Goal: Task Accomplishment & Management: Manage account settings

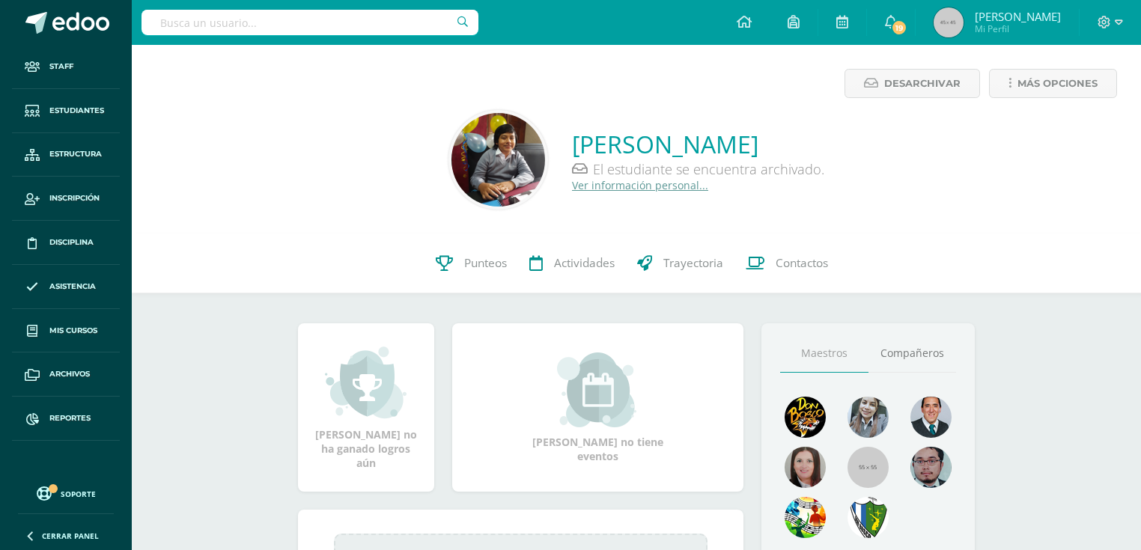
click at [355, 15] on input "text" at bounding box center [309, 22] width 337 height 25
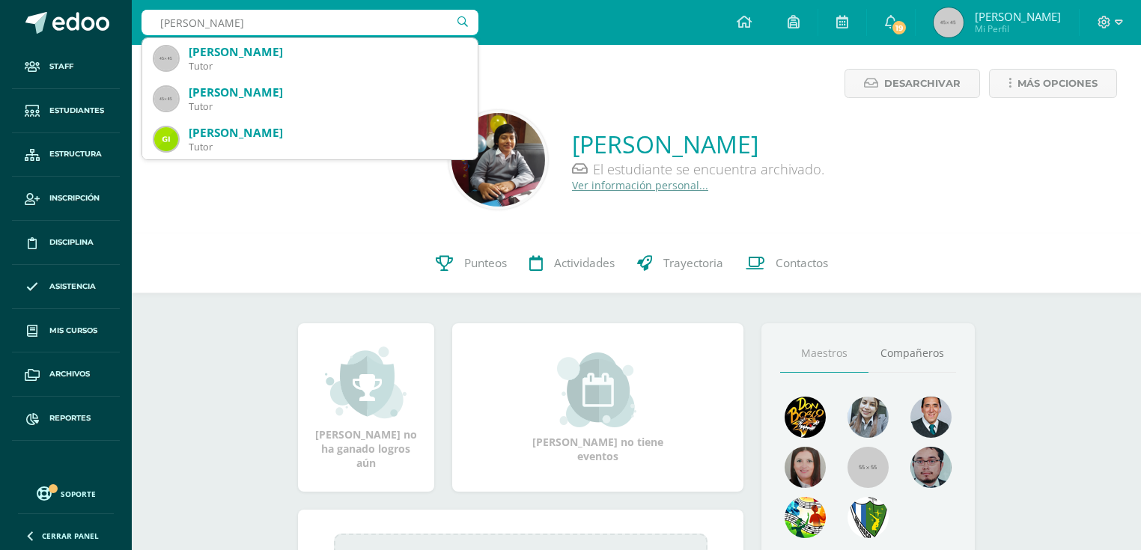
type input "gil gonzalez"
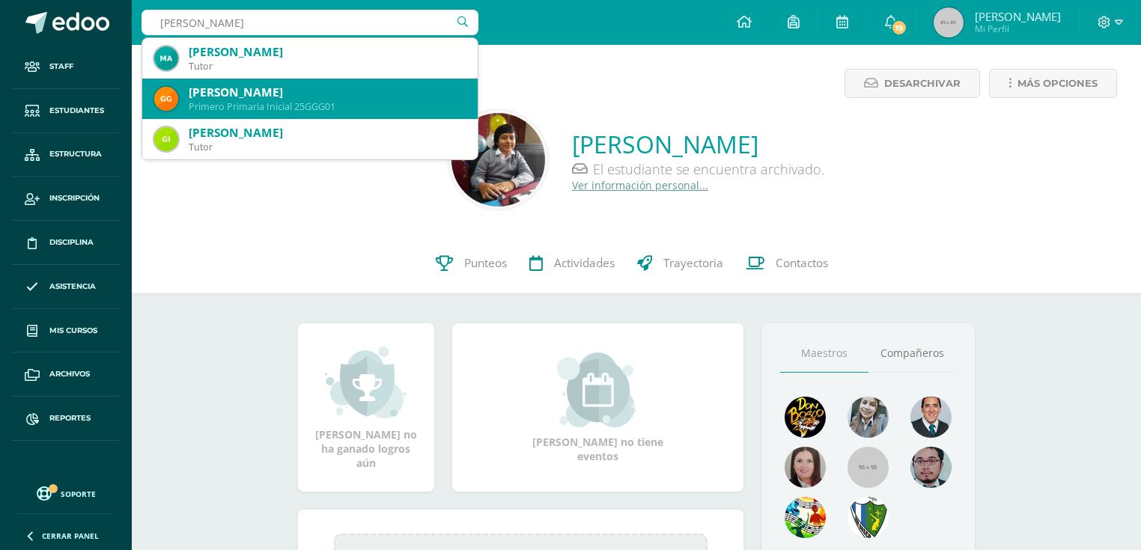
click at [350, 86] on div "[PERSON_NAME]" at bounding box center [327, 93] width 277 height 16
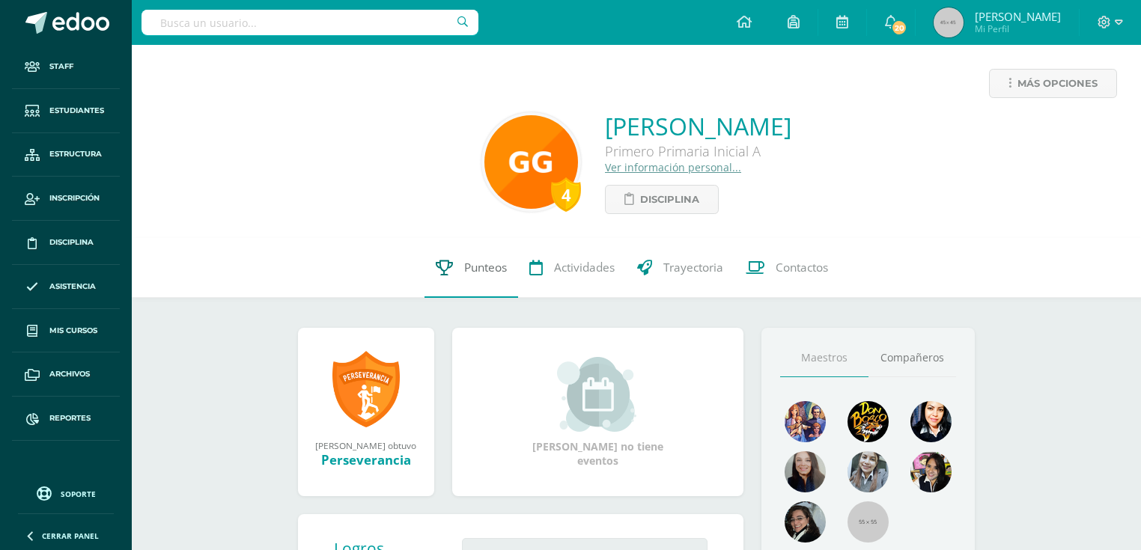
click at [472, 269] on span "Punteos" at bounding box center [485, 268] width 43 height 16
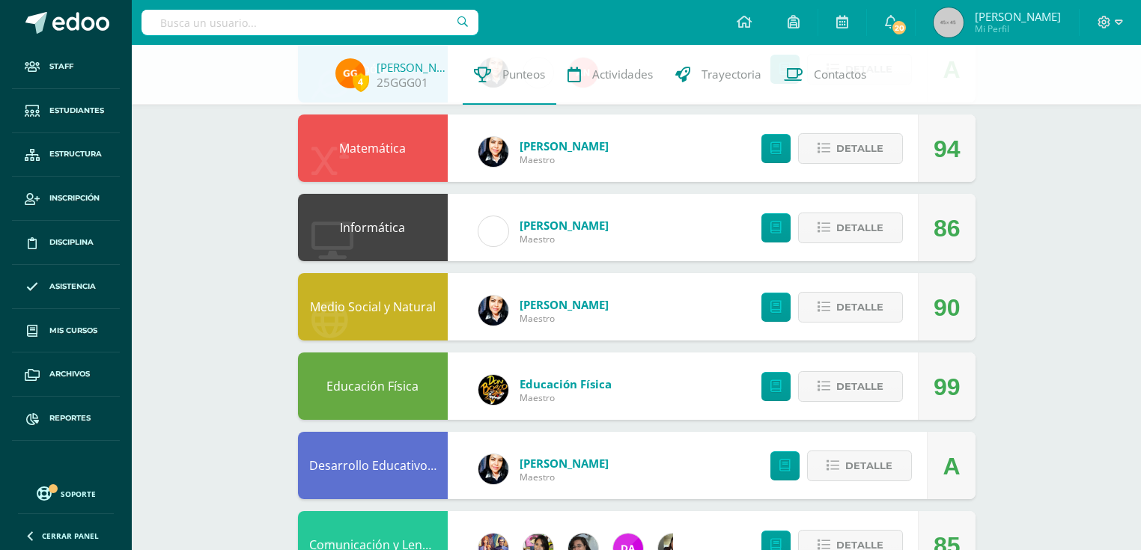
scroll to position [599, 0]
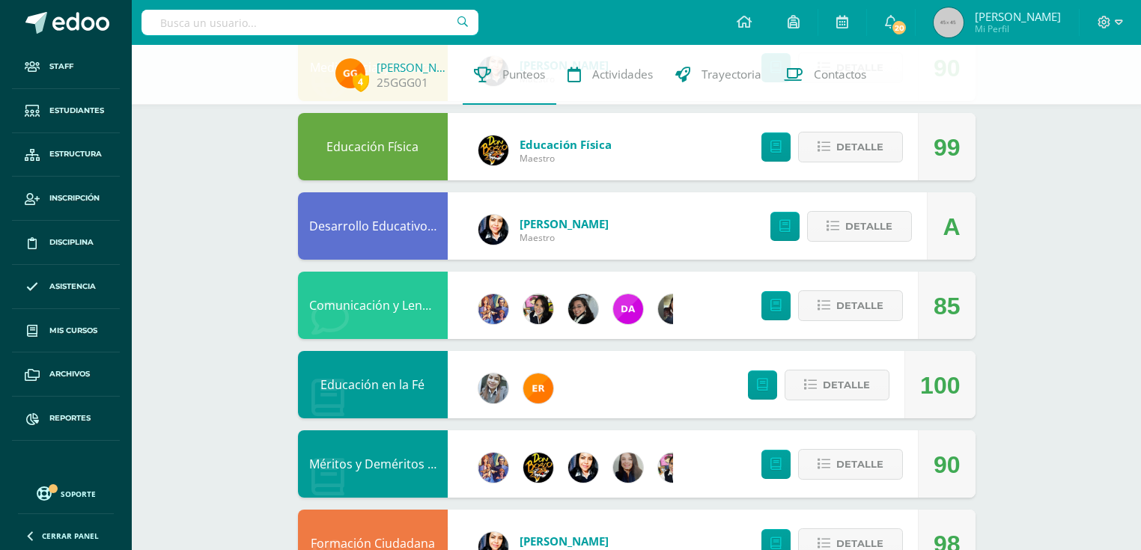
click at [400, 229] on link "Desarrollo Educativo y Proyecto de Vida" at bounding box center [422, 226] width 226 height 16
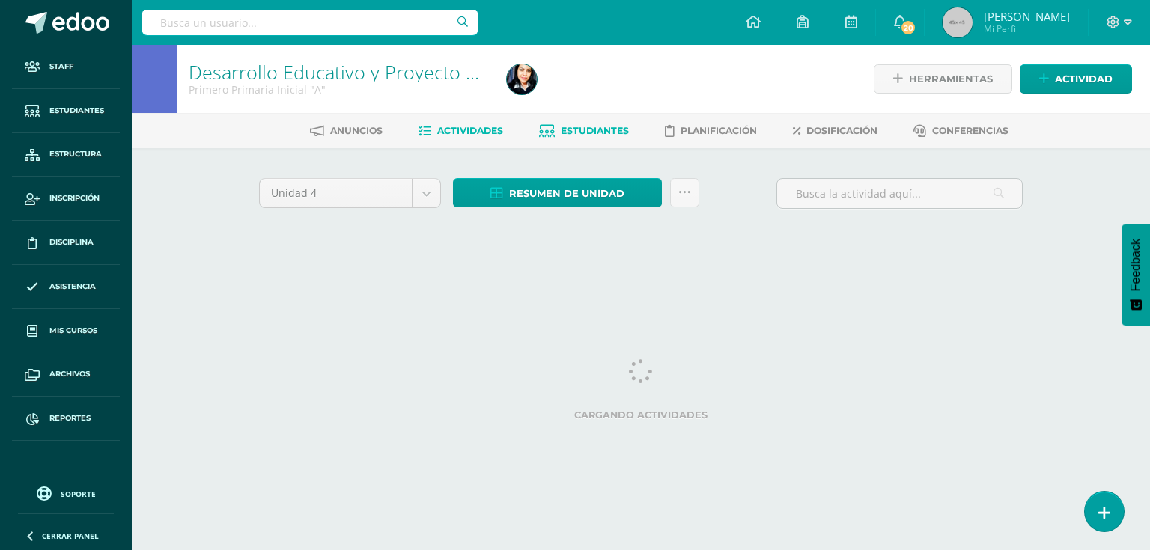
click at [611, 135] on span "Estudiantes" at bounding box center [595, 130] width 68 height 11
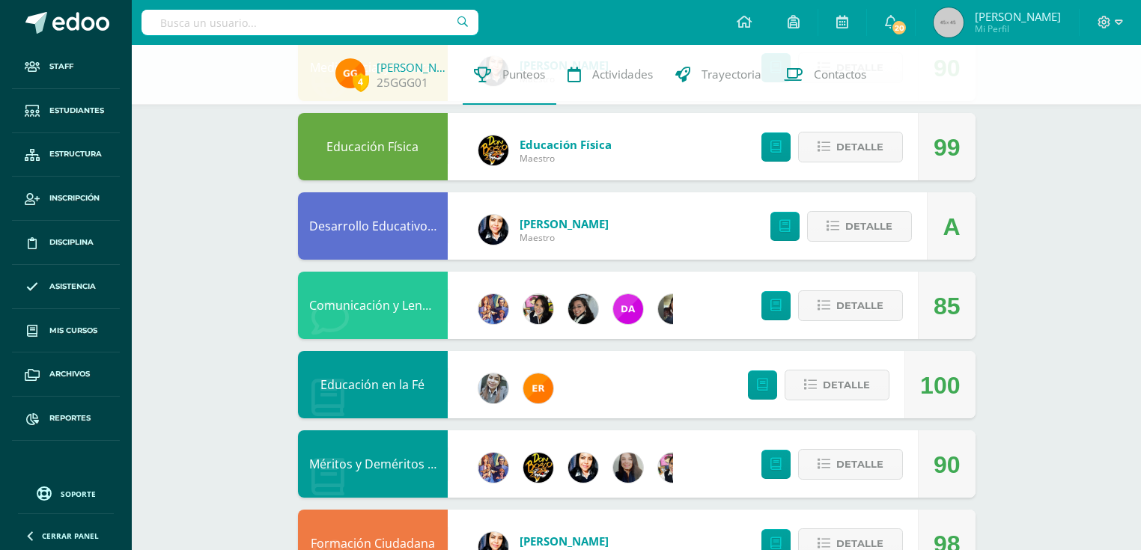
scroll to position [656, 0]
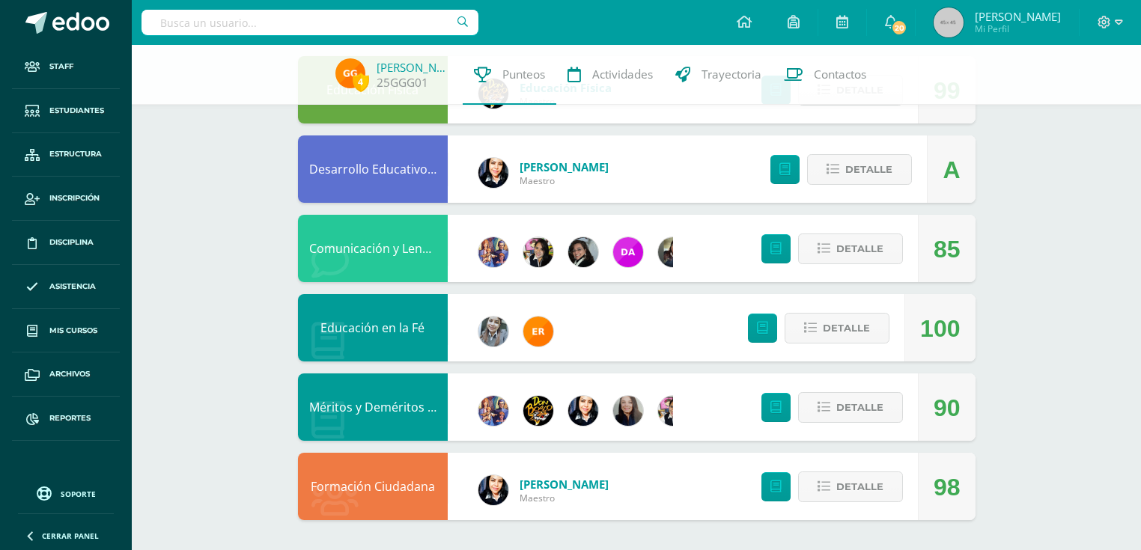
click at [392, 411] on link "Méritos y Deméritos 1ro. Primaria ¨A¨" at bounding box center [417, 407] width 216 height 16
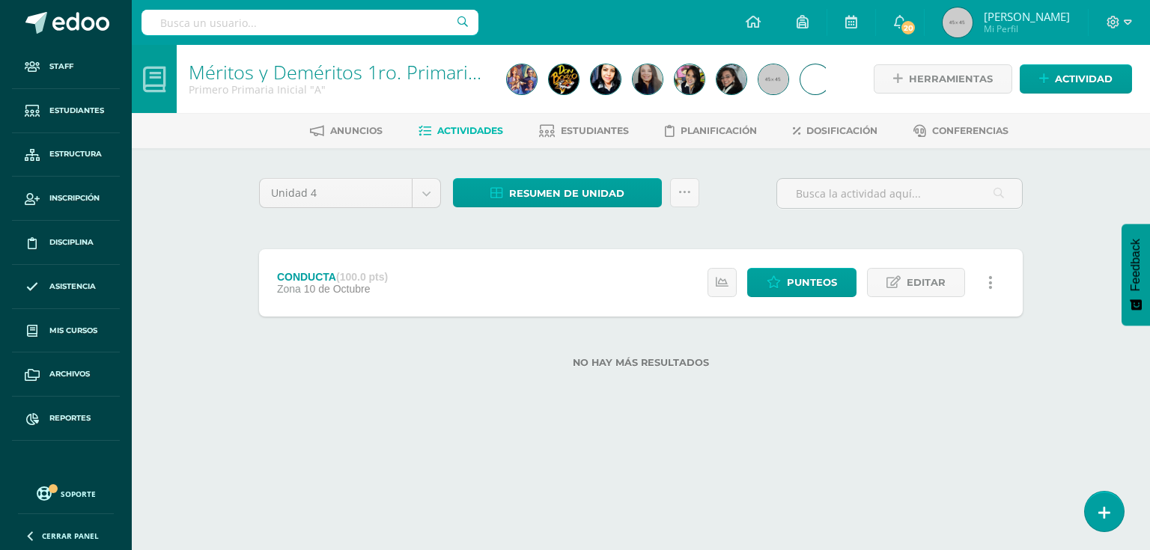
click at [596, 144] on div "Anuncios Actividades Estudiantes Planificación Dosificación Conferencias" at bounding box center [659, 130] width 1054 height 35
click at [605, 130] on span "Estudiantes" at bounding box center [595, 130] width 68 height 11
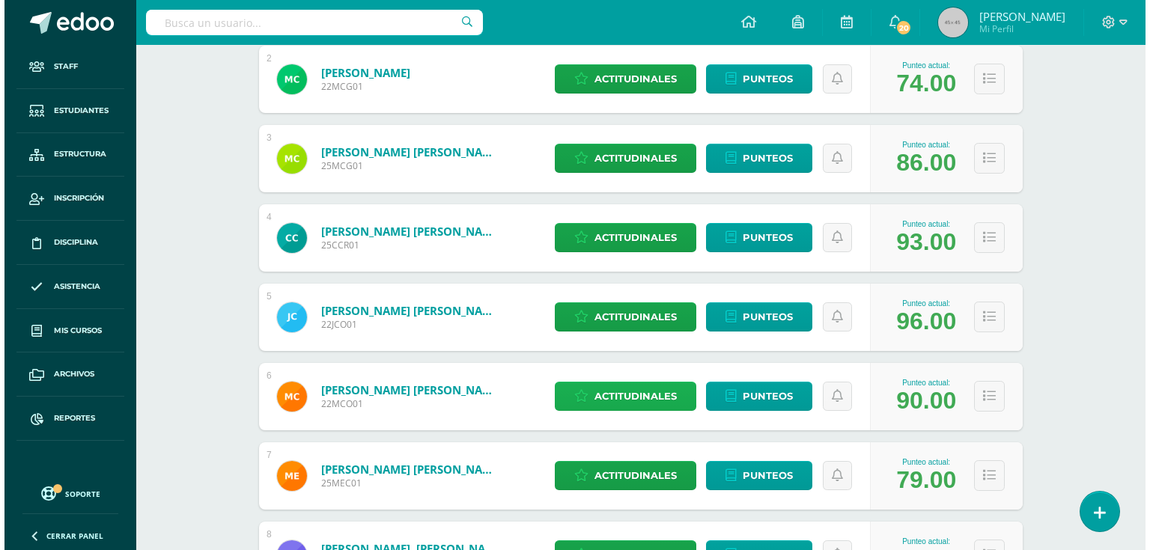
scroll to position [539, 0]
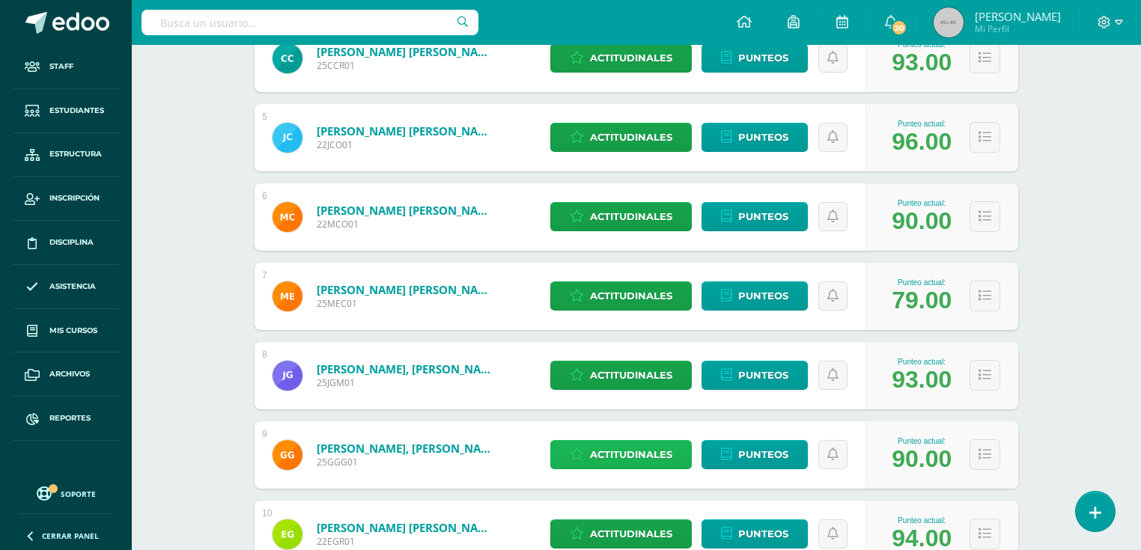
click at [570, 454] on icon at bounding box center [577, 454] width 14 height 13
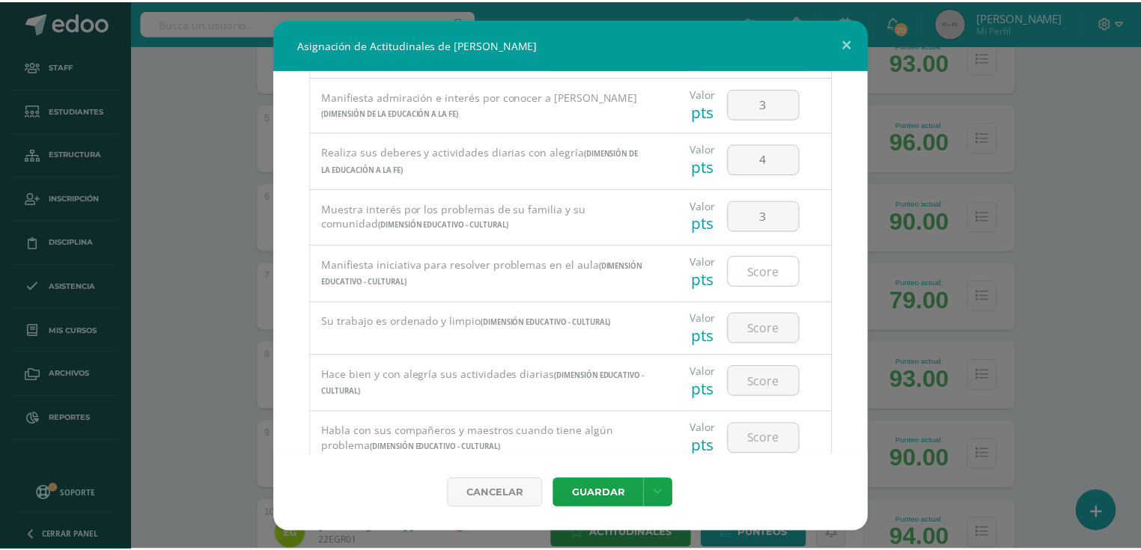
scroll to position [1010, 0]
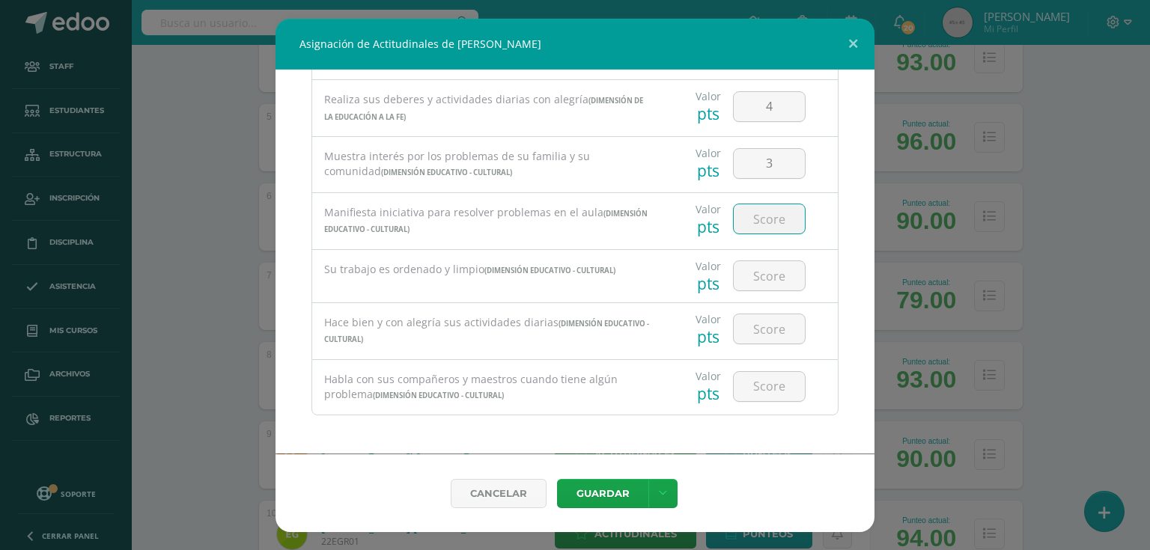
click at [776, 218] on input "number" at bounding box center [769, 218] width 71 height 29
type input "3"
click at [790, 282] on input "number" at bounding box center [769, 275] width 71 height 29
type input "4"
click at [762, 334] on input "number" at bounding box center [769, 328] width 71 height 29
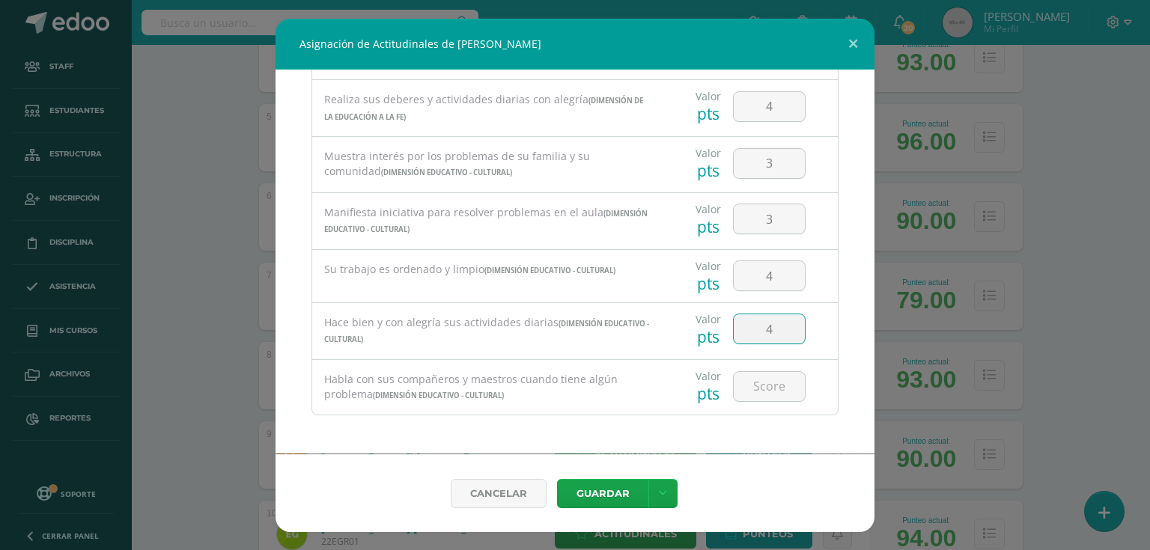
type input "4"
click at [768, 386] on input "number" at bounding box center [769, 386] width 71 height 29
type input "3"
click at [615, 491] on button "Guardar" at bounding box center [602, 493] width 91 height 29
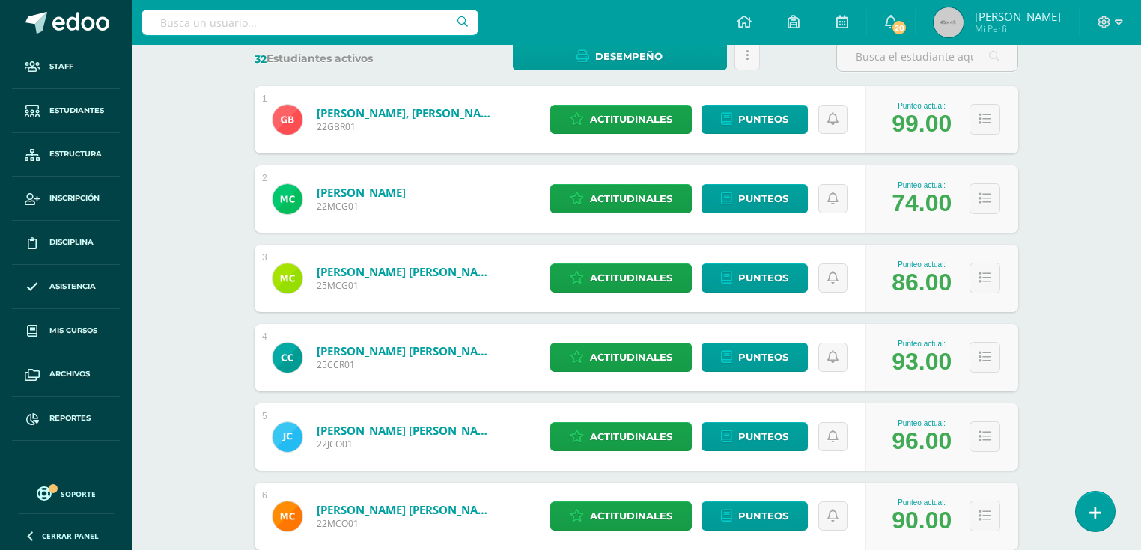
scroll to position [0, 0]
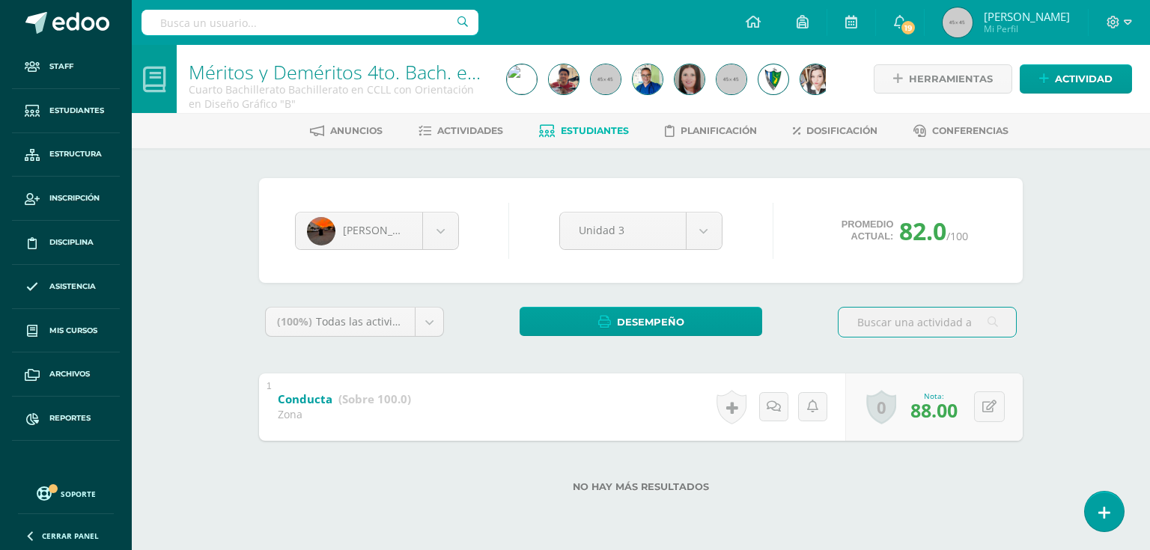
click at [284, 7] on div at bounding box center [309, 22] width 337 height 45
click at [284, 21] on input "text" at bounding box center [309, 22] width 337 height 25
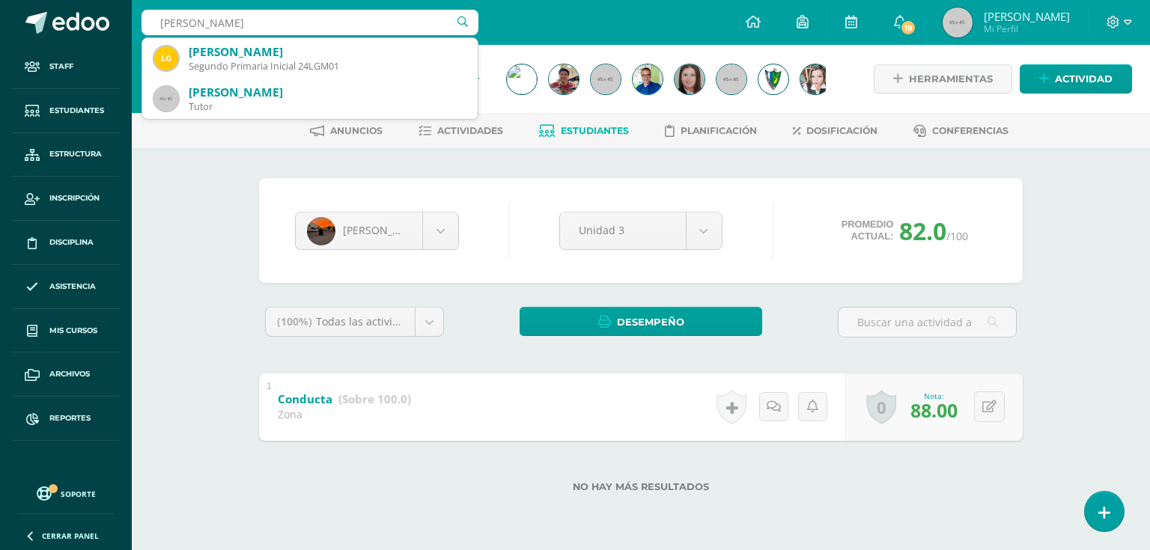
type input "gil mendzoa"
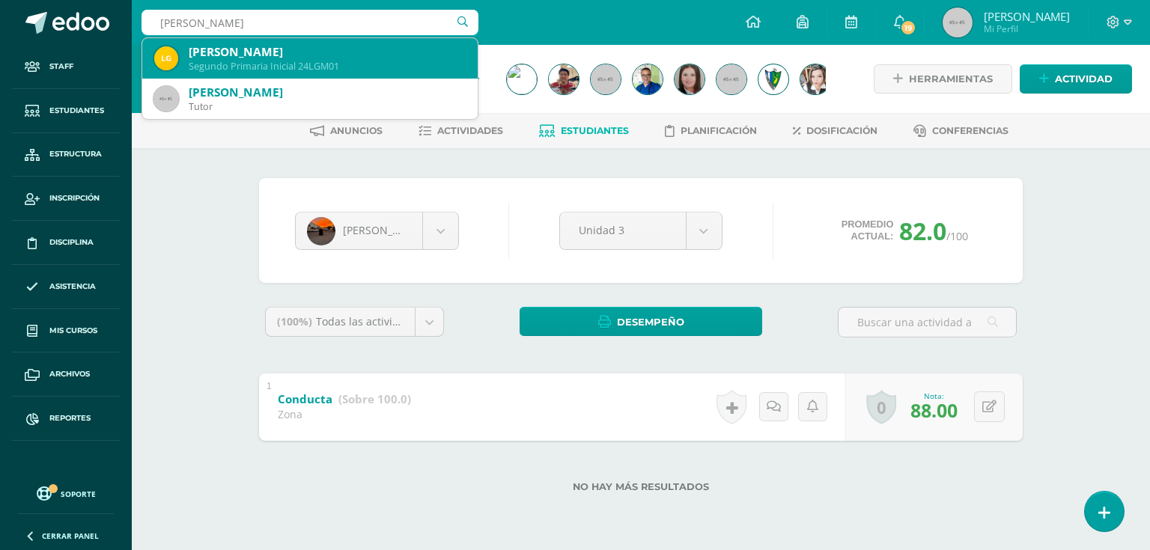
click at [297, 49] on div "[PERSON_NAME]" at bounding box center [327, 52] width 277 height 16
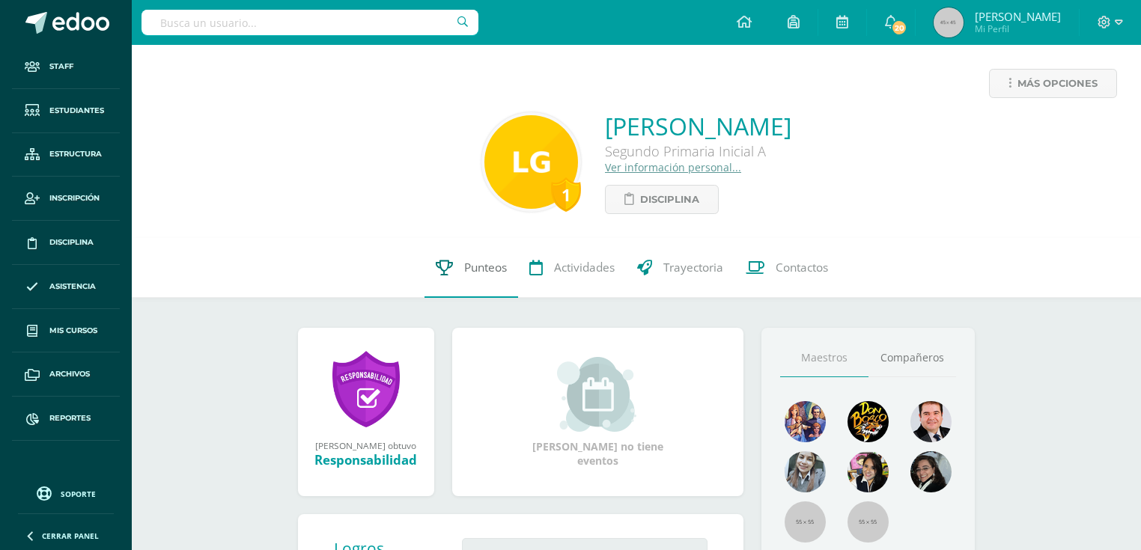
click at [485, 264] on span "Punteos" at bounding box center [485, 268] width 43 height 16
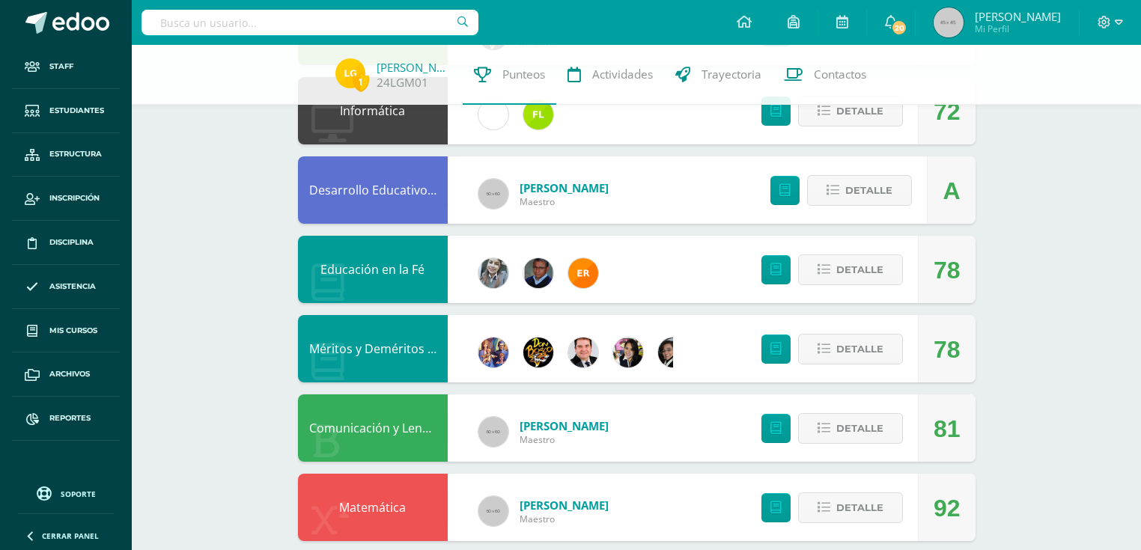
scroll to position [416, 0]
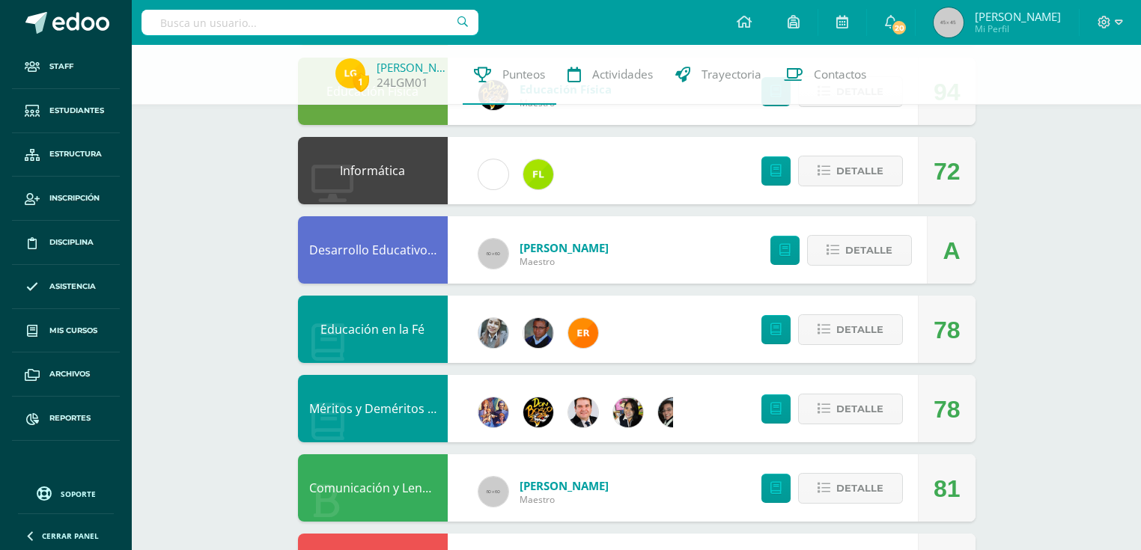
click at [392, 410] on link "Méritos y Deméritos 2do. Primaria ¨A¨" at bounding box center [418, 409] width 219 height 16
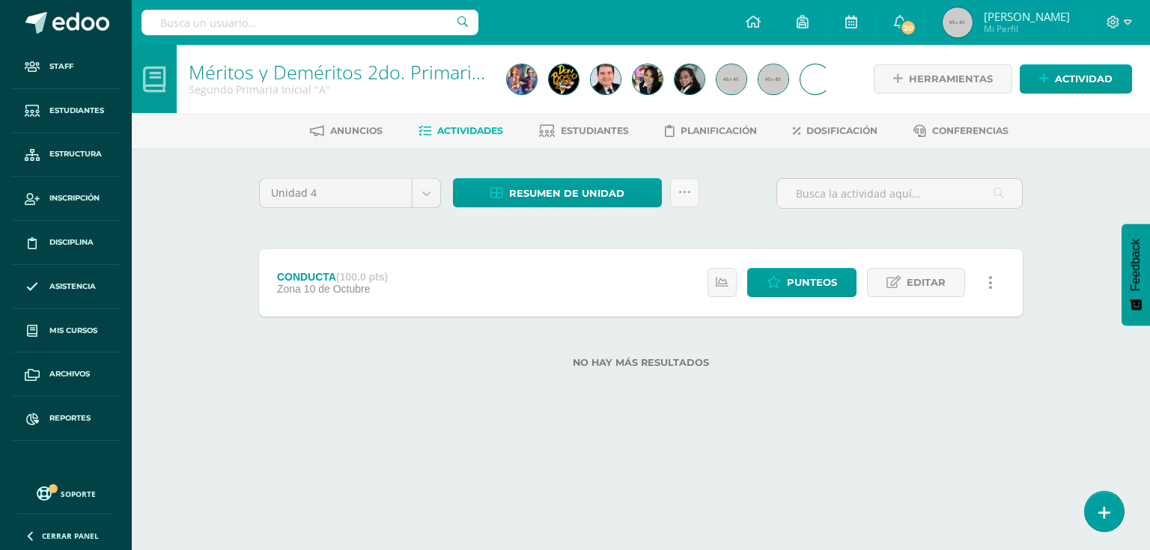
drag, startPoint x: 612, startPoint y: 129, endPoint x: 513, endPoint y: 115, distance: 100.6
click at [611, 129] on span "Estudiantes" at bounding box center [595, 130] width 68 height 11
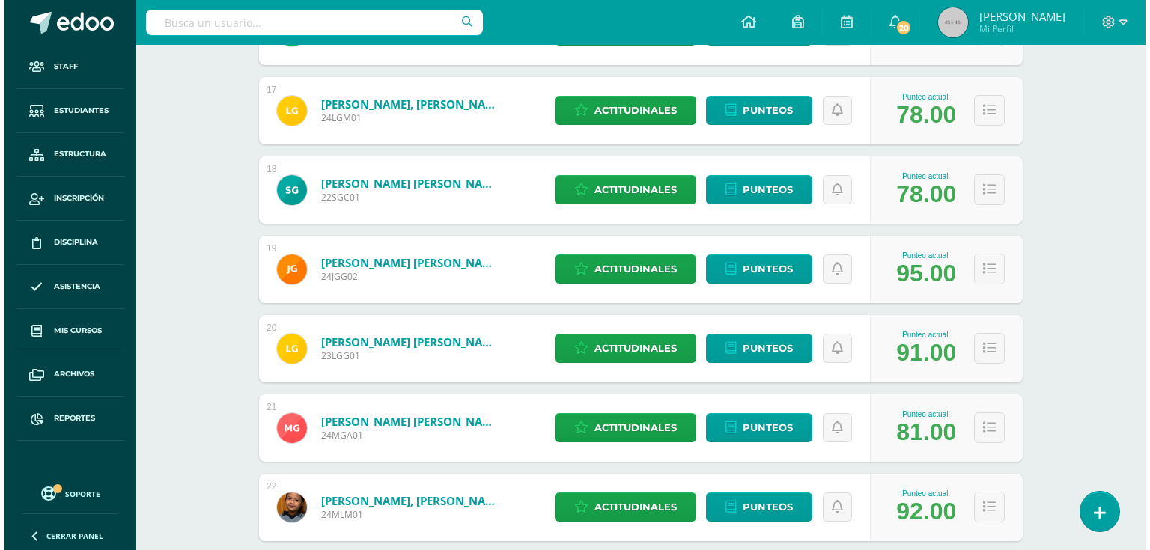
scroll to position [1458, 0]
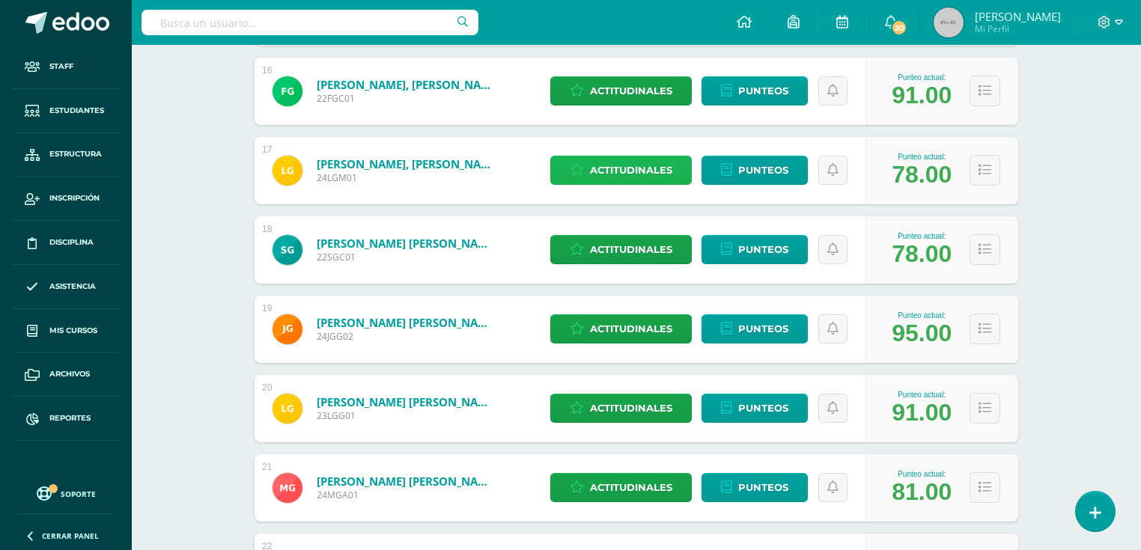
click at [642, 168] on span "Actitudinales" at bounding box center [631, 170] width 82 height 28
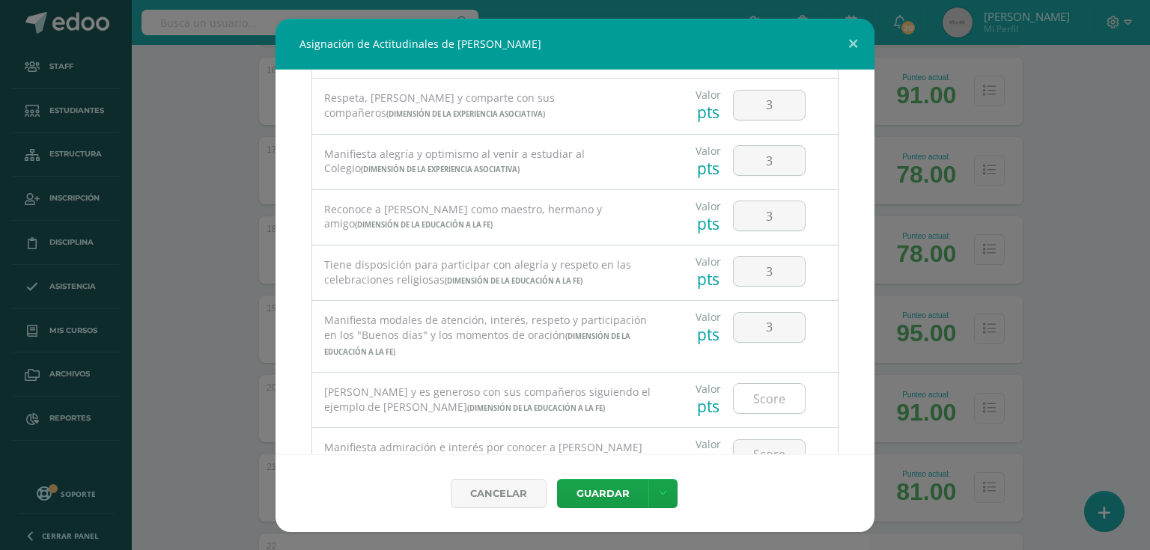
scroll to position [659, 0]
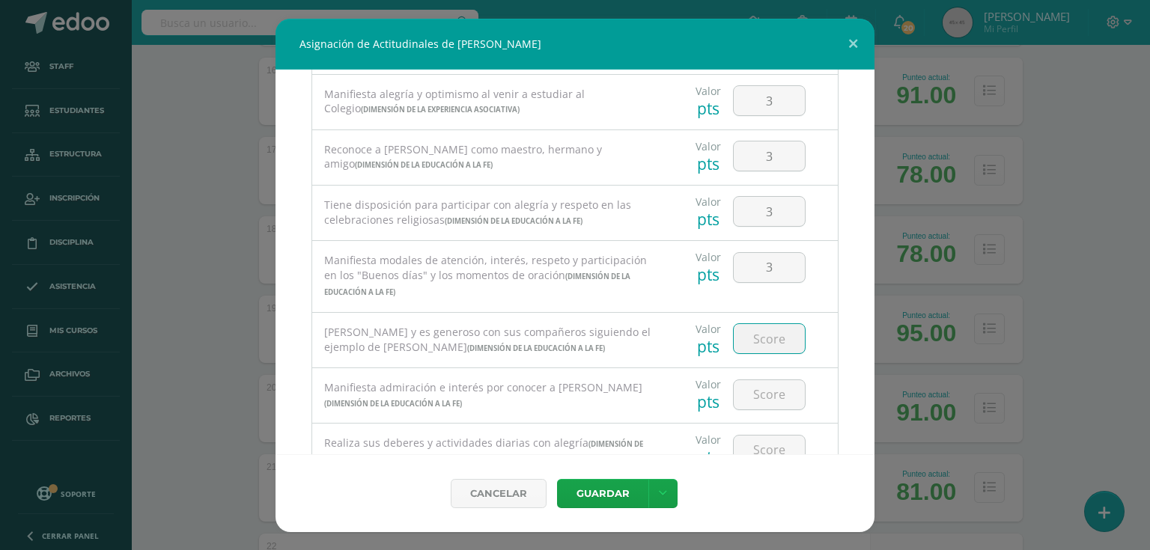
click at [782, 347] on input "number" at bounding box center [769, 338] width 71 height 29
type input "3"
click at [762, 404] on input "number" at bounding box center [769, 394] width 71 height 29
type input "3"
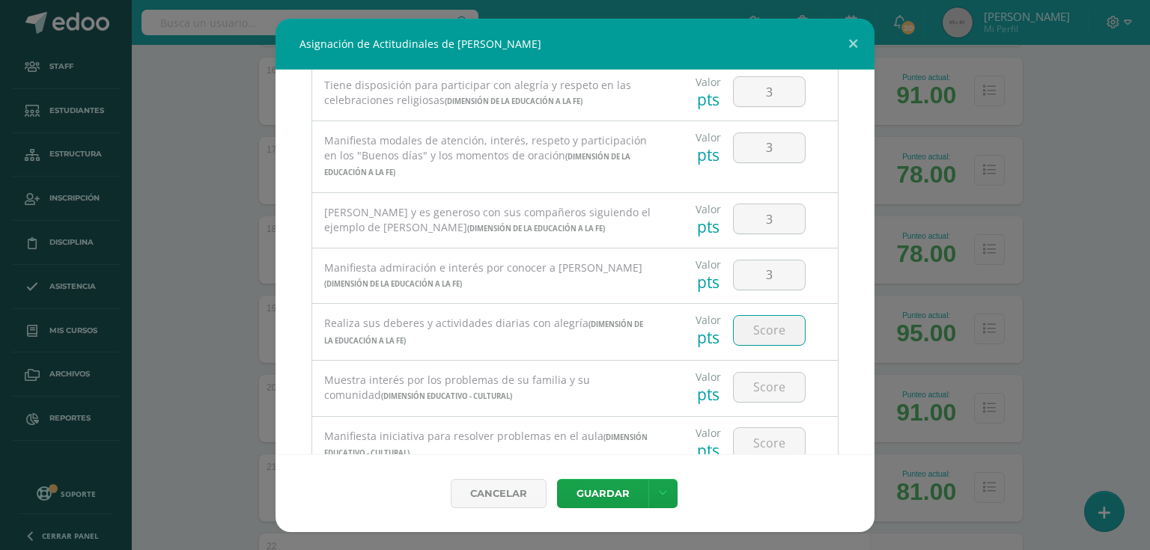
click at [754, 338] on input "number" at bounding box center [769, 330] width 71 height 29
type input "4"
click at [752, 392] on input "number" at bounding box center [769, 387] width 71 height 29
type input "3"
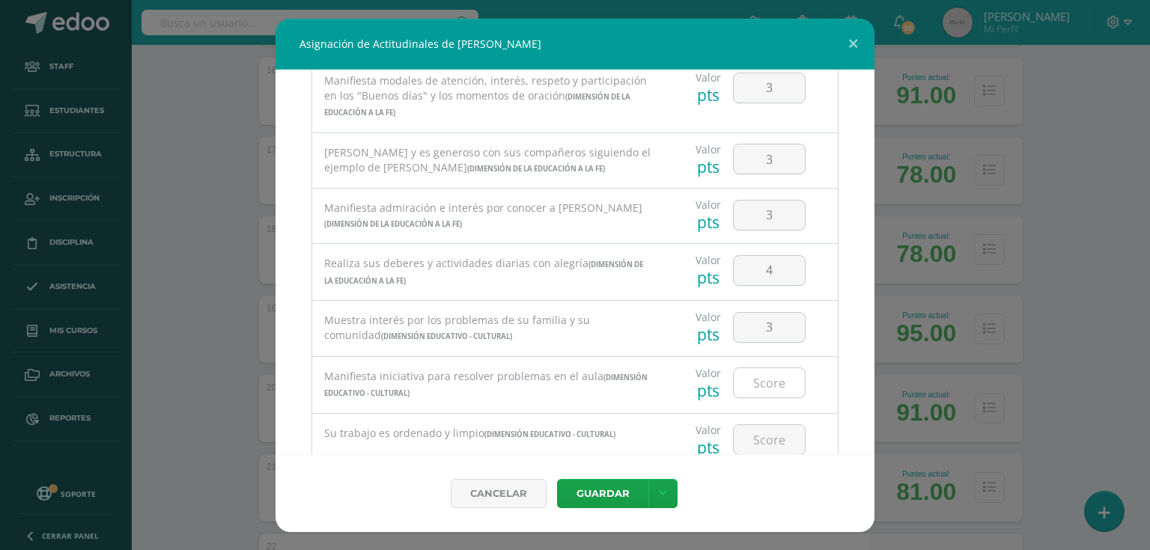
click at [753, 398] on input "number" at bounding box center [769, 382] width 71 height 29
type input "3"
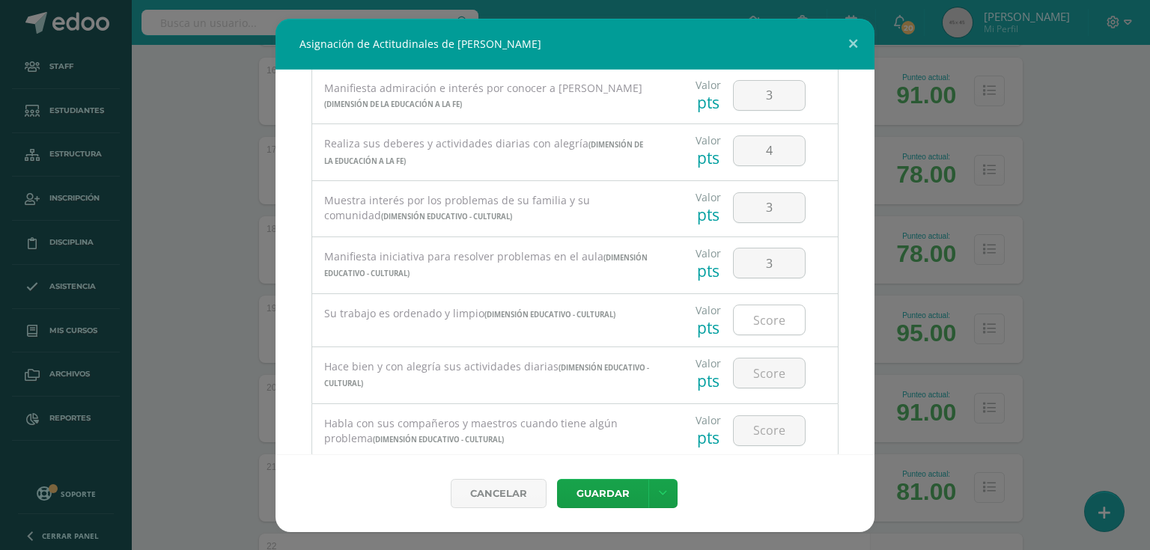
click at [763, 319] on input "number" at bounding box center [769, 319] width 71 height 29
type input "3"
click at [769, 383] on input "number" at bounding box center [769, 373] width 71 height 29
type input "3"
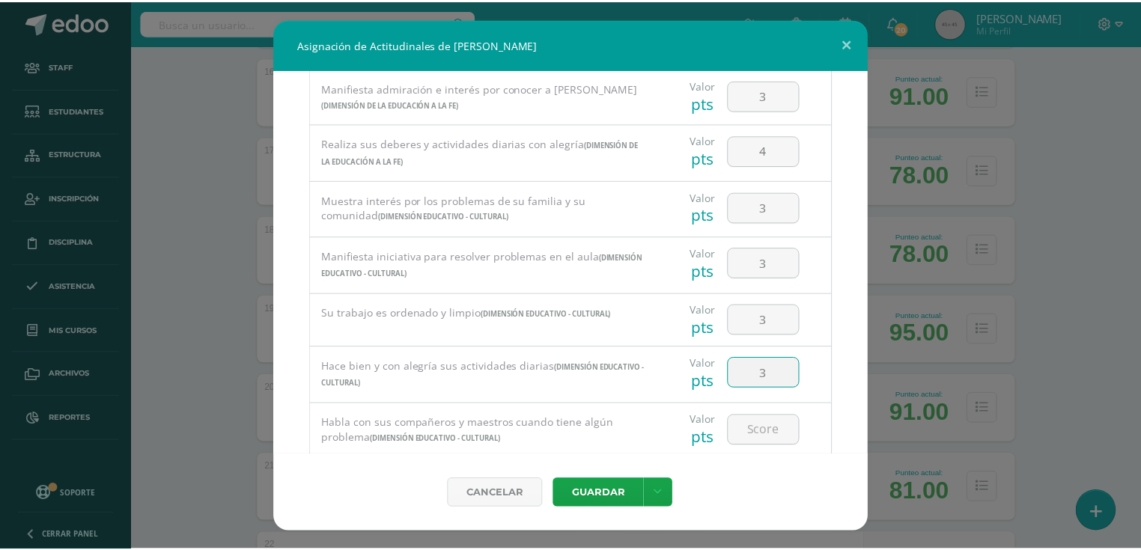
scroll to position [1010, 0]
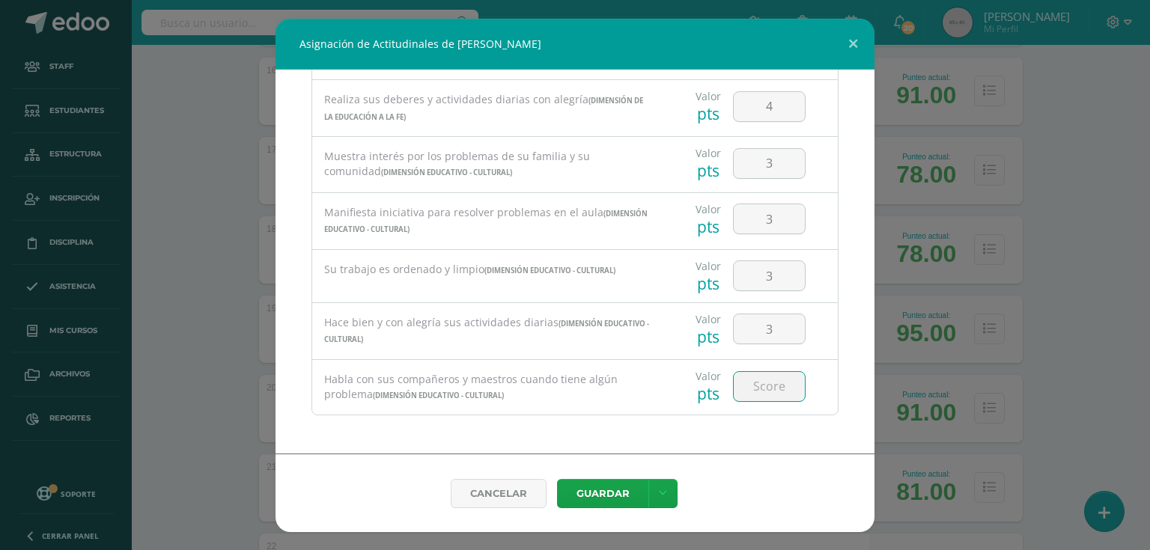
click at [761, 386] on input "number" at bounding box center [769, 386] width 71 height 29
type input "3"
click at [624, 488] on button "Guardar" at bounding box center [602, 493] width 91 height 29
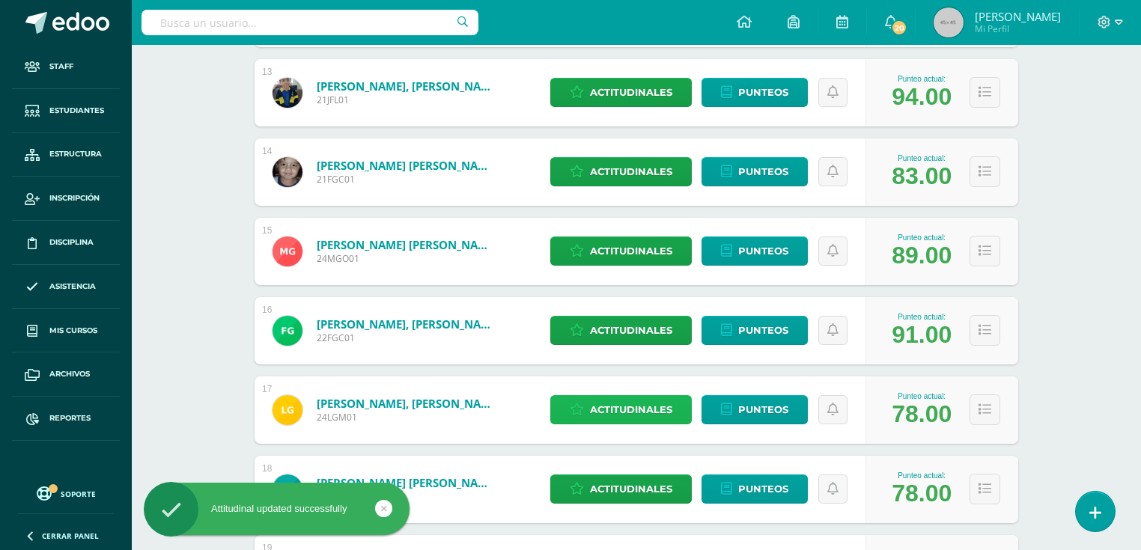
scroll to position [1039, 0]
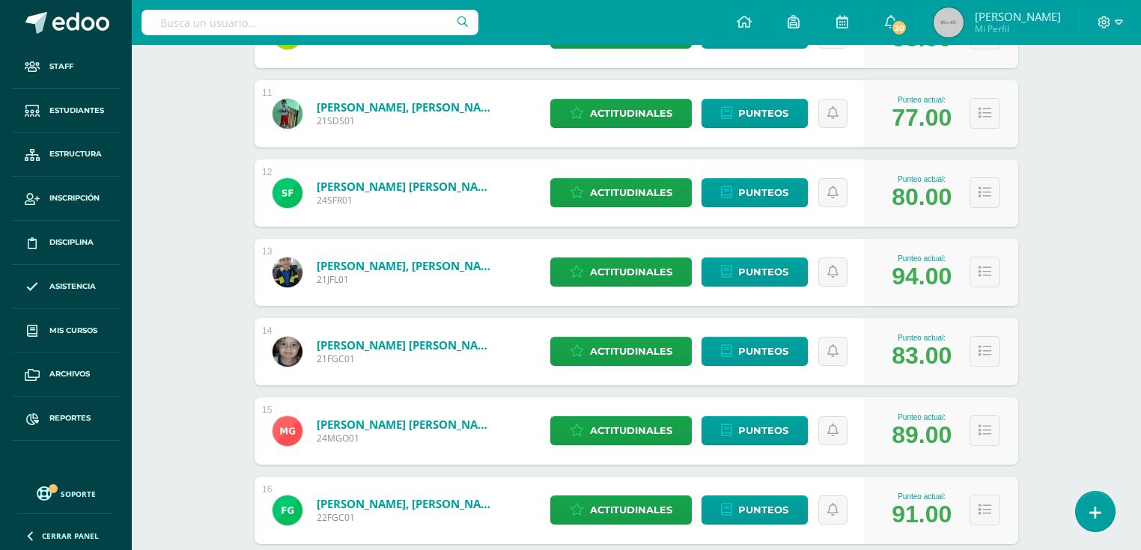
click at [217, 12] on input "text" at bounding box center [309, 22] width 337 height 25
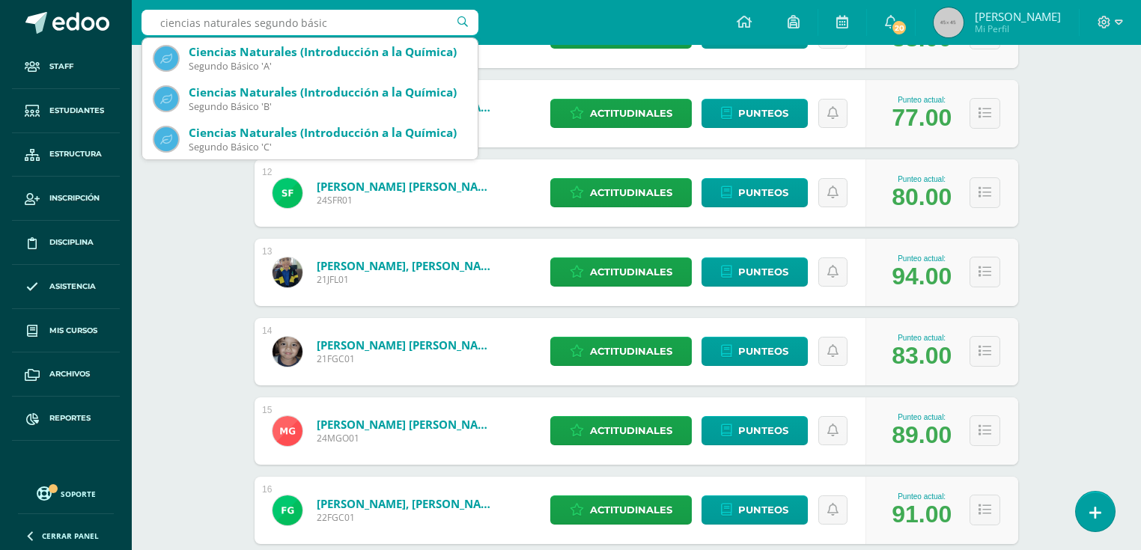
type input "ciencias naturales segundo básico"
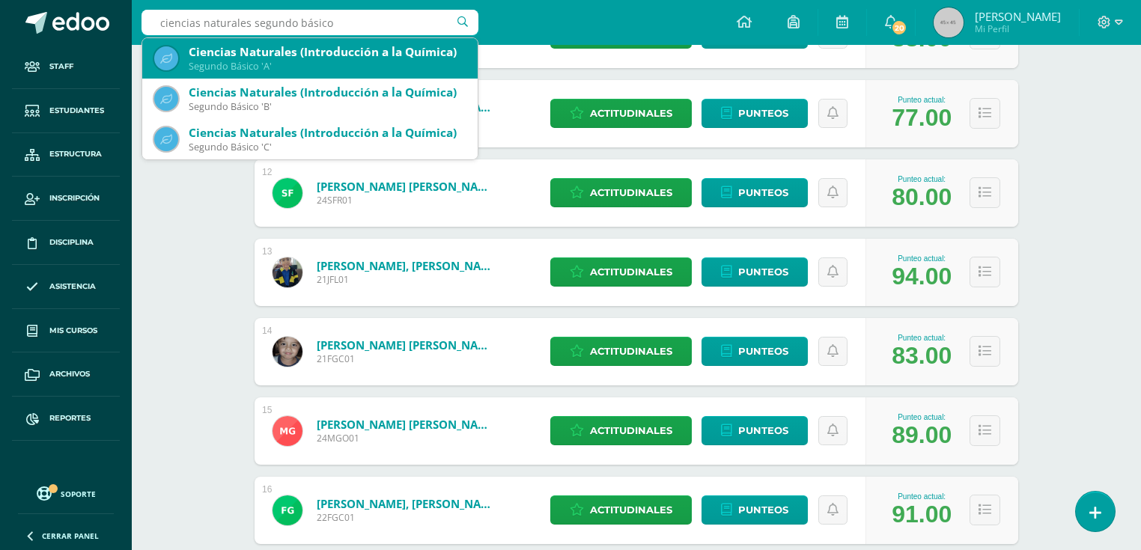
click at [305, 74] on div "Ciencias Naturales (Introducción a la Química) Segundo Básico 'A'" at bounding box center [309, 58] width 311 height 40
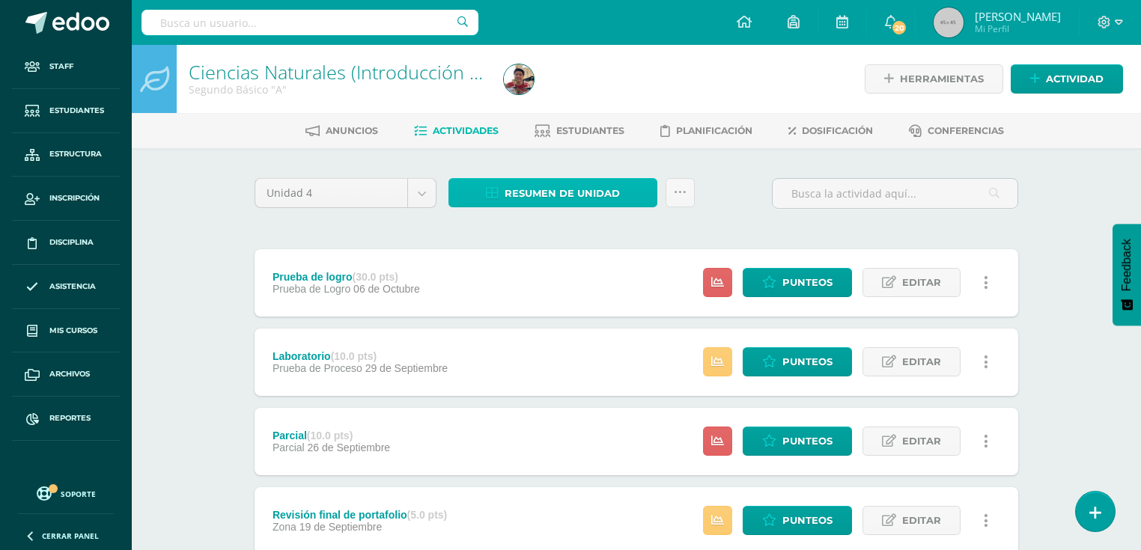
click at [590, 192] on span "Resumen de unidad" at bounding box center [562, 194] width 115 height 28
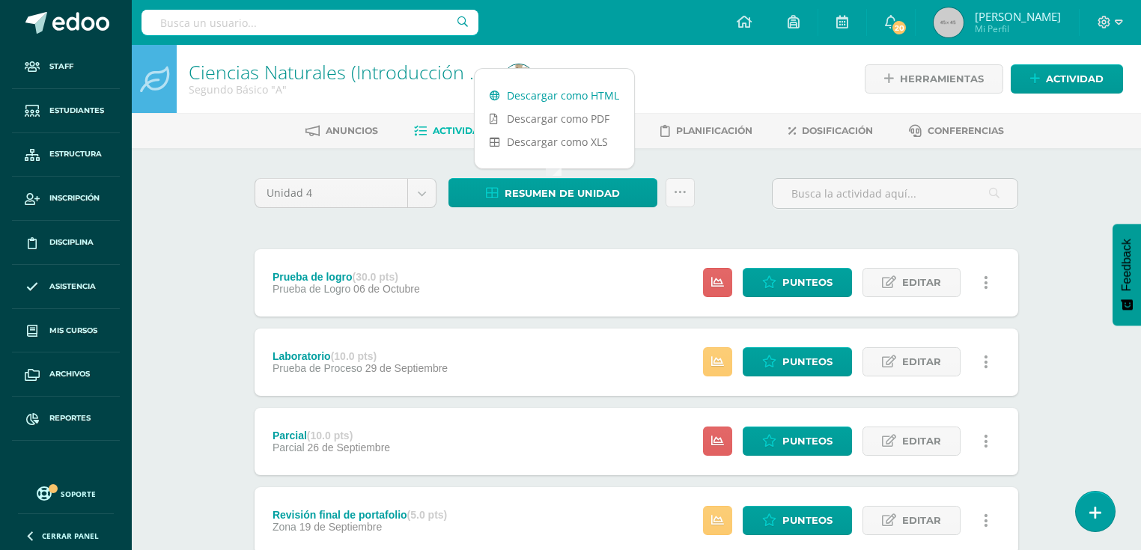
click at [603, 92] on link "Descargar como HTML" at bounding box center [554, 95] width 159 height 23
click at [247, 168] on div "Unidad 4 Unidad 1 Unidad 2 Unidad 3 Unidad 4 Resumen de unidad Subir actividade…" at bounding box center [637, 520] width 824 height 744
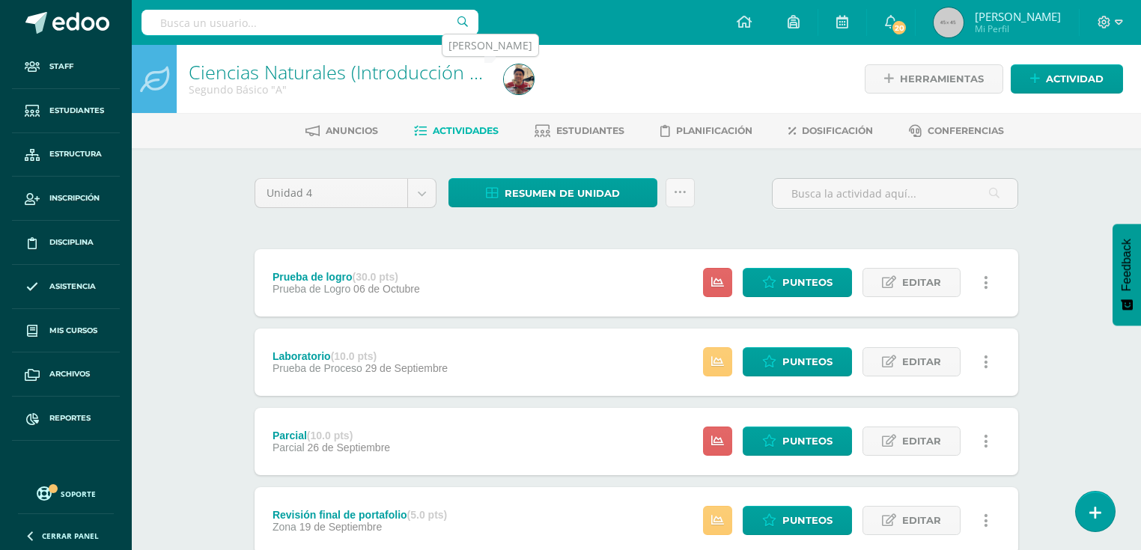
click at [506, 72] on img at bounding box center [519, 79] width 30 height 30
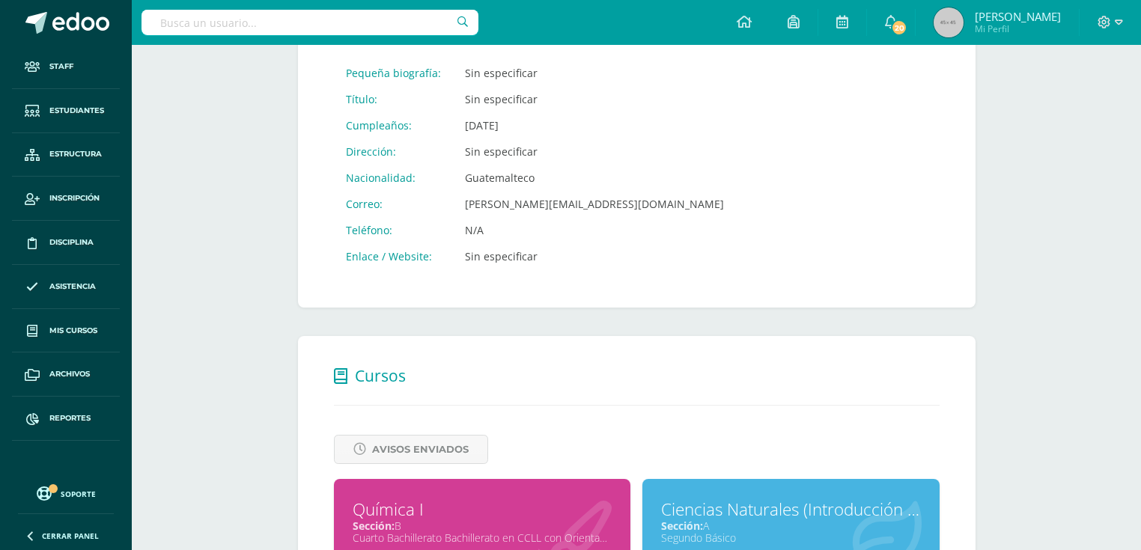
scroll to position [599, 0]
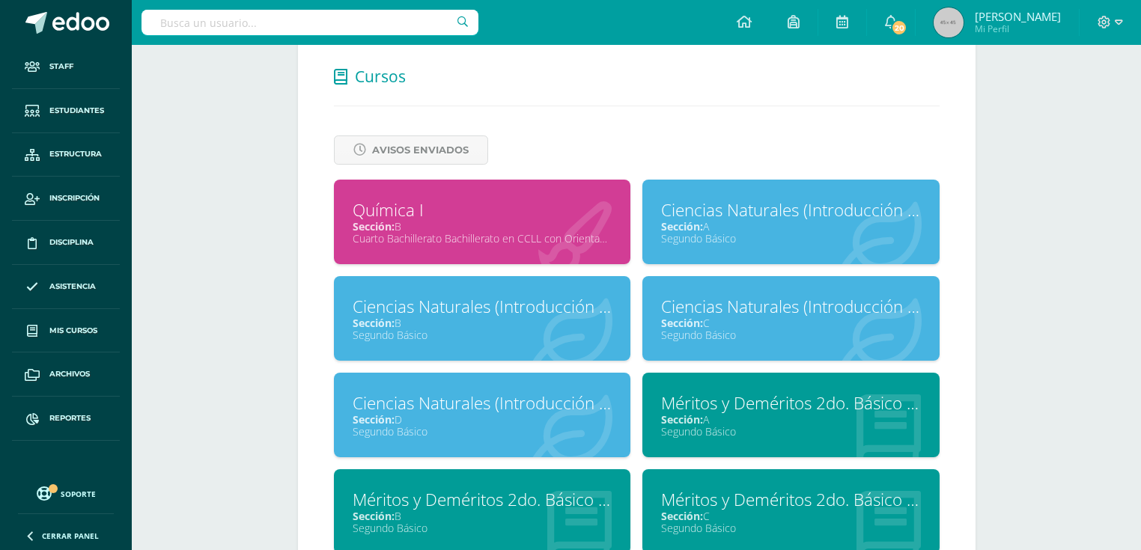
click at [499, 308] on div "Ciencias Naturales (Introducción a la Química)" at bounding box center [483, 306] width 260 height 23
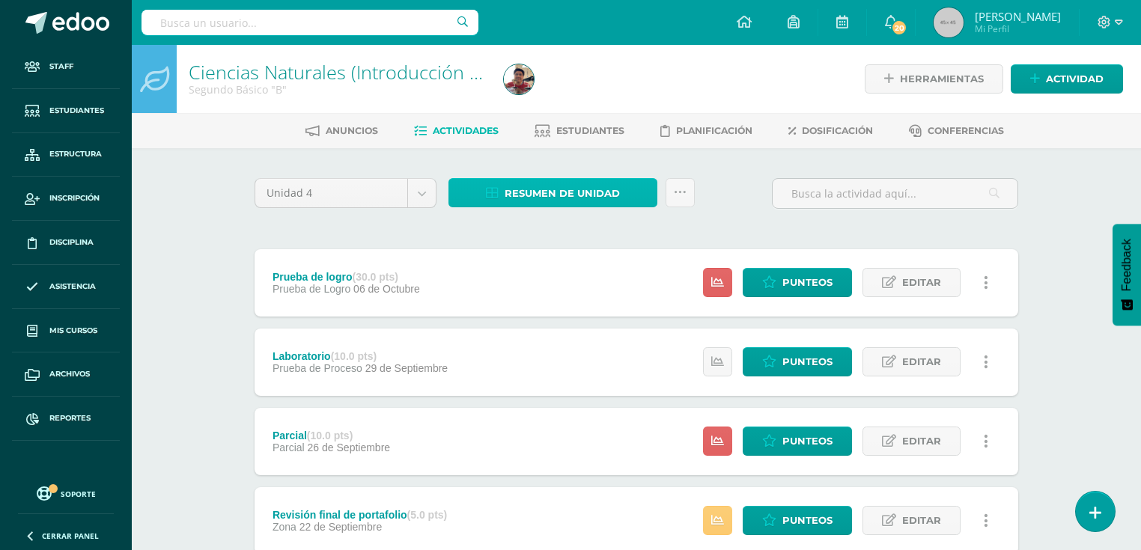
click at [623, 205] on link "Resumen de unidad" at bounding box center [552, 192] width 209 height 29
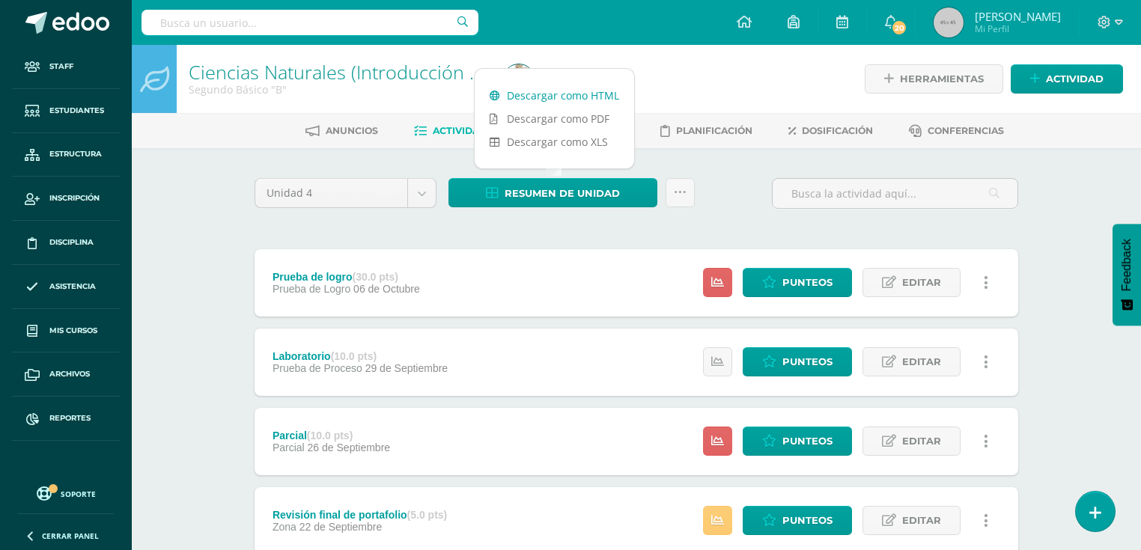
click at [571, 91] on link "Descargar como HTML" at bounding box center [554, 95] width 159 height 23
click at [270, 18] on input "text" at bounding box center [309, 22] width 337 height 25
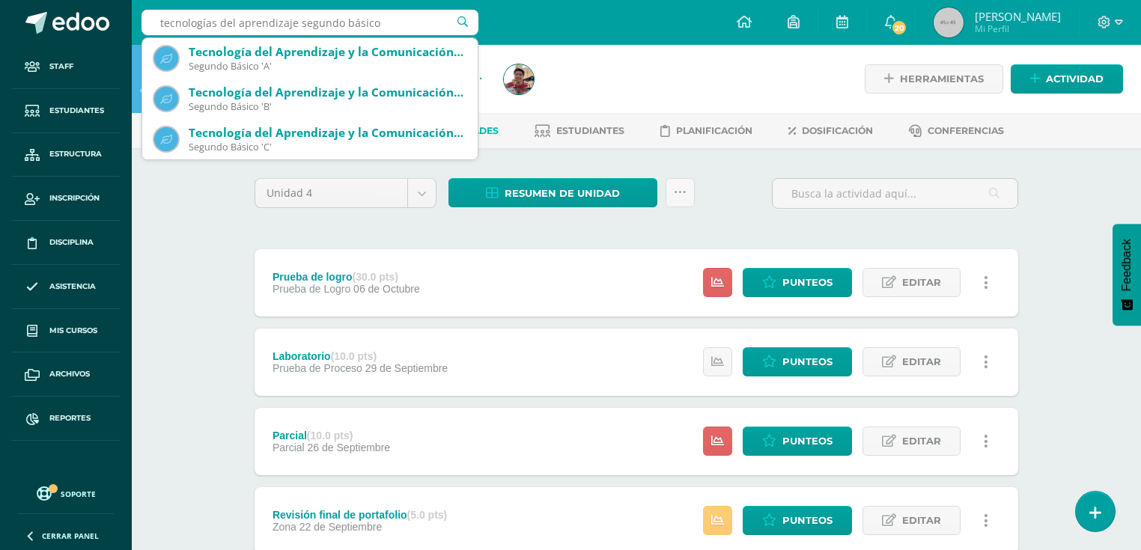
type input "tecnologías del aprendizaje segundo básico c"
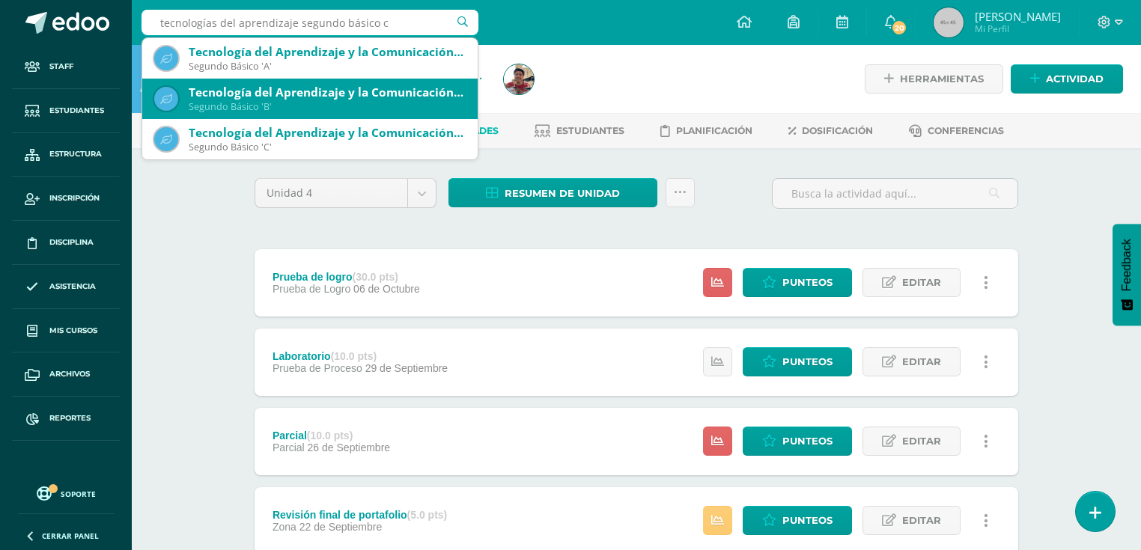
scroll to position [41, 0]
click at [290, 106] on div "Segundo Básico 'C'" at bounding box center [327, 106] width 277 height 13
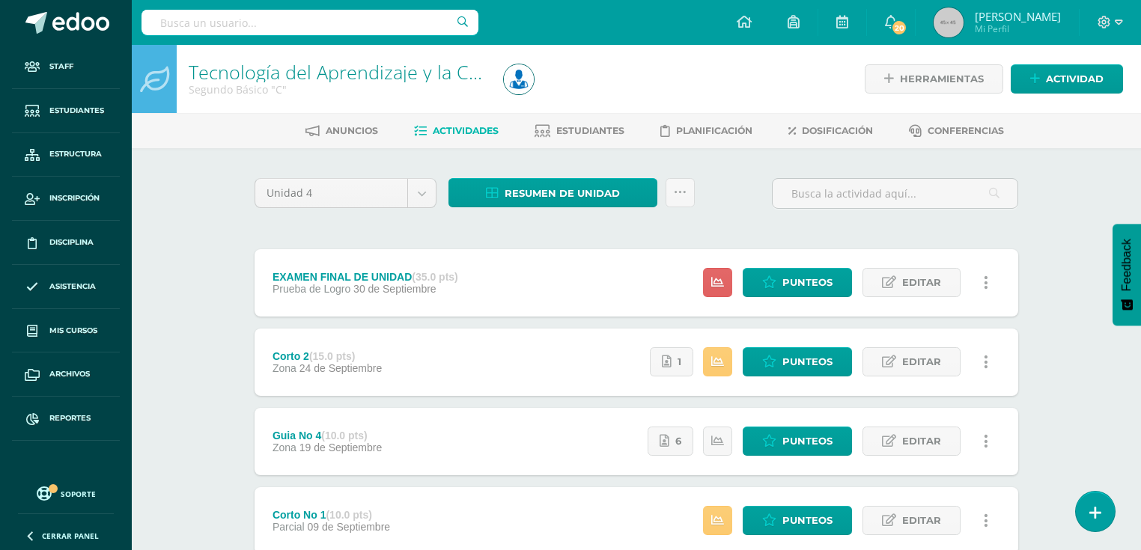
click at [264, 28] on input "text" at bounding box center [309, 22] width 337 height 25
click at [233, 12] on input "text" at bounding box center [309, 22] width 337 height 25
click at [230, 34] on input "text" at bounding box center [309, 22] width 337 height 25
type input "vasquez sierra"
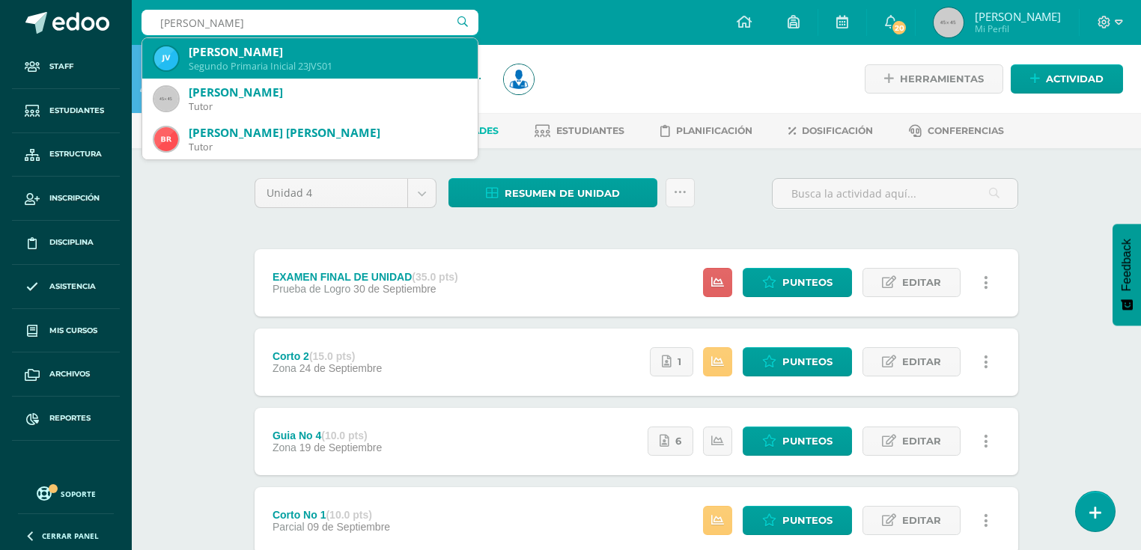
click at [285, 58] on div "José Miguel Vásquez Sierra" at bounding box center [327, 52] width 277 height 16
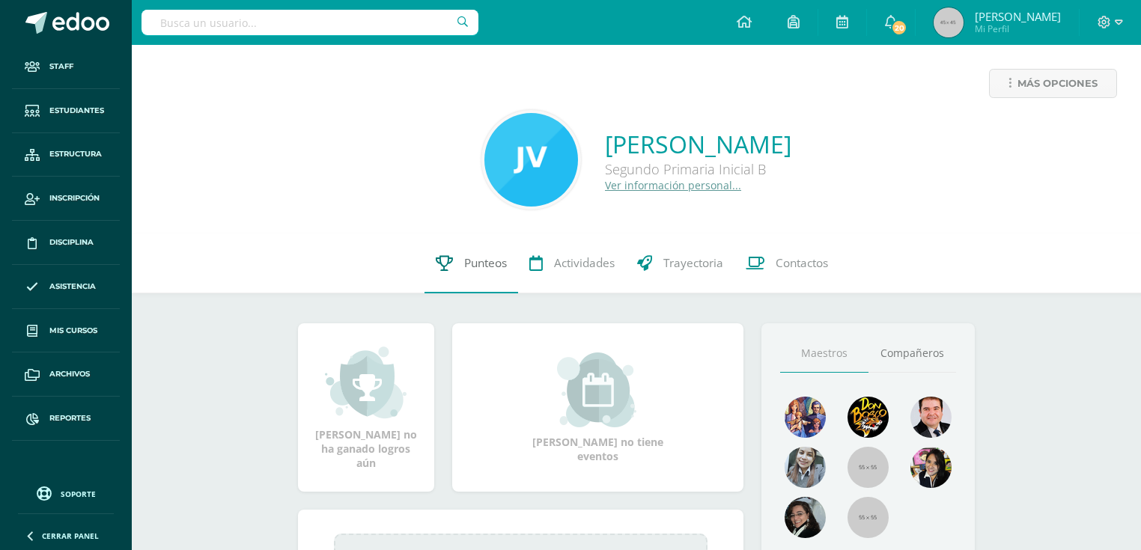
click at [488, 261] on span "Punteos" at bounding box center [485, 263] width 43 height 16
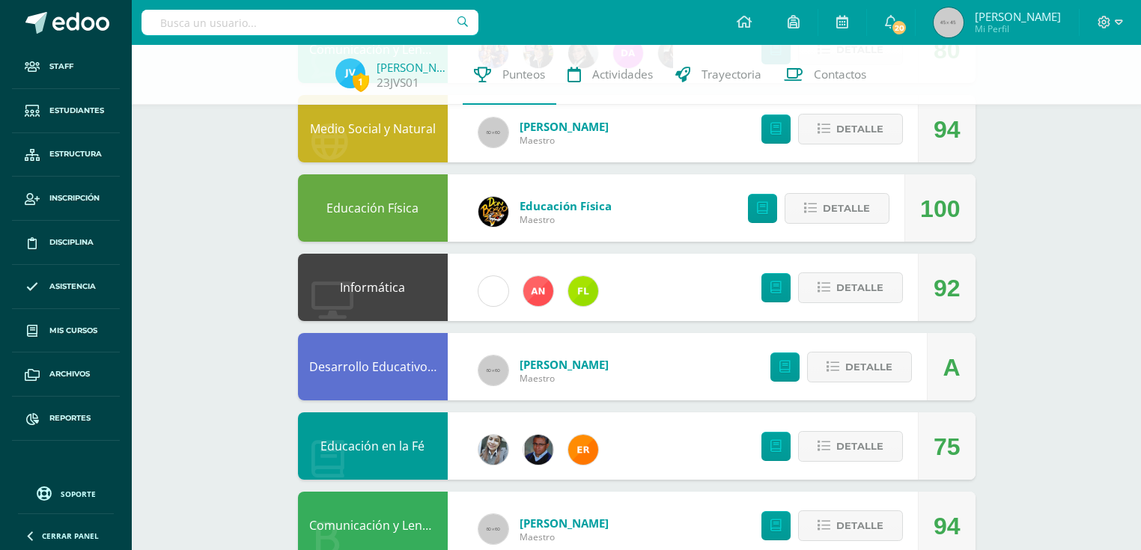
scroll to position [656, 0]
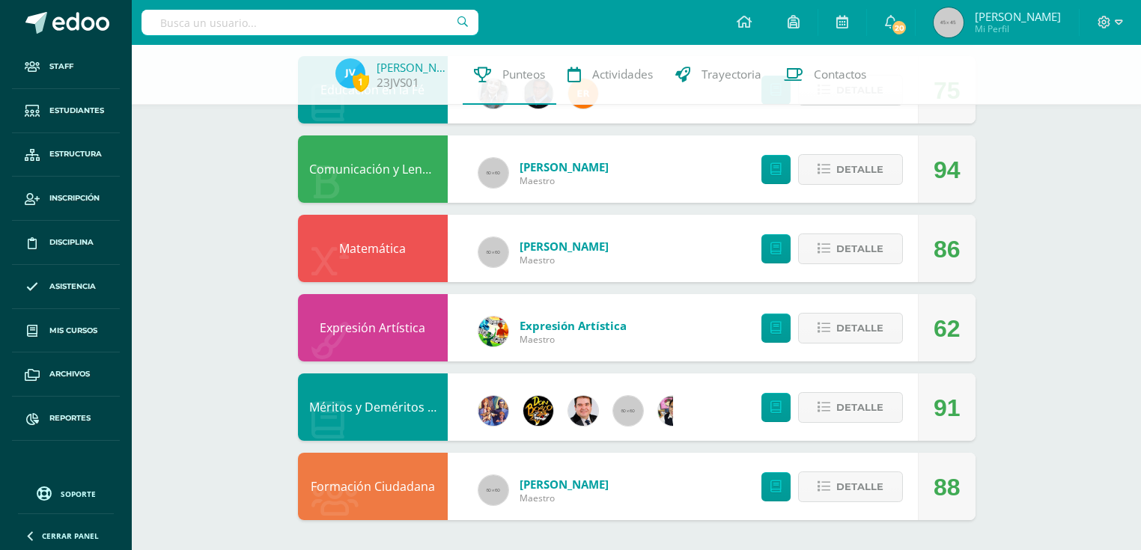
click at [391, 403] on link "Méritos y Deméritos 2do. Primaria ¨B¨" at bounding box center [418, 407] width 219 height 16
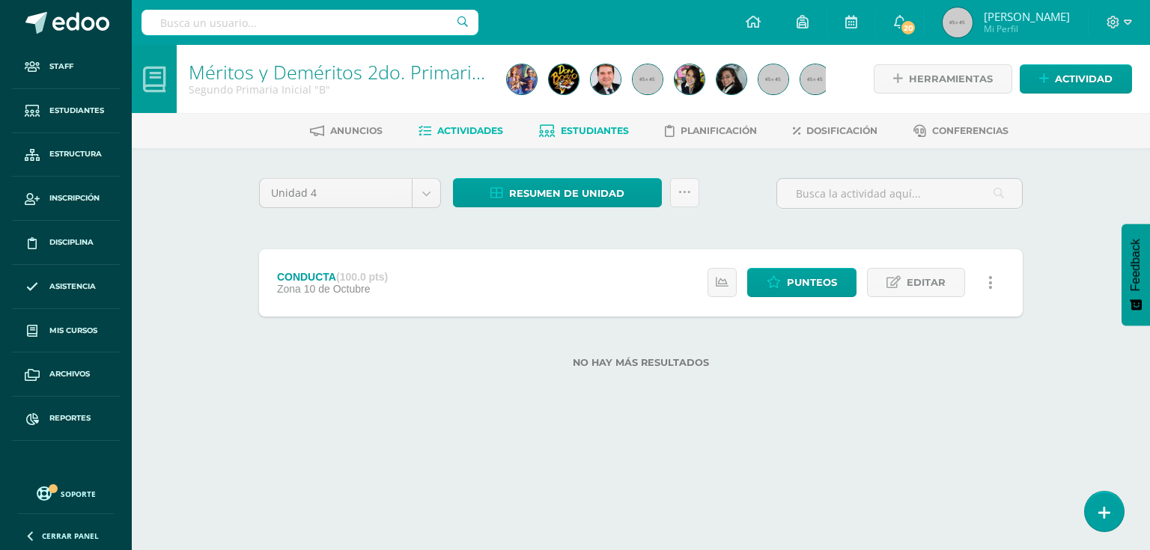
click at [600, 137] on link "Estudiantes" at bounding box center [584, 131] width 90 height 24
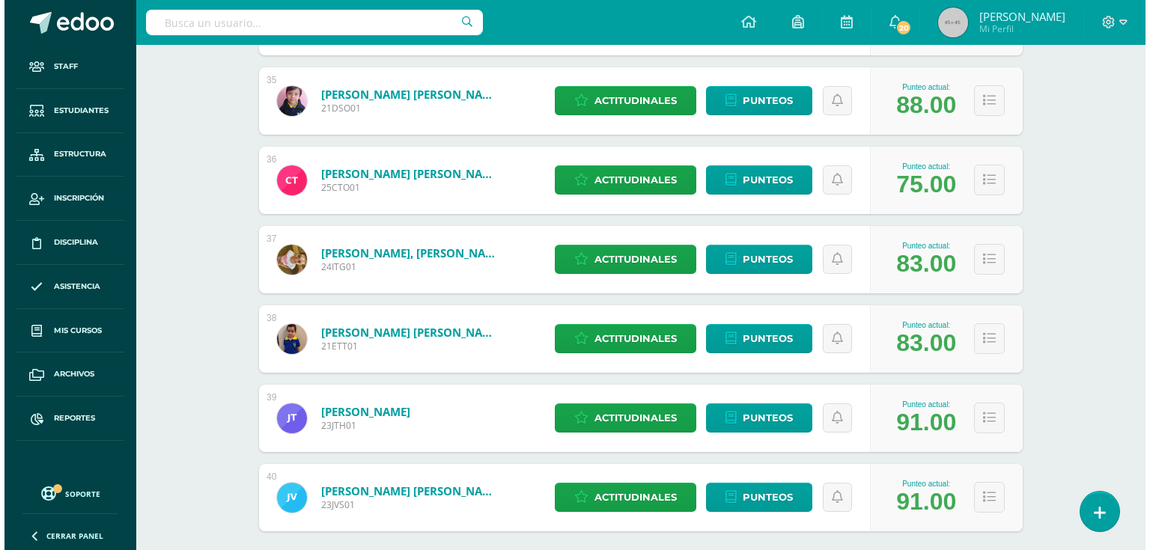
scroll to position [3031, 0]
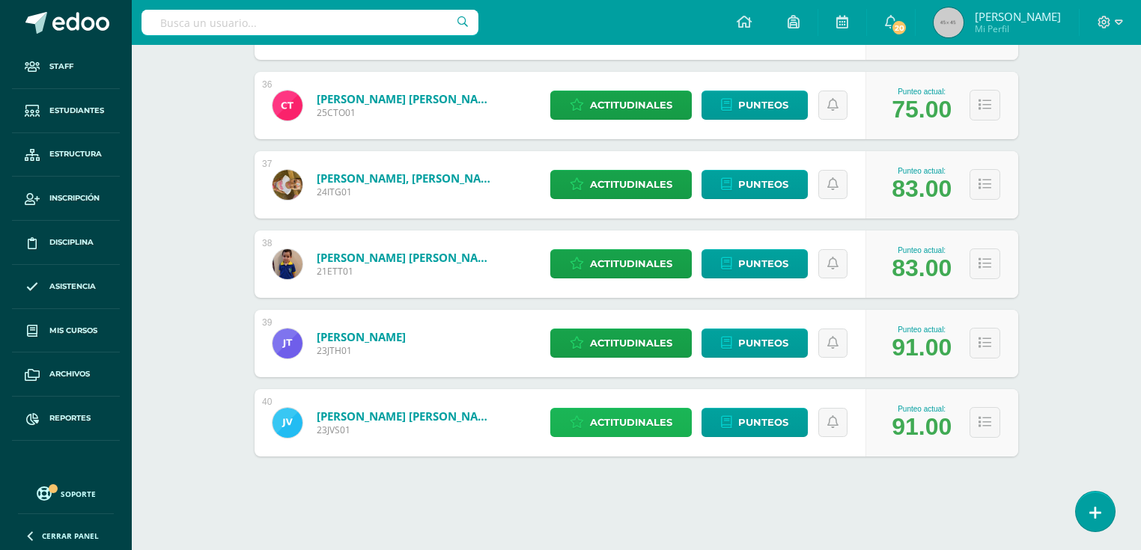
click at [637, 428] on span "Actitudinales" at bounding box center [631, 423] width 82 height 28
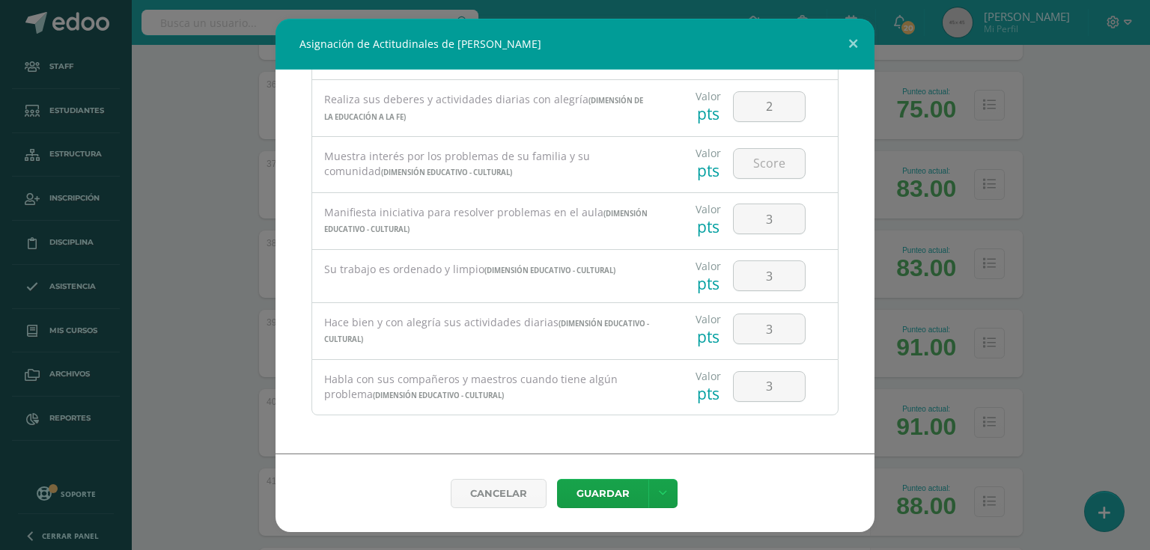
scroll to position [890, 0]
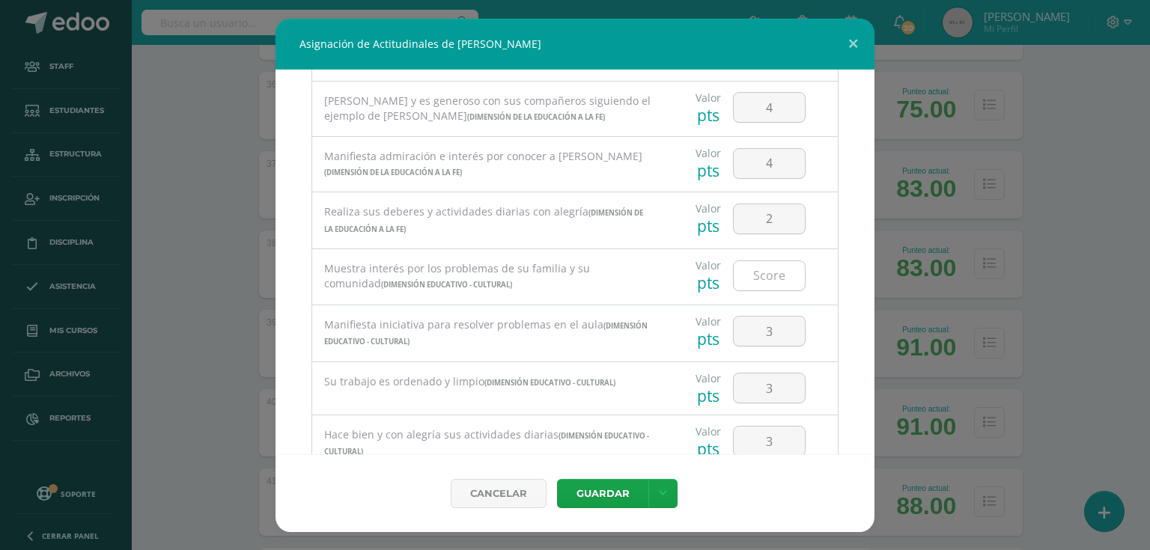
click at [766, 284] on input "number" at bounding box center [769, 275] width 71 height 29
type input "4"
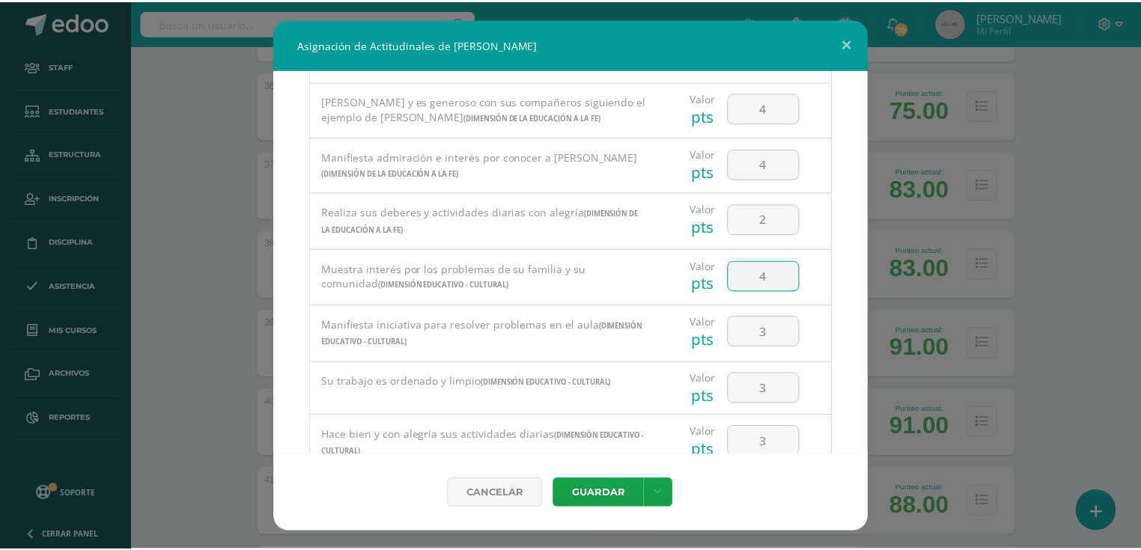
scroll to position [1010, 0]
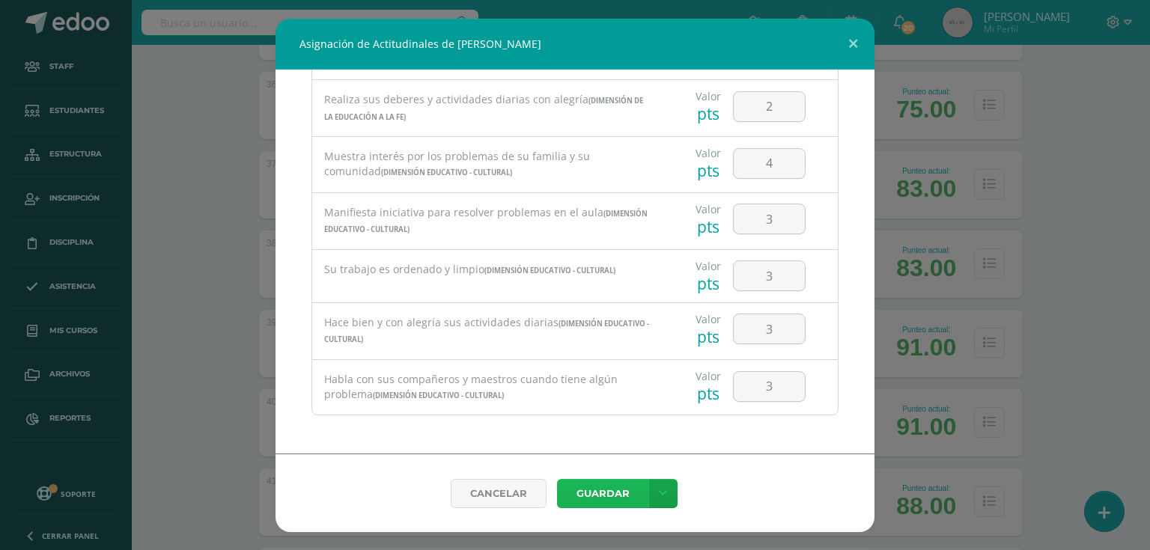
click at [623, 491] on button "Guardar" at bounding box center [602, 493] width 91 height 29
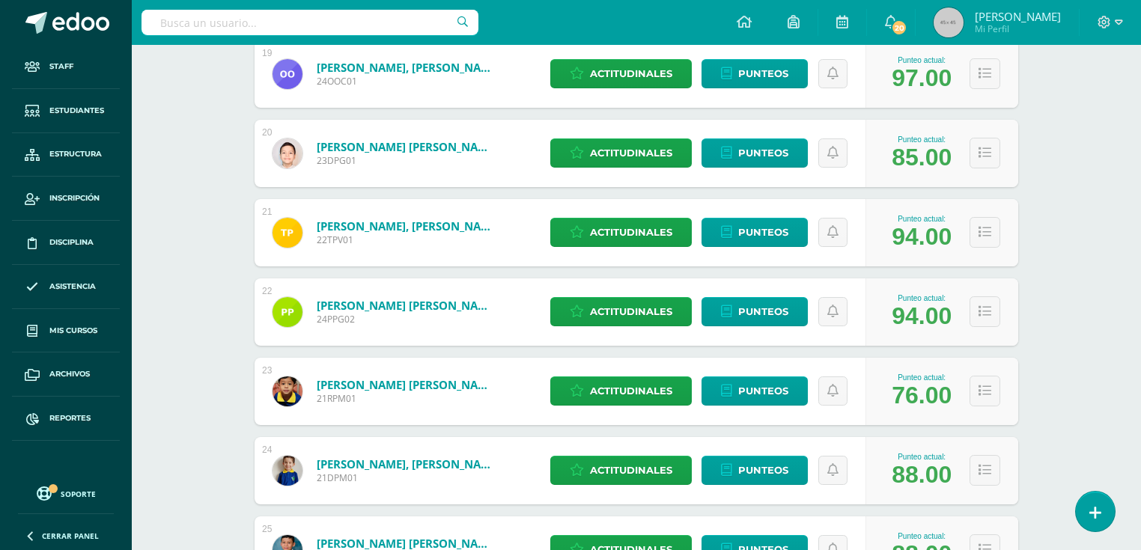
scroll to position [1414, 0]
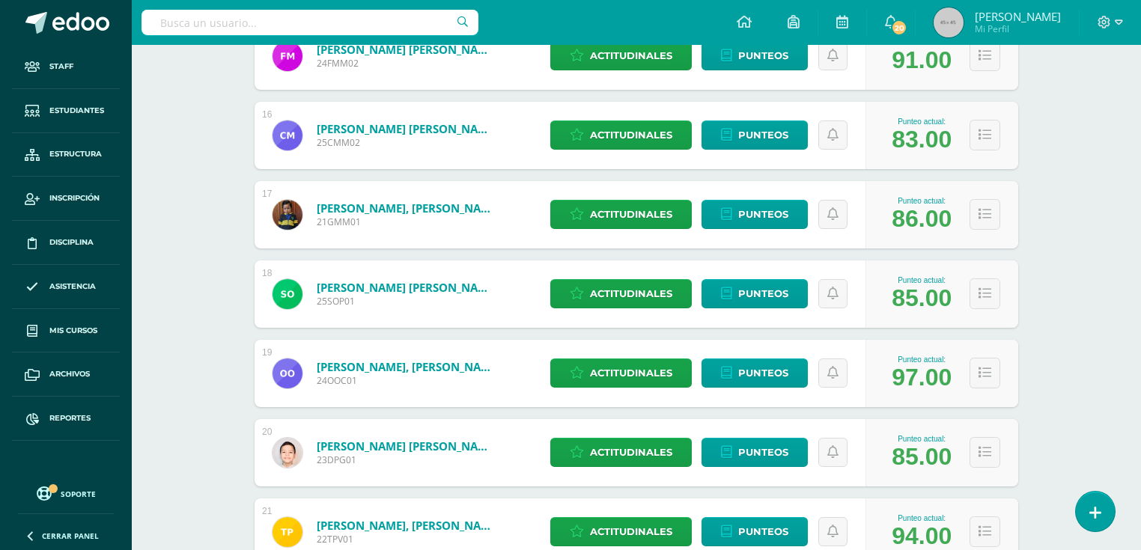
click at [323, 26] on input "text" at bounding box center [309, 22] width 337 height 25
type input "javier alvarez"
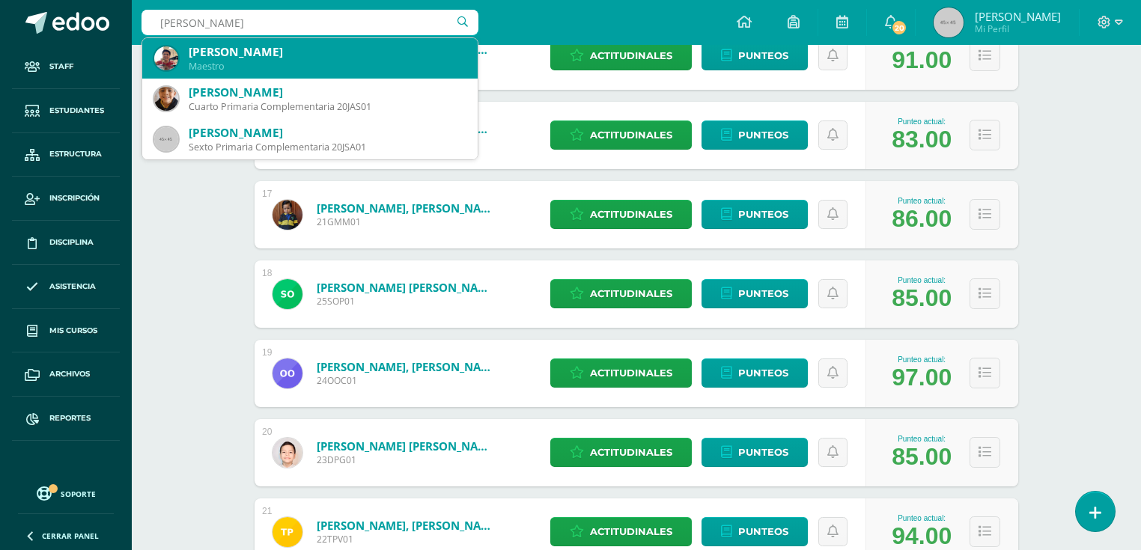
click at [308, 45] on div "Javier Estuardo Alvarez Pérez" at bounding box center [327, 52] width 277 height 16
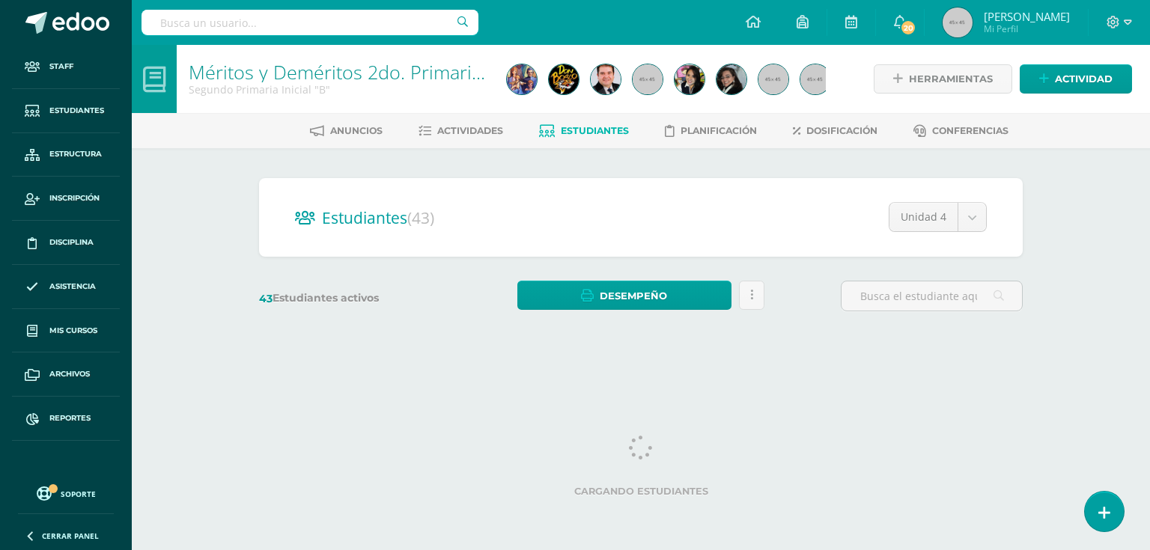
click at [297, 18] on input "text" at bounding box center [309, 22] width 337 height 25
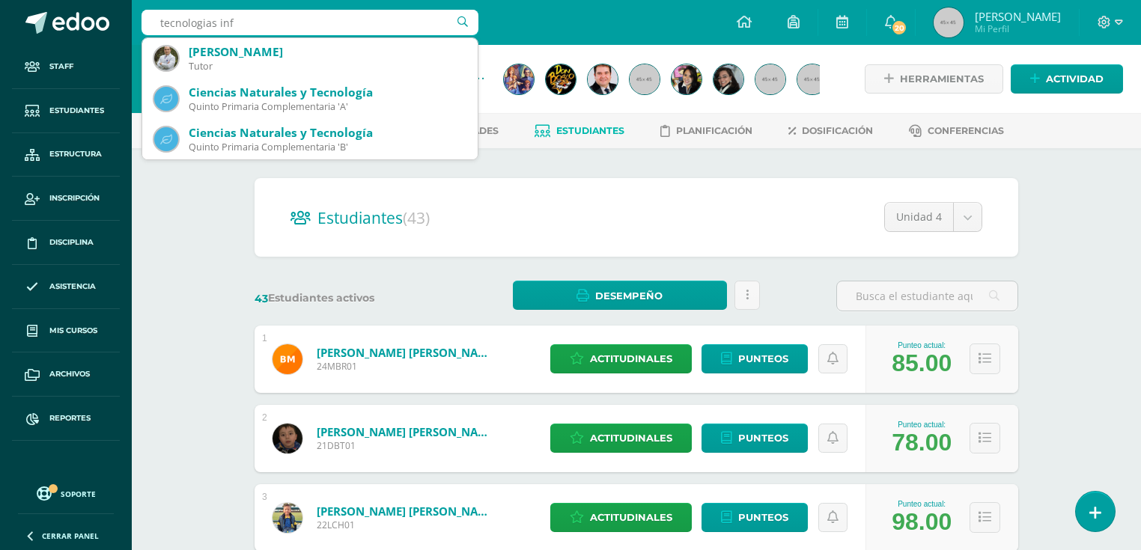
type input "tecnologias info"
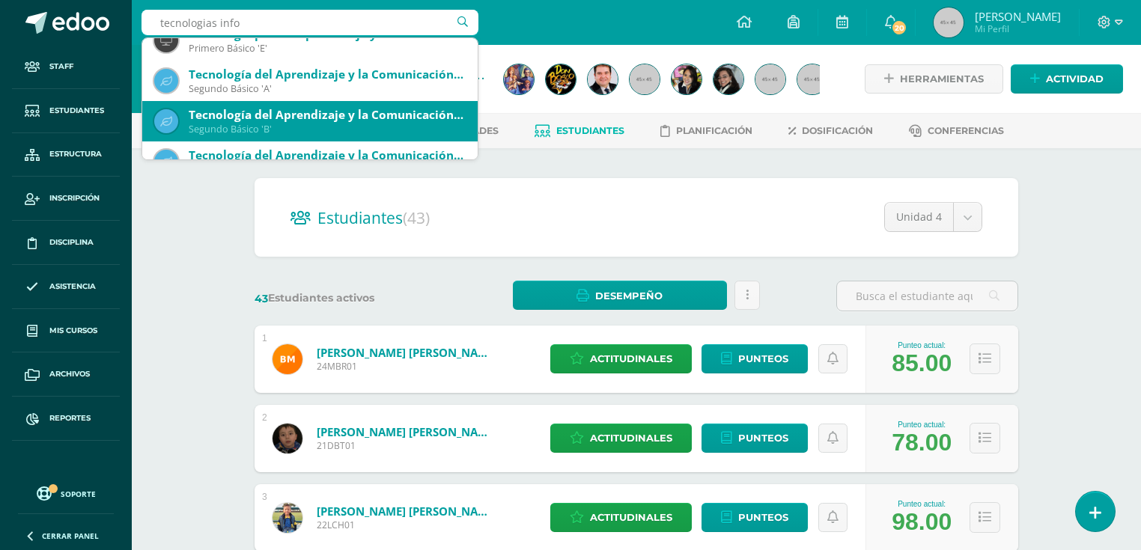
scroll to position [240, 0]
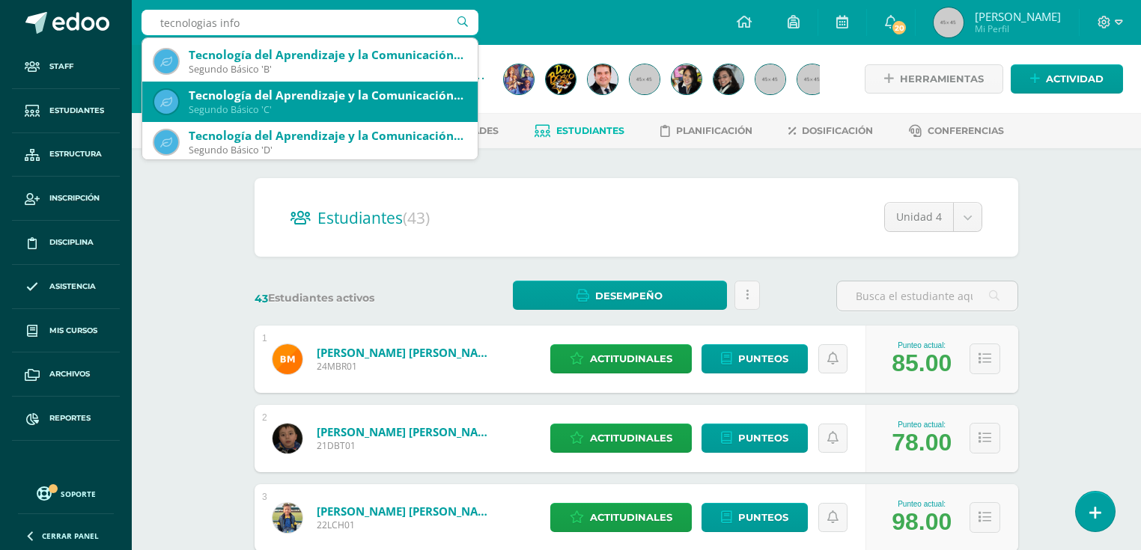
click at [300, 105] on div "Segundo Básico 'C'" at bounding box center [327, 109] width 277 height 13
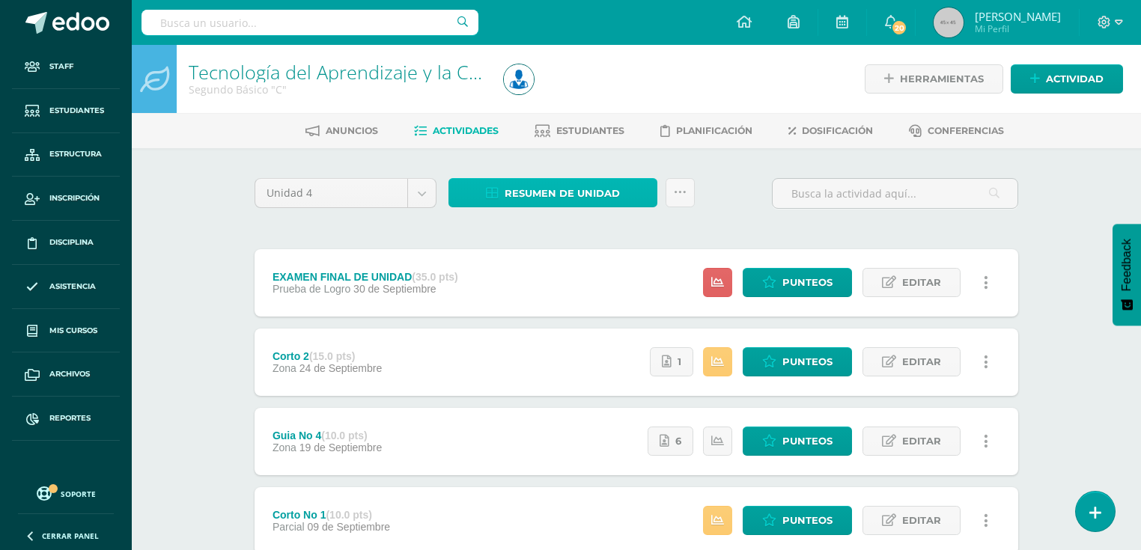
click at [561, 189] on span "Resumen de unidad" at bounding box center [562, 194] width 115 height 28
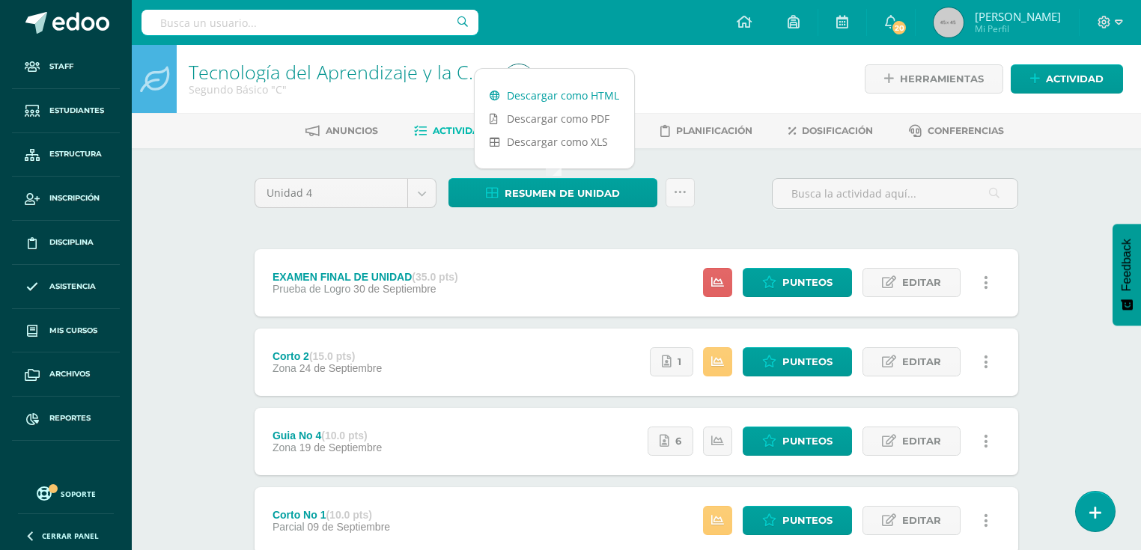
click at [558, 100] on link "Descargar como HTML" at bounding box center [554, 95] width 159 height 23
click at [225, 9] on div at bounding box center [309, 22] width 337 height 45
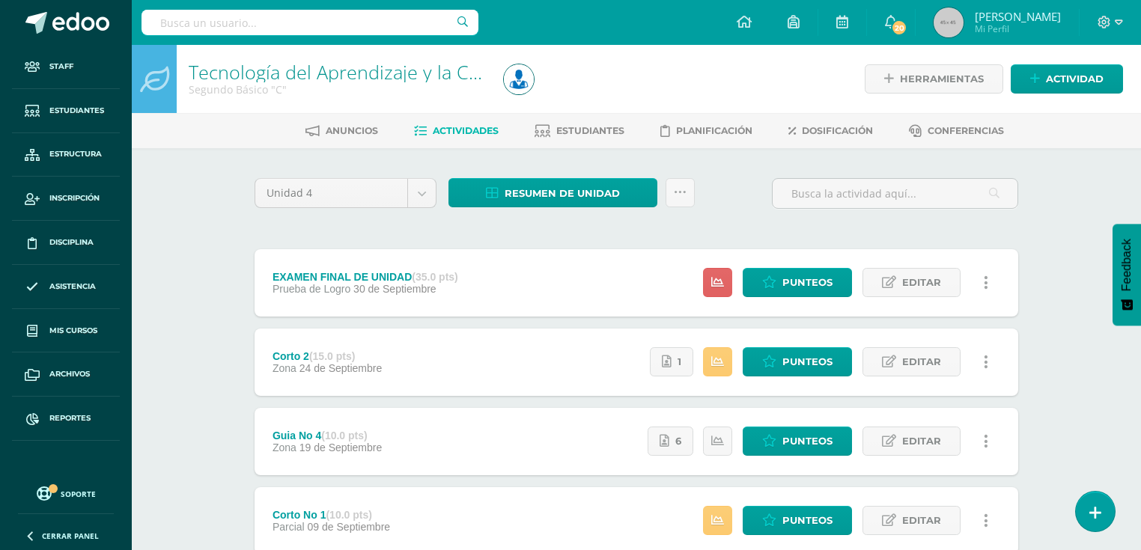
click at [220, 36] on div at bounding box center [309, 22] width 337 height 45
click at [238, 29] on input "text" at bounding box center [309, 22] width 337 height 25
type input "matematica tercero básico"
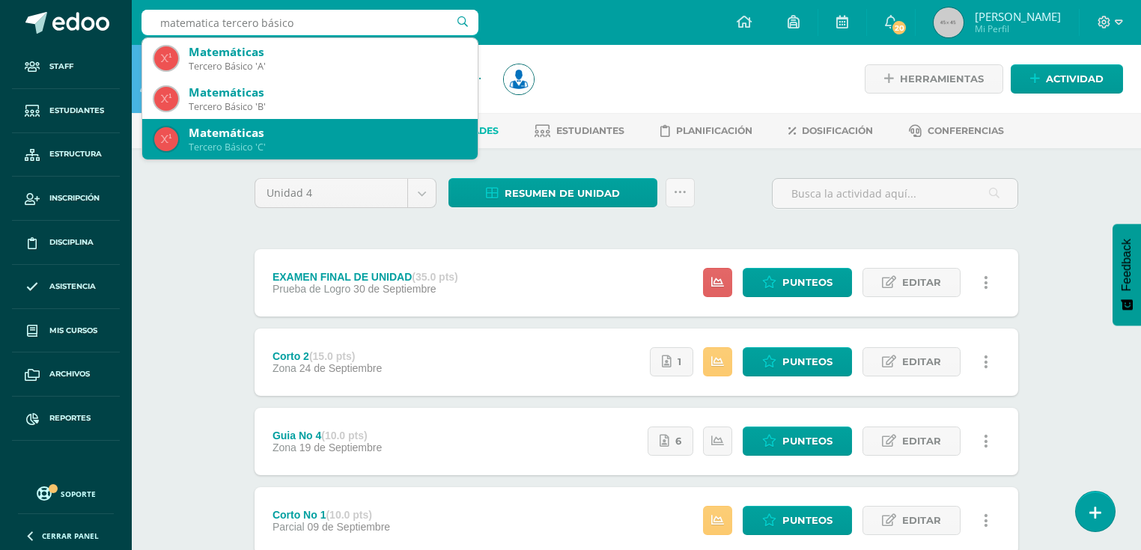
click at [249, 135] on div "Matemáticas" at bounding box center [327, 133] width 277 height 16
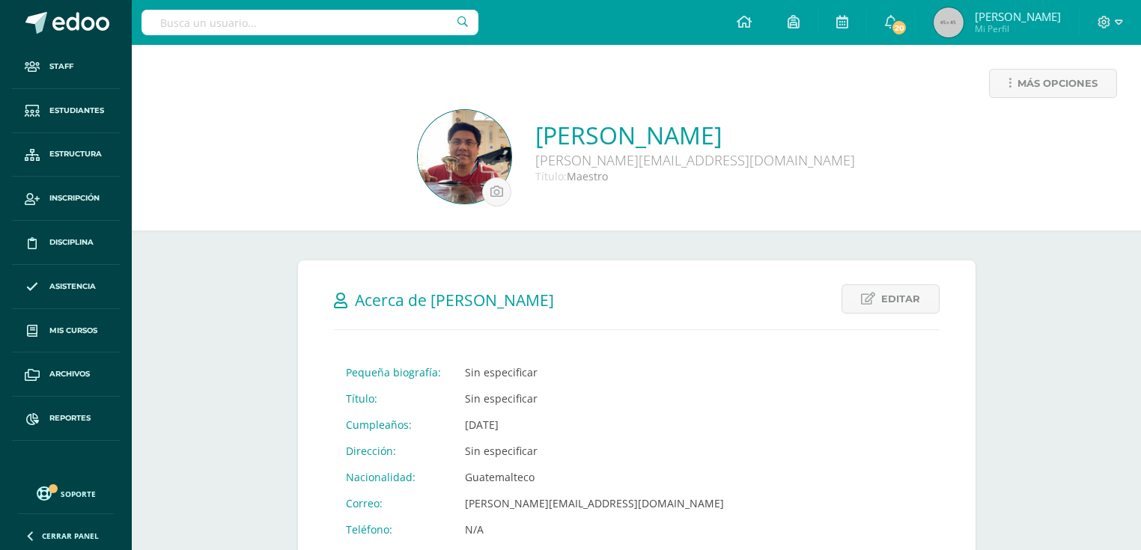
click at [260, 20] on input "text" at bounding box center [309, 22] width 337 height 25
type input "ciencias naturales tercero básico a"
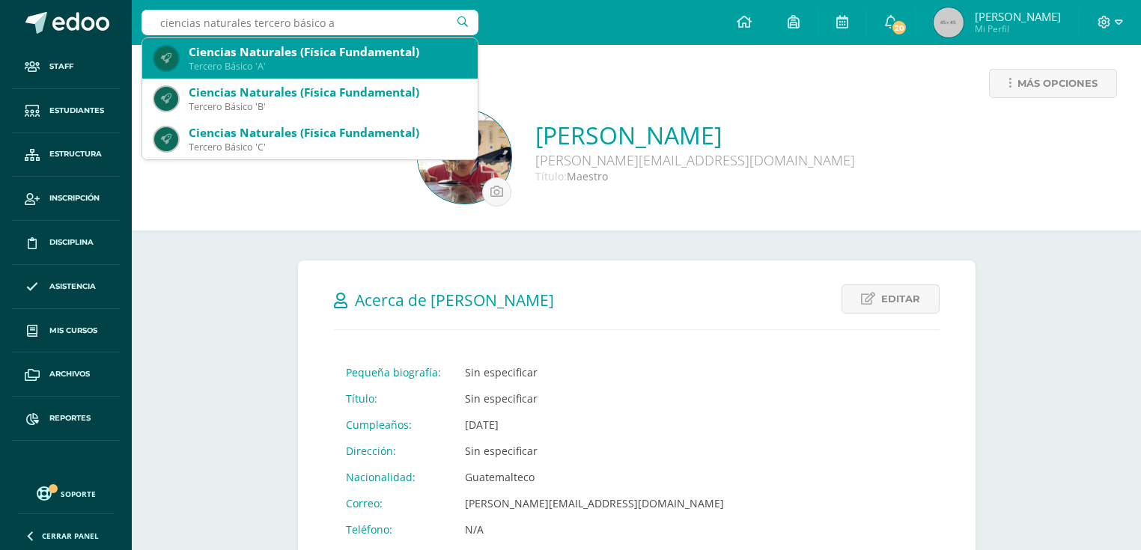
click at [332, 52] on div "Ciencias Naturales (Física Fundamental)" at bounding box center [327, 52] width 277 height 16
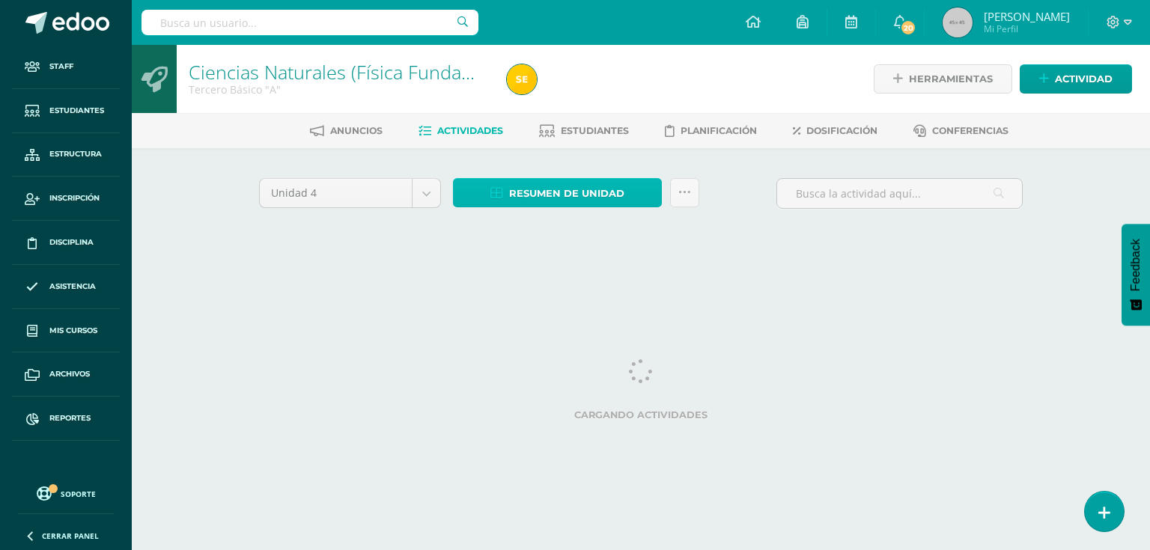
click at [510, 180] on span "Resumen de unidad" at bounding box center [566, 194] width 115 height 28
click at [571, 102] on div at bounding box center [663, 79] width 324 height 68
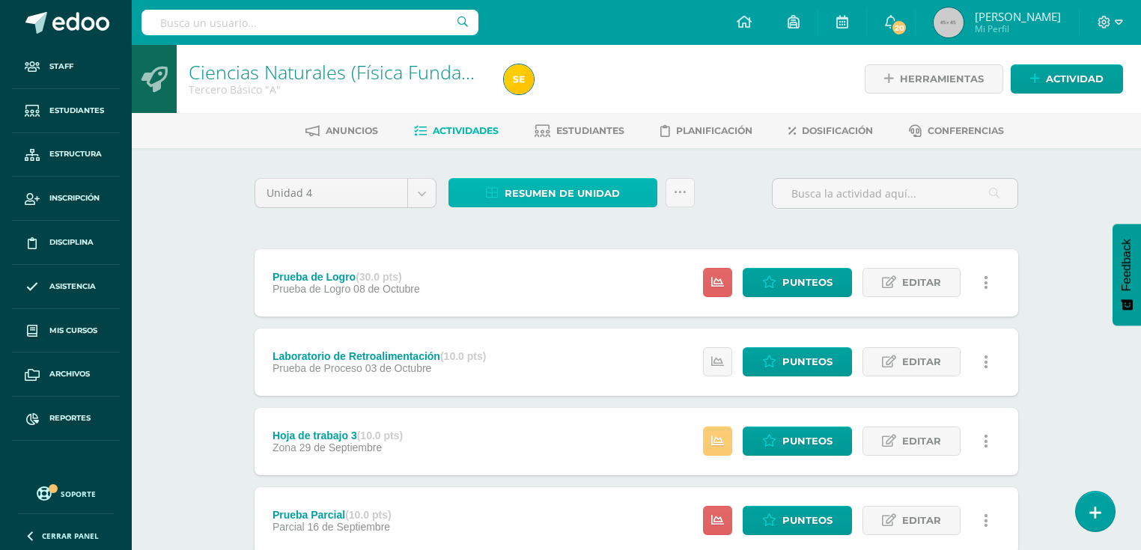
click at [567, 201] on span "Resumen de unidad" at bounding box center [562, 194] width 115 height 28
click at [567, 259] on div "Prueba de Logro (30.0 pts) Prueba de Logro 08 de Octubre Estatus de Actividad: …" at bounding box center [637, 282] width 764 height 67
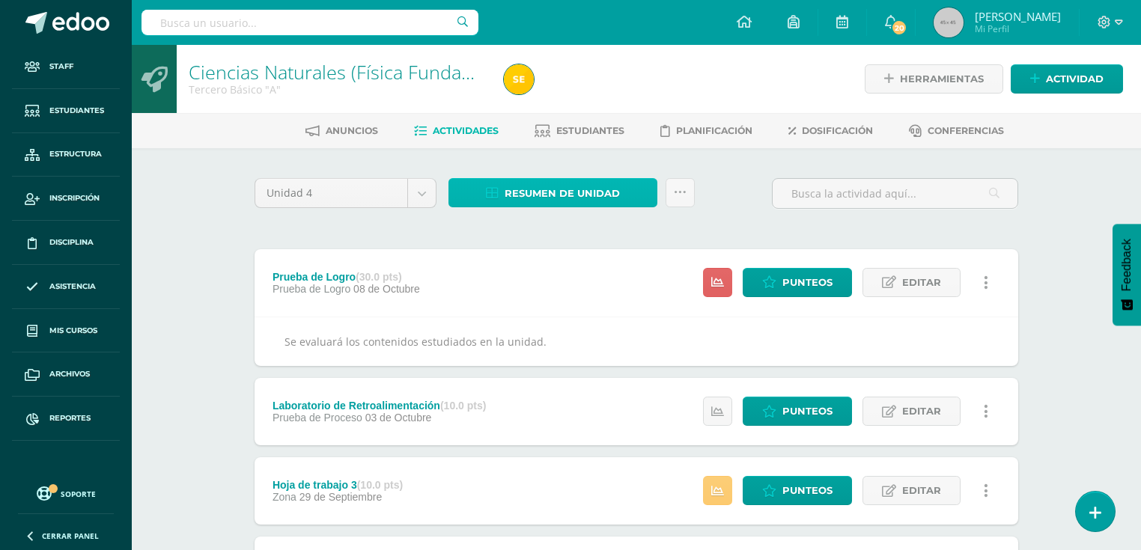
click at [569, 186] on span "Resumen de unidad" at bounding box center [562, 194] width 115 height 28
click at [569, 184] on span "Resumen de unidad" at bounding box center [562, 194] width 115 height 28
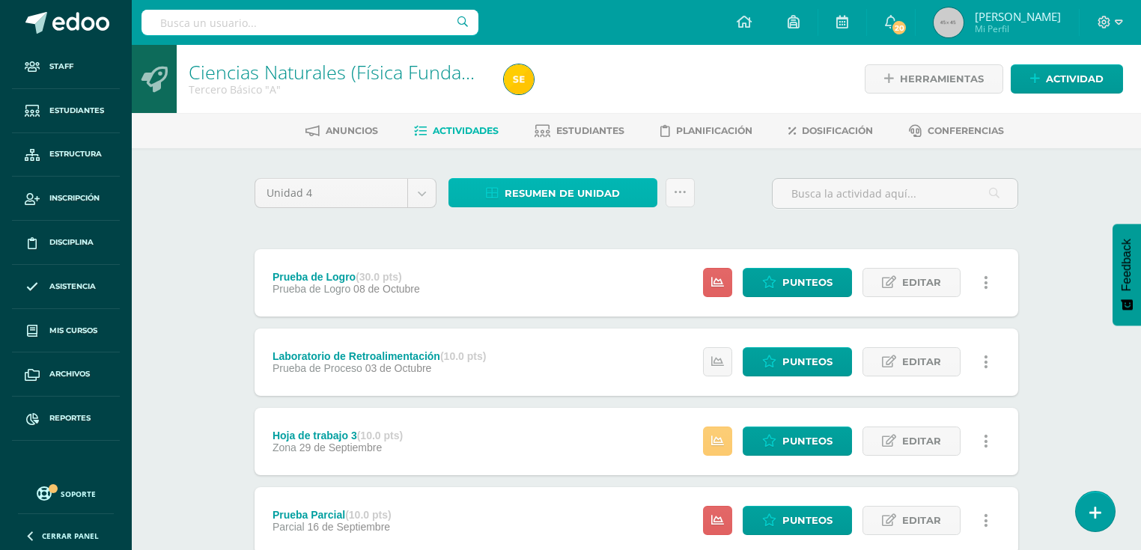
click at [541, 195] on span "Resumen de unidad" at bounding box center [562, 194] width 115 height 28
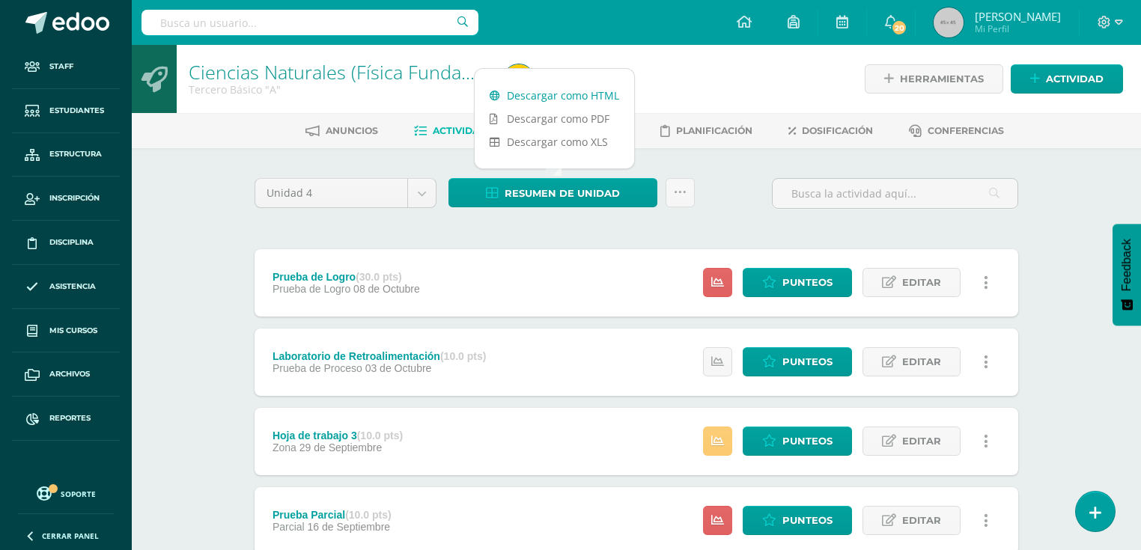
click at [557, 101] on link "Descargar como HTML" at bounding box center [554, 95] width 159 height 23
click at [287, 35] on div at bounding box center [309, 22] width 337 height 45
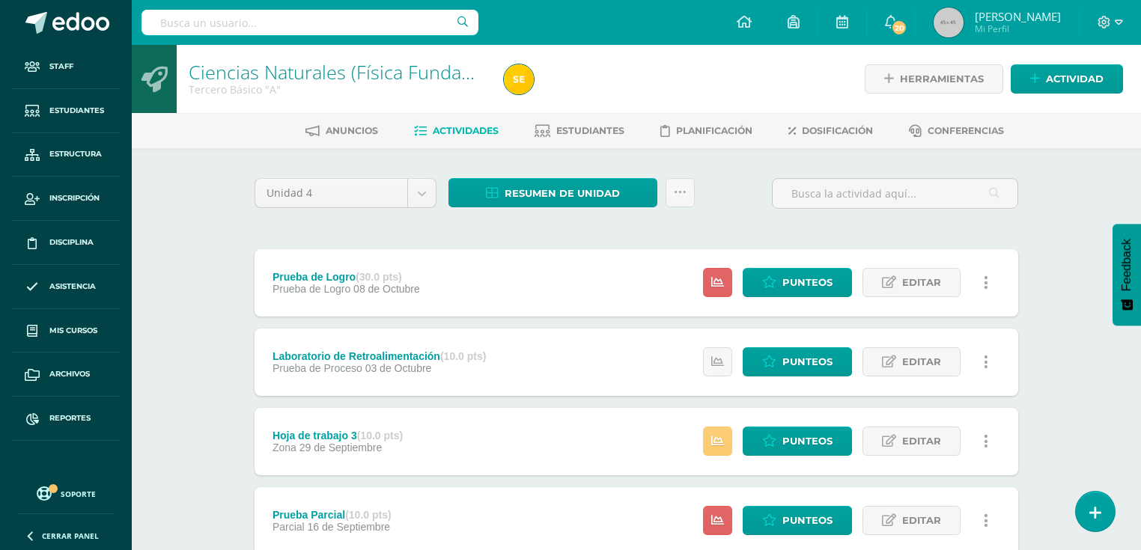
click at [269, 17] on input "text" at bounding box center [309, 22] width 337 height 25
click at [282, 18] on input "text" at bounding box center [309, 22] width 337 height 25
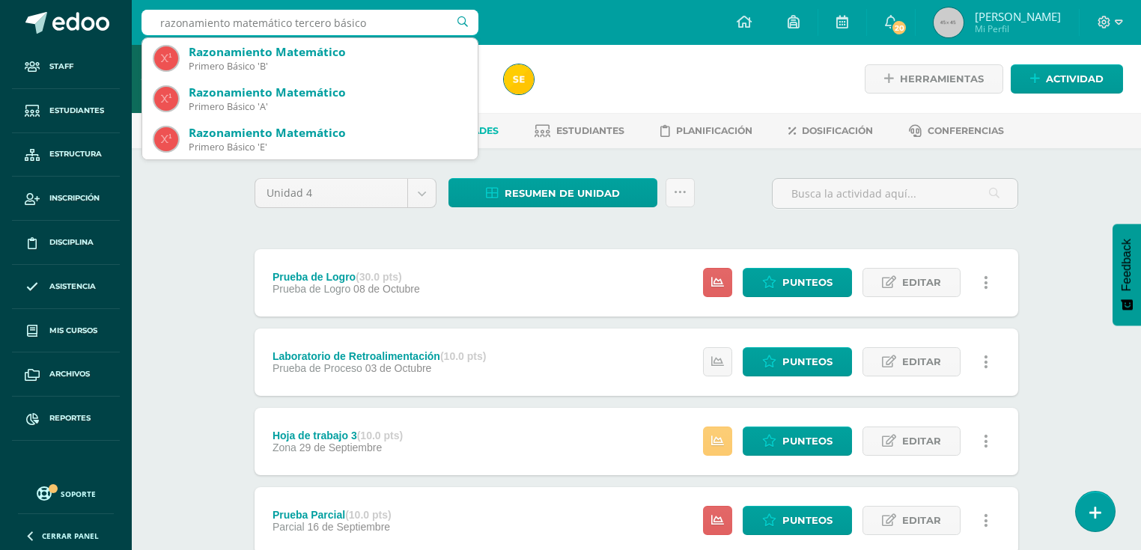
type input "razonamiento matemático tercero básico a"
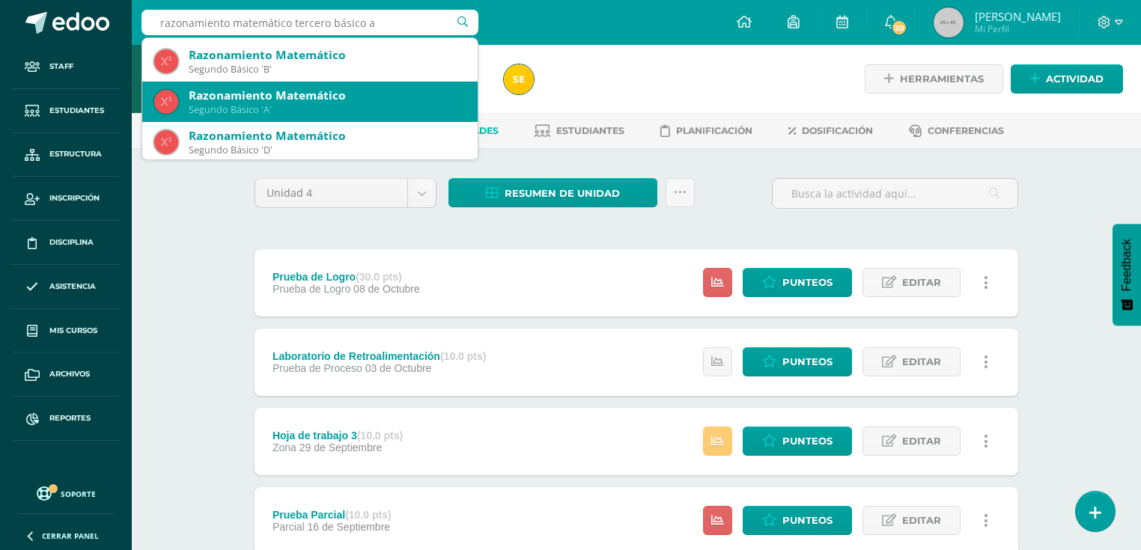
scroll to position [359, 0]
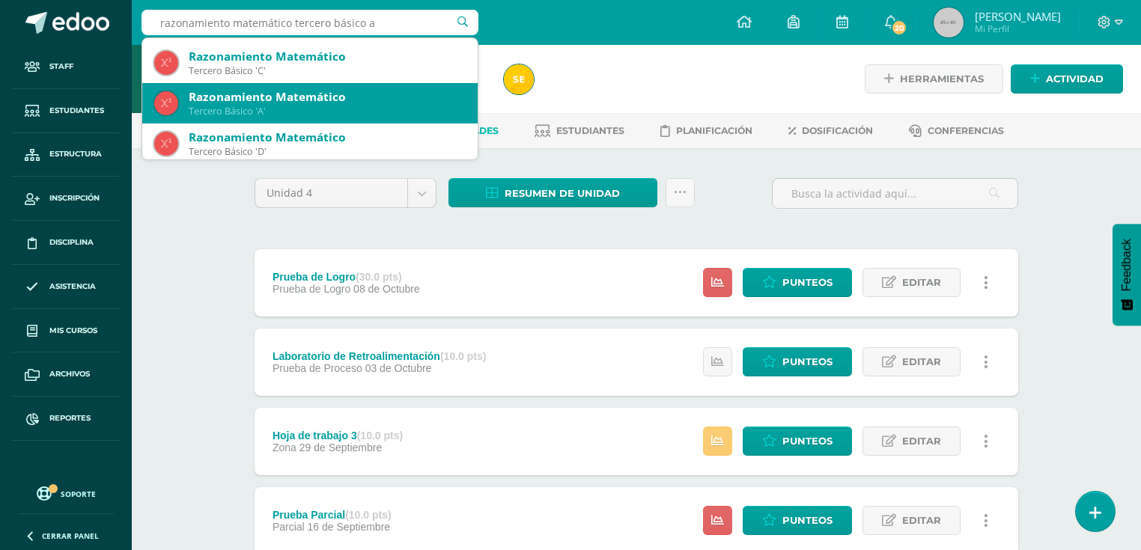
click at [287, 114] on div "Tercero Básico 'A'" at bounding box center [327, 111] width 277 height 13
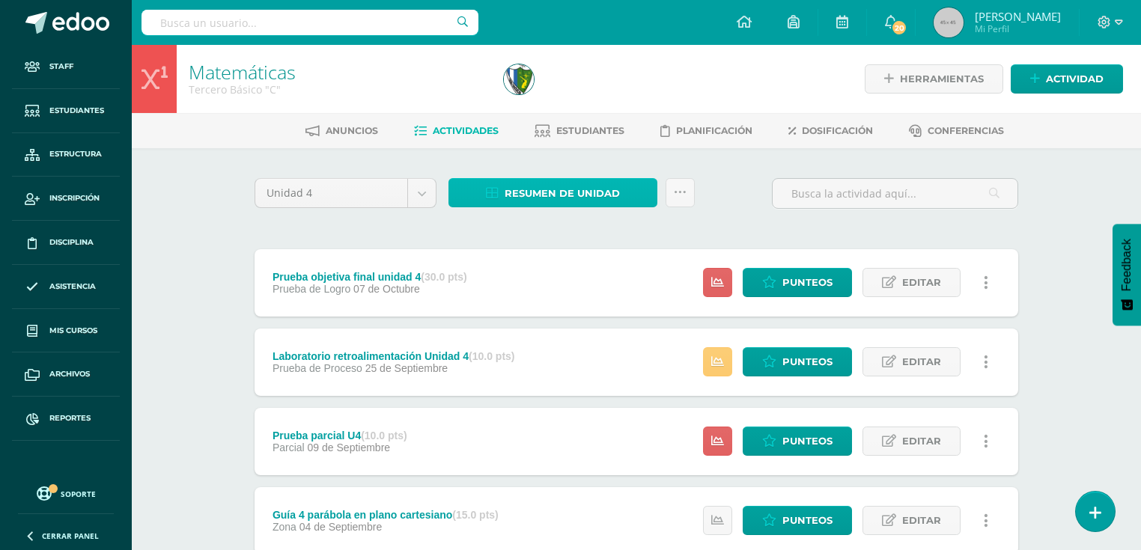
click at [579, 192] on span "Resumen de unidad" at bounding box center [562, 194] width 115 height 28
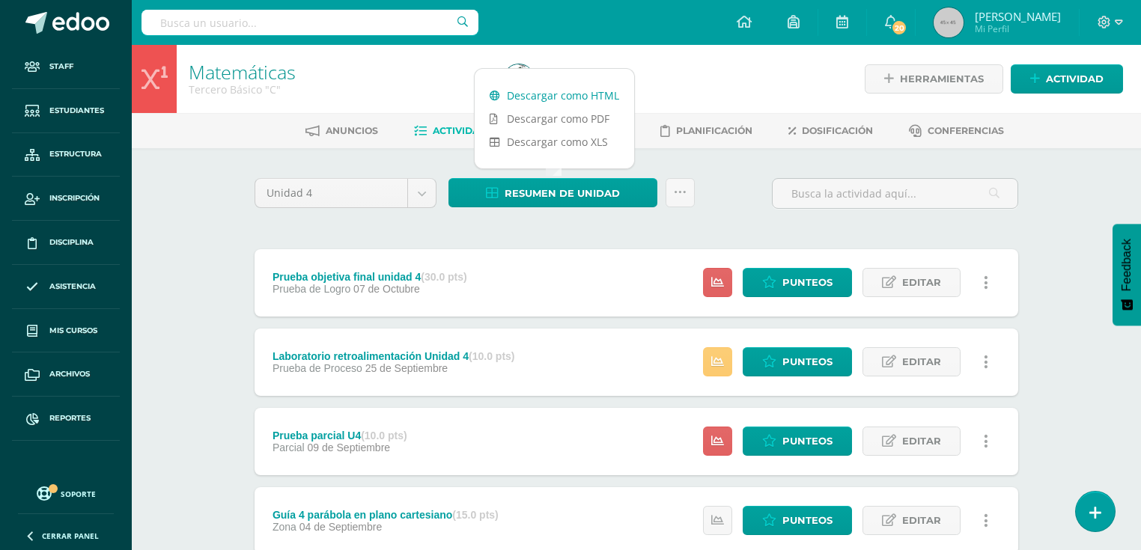
click at [582, 92] on link "Descargar como HTML" at bounding box center [554, 95] width 159 height 23
click at [334, 20] on input "text" at bounding box center [309, 22] width 337 height 25
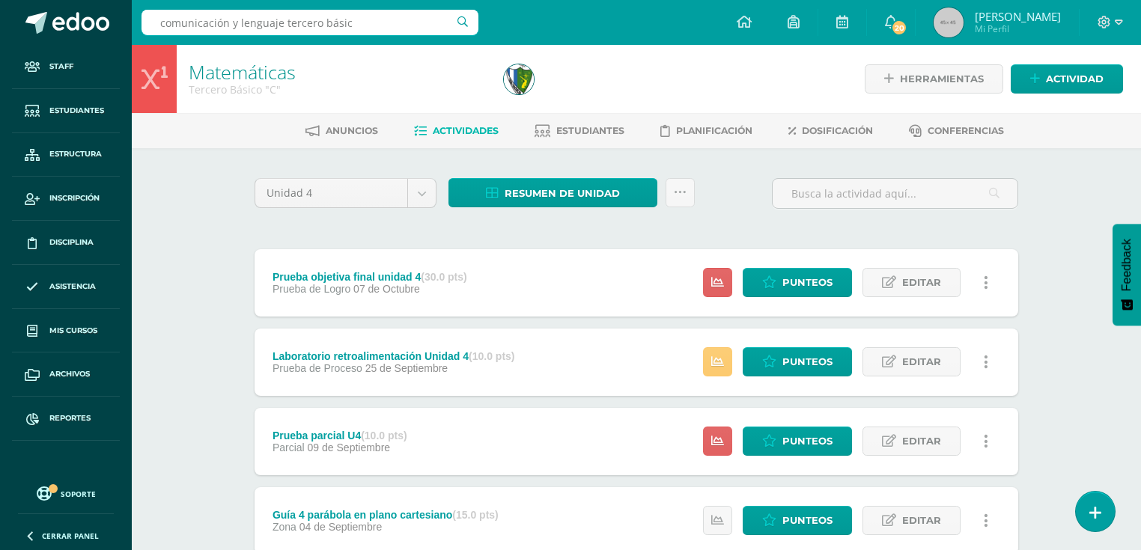
type input "comunicación y lenguaje tercero básico"
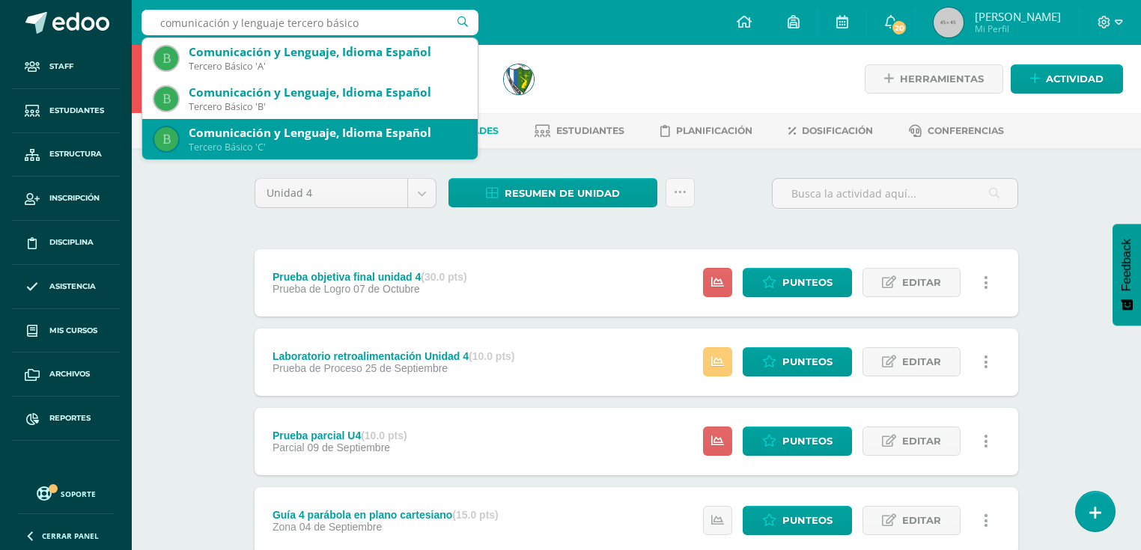
click at [302, 147] on div "Tercero Básico 'C'" at bounding box center [327, 147] width 277 height 13
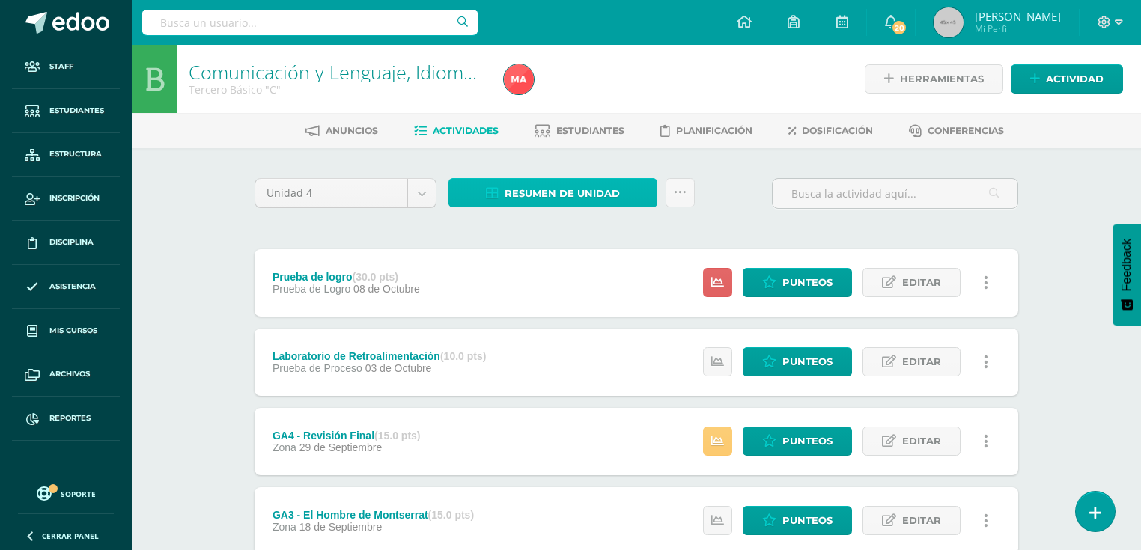
click at [558, 189] on span "Resumen de unidad" at bounding box center [562, 194] width 115 height 28
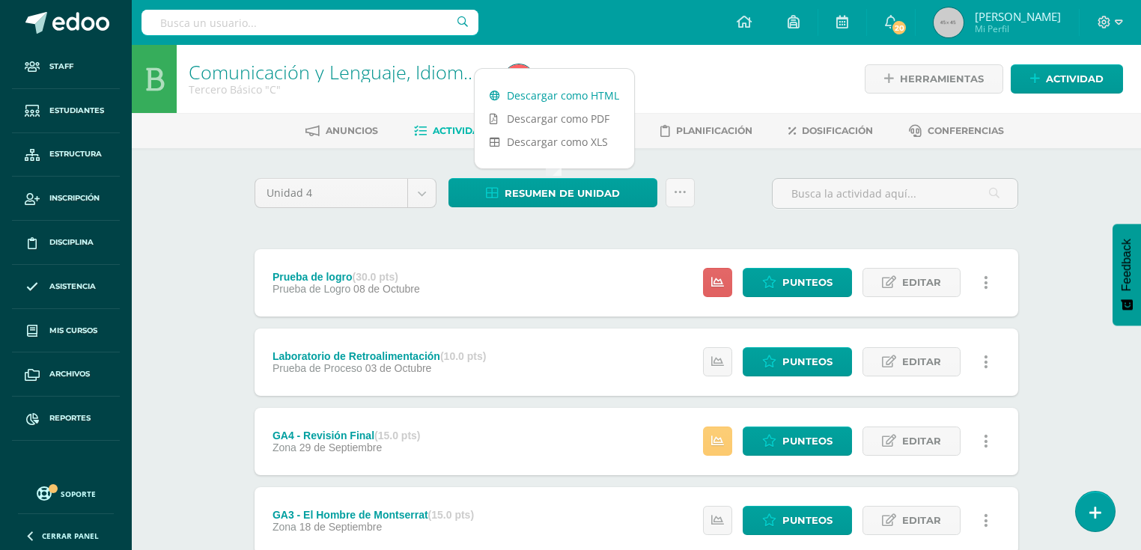
click at [576, 99] on link "Descargar como HTML" at bounding box center [554, 95] width 159 height 23
click at [533, 229] on div "Unidad 4 Unidad 1 Unidad 2 Unidad 3 Unidad 4 Resumen de unidad Subir actividade…" at bounding box center [637, 520] width 776 height 684
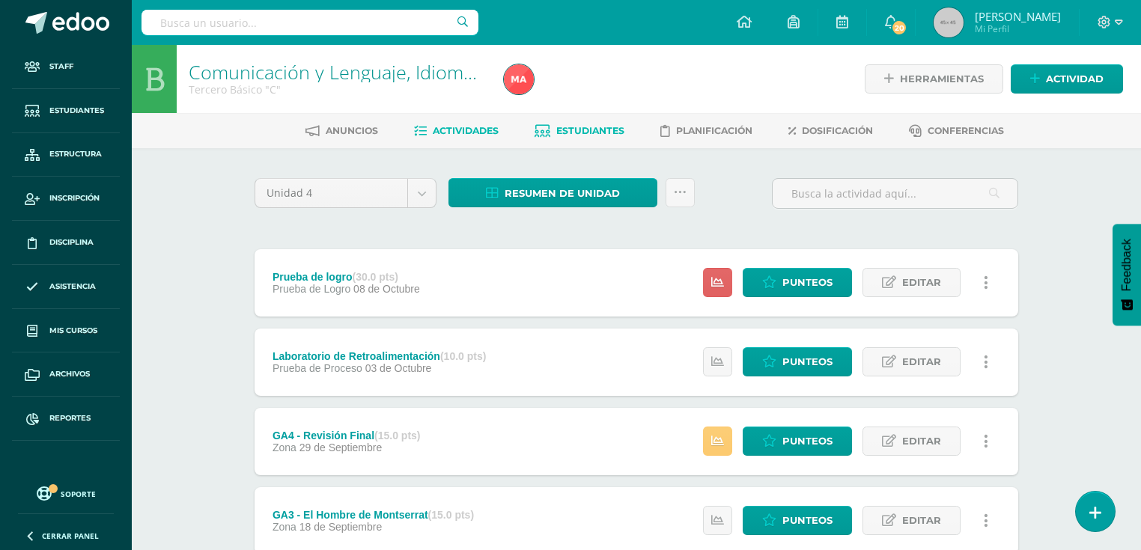
click at [567, 133] on span "Estudiantes" at bounding box center [590, 130] width 68 height 11
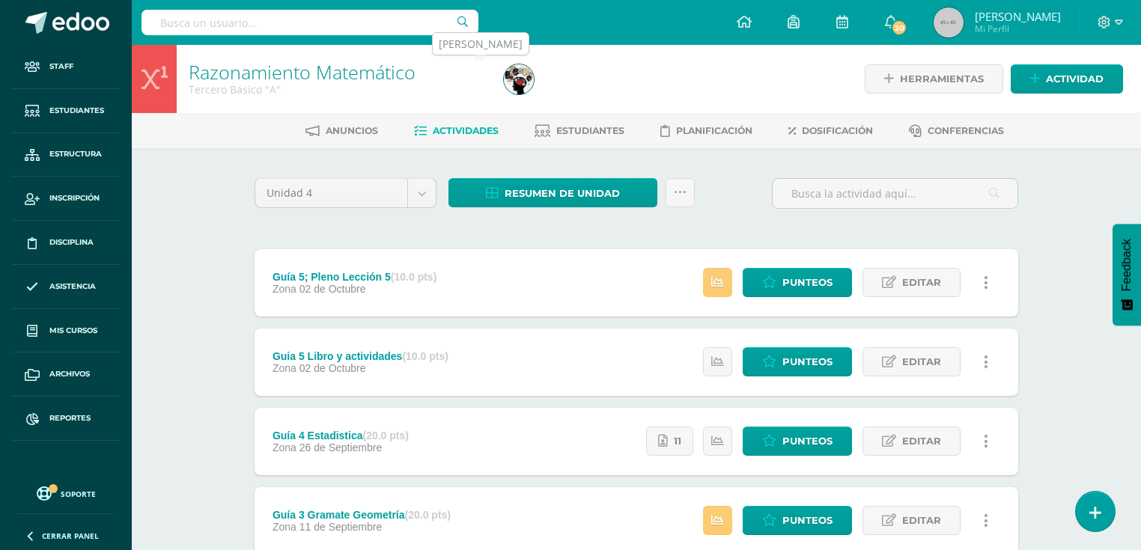
click at [522, 79] on img at bounding box center [519, 79] width 30 height 30
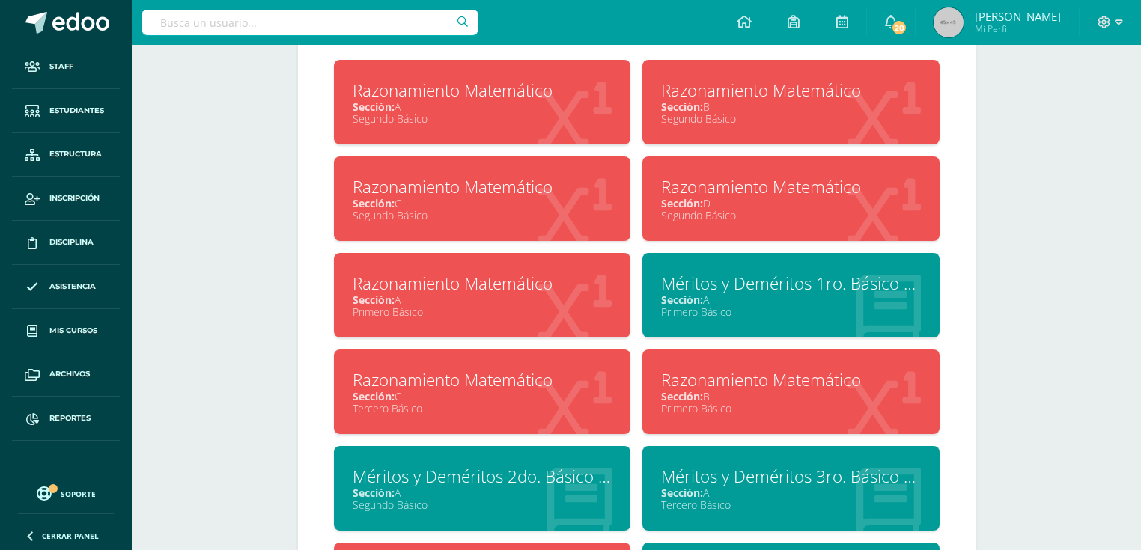
scroll to position [838, 0]
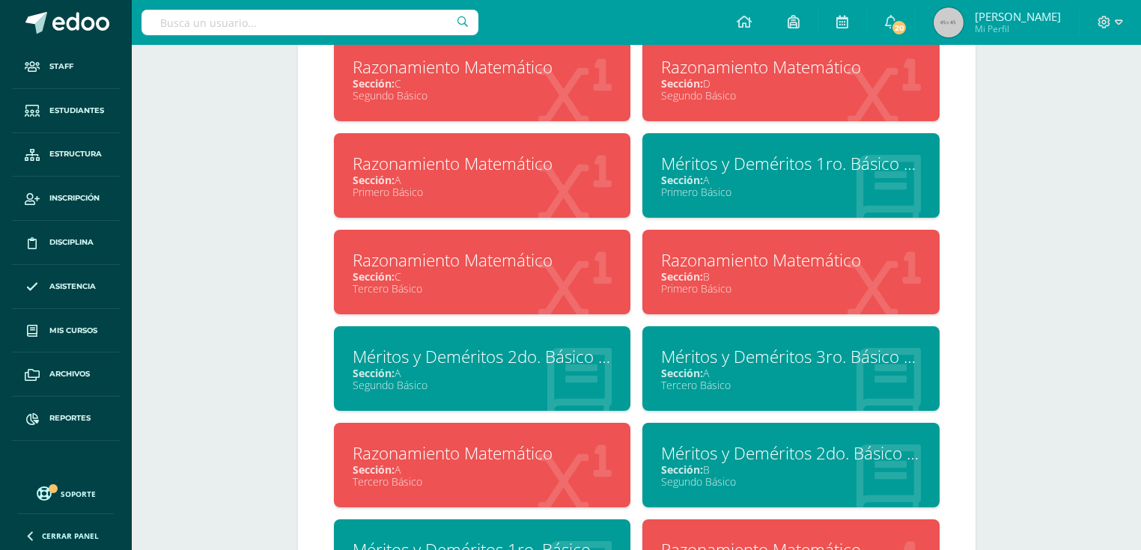
click at [473, 265] on div "Razonamiento Matemático" at bounding box center [483, 260] width 260 height 23
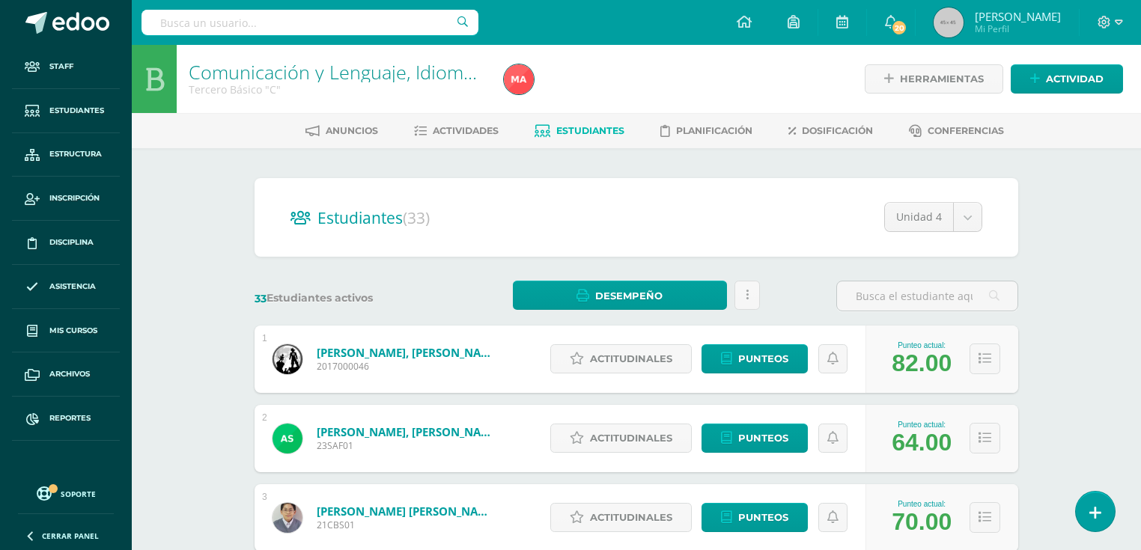
click at [268, 11] on input "text" at bounding box center [309, 22] width 337 height 25
type input "tista melendez"
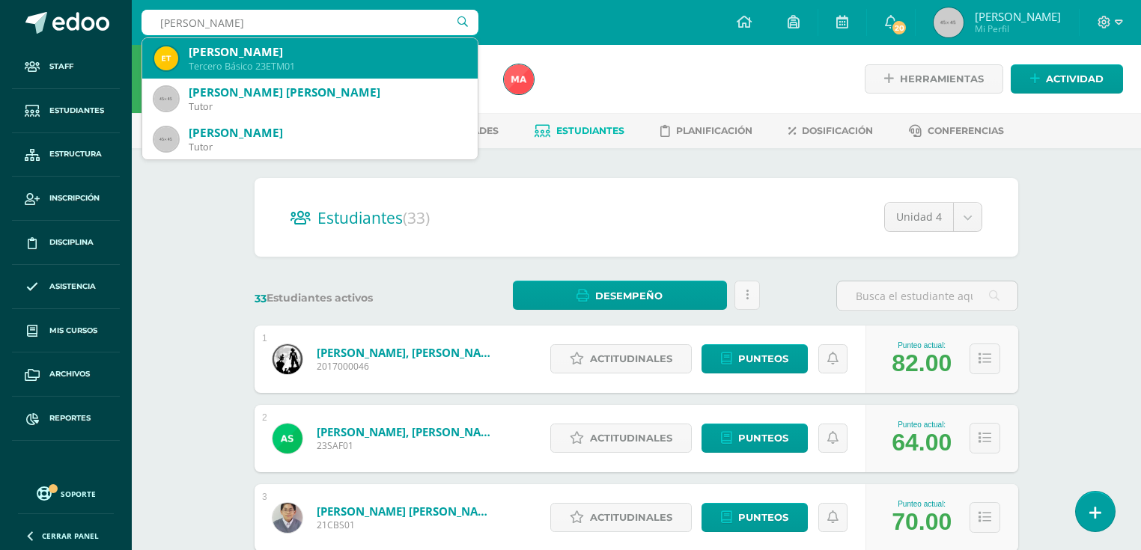
click at [249, 58] on div "[PERSON_NAME]" at bounding box center [327, 52] width 277 height 16
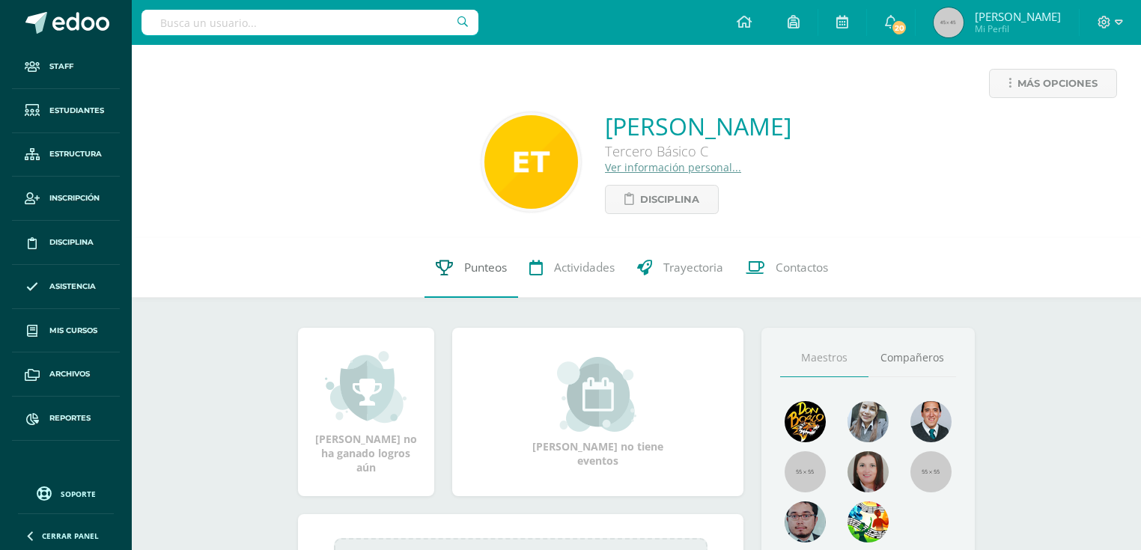
click at [478, 284] on link "Punteos" at bounding box center [471, 268] width 94 height 60
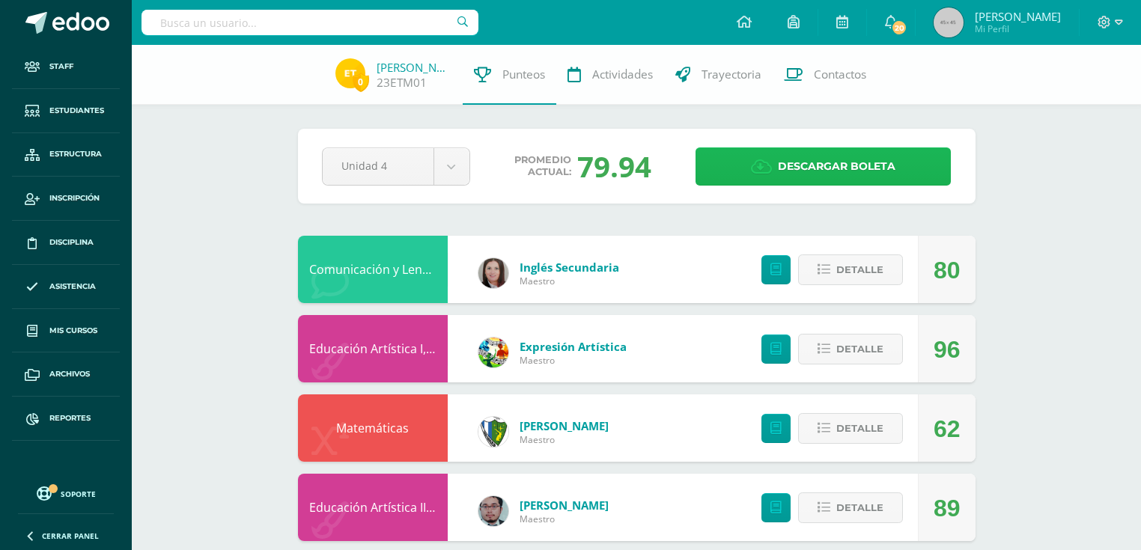
click at [881, 171] on span "Descargar boleta" at bounding box center [837, 166] width 118 height 37
click at [818, 173] on span "Descargar boleta" at bounding box center [837, 166] width 118 height 37
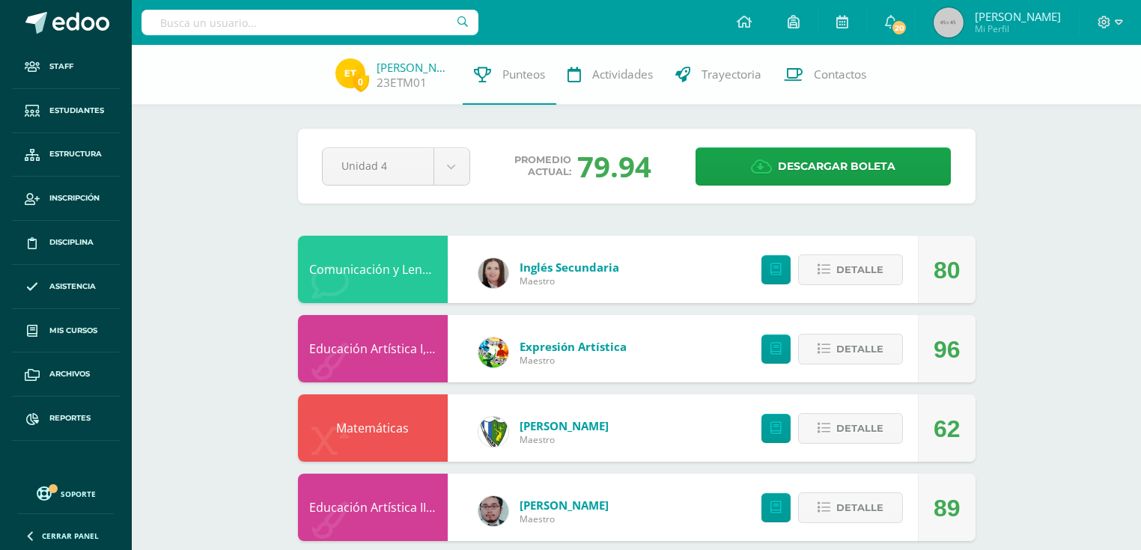
click at [202, 19] on input "text" at bounding box center [309, 22] width 337 height 25
type input "primero básico matematica a"
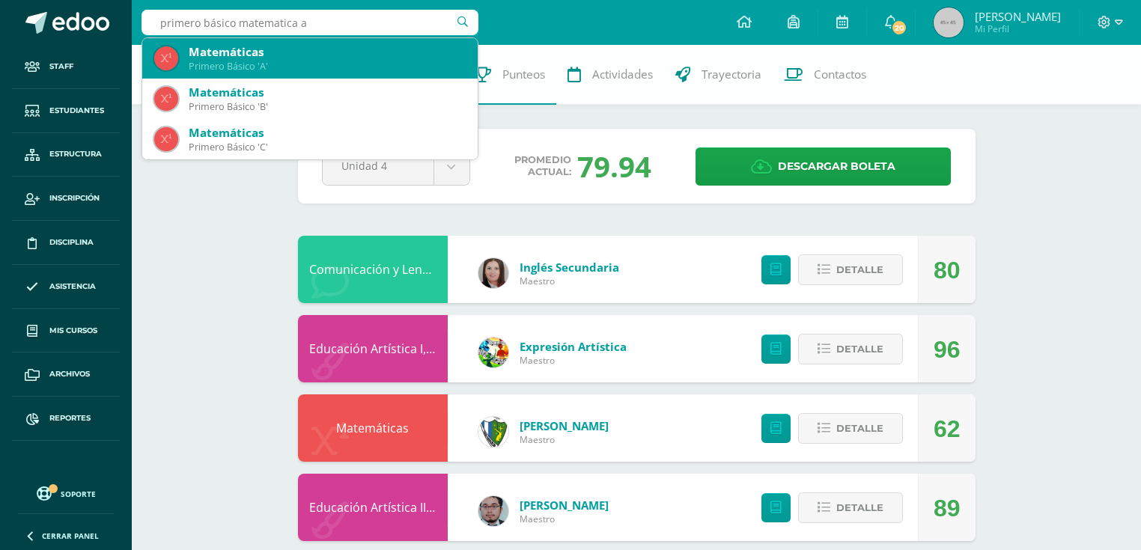
click at [218, 66] on div "Primero Básico 'A'" at bounding box center [327, 66] width 277 height 13
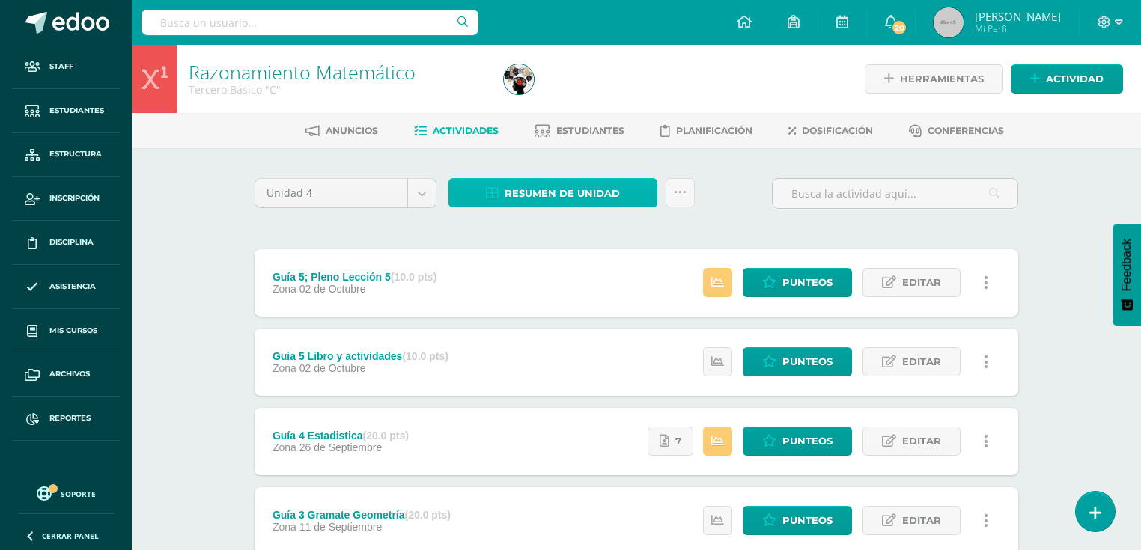
click at [581, 180] on span "Resumen de unidad" at bounding box center [562, 194] width 115 height 28
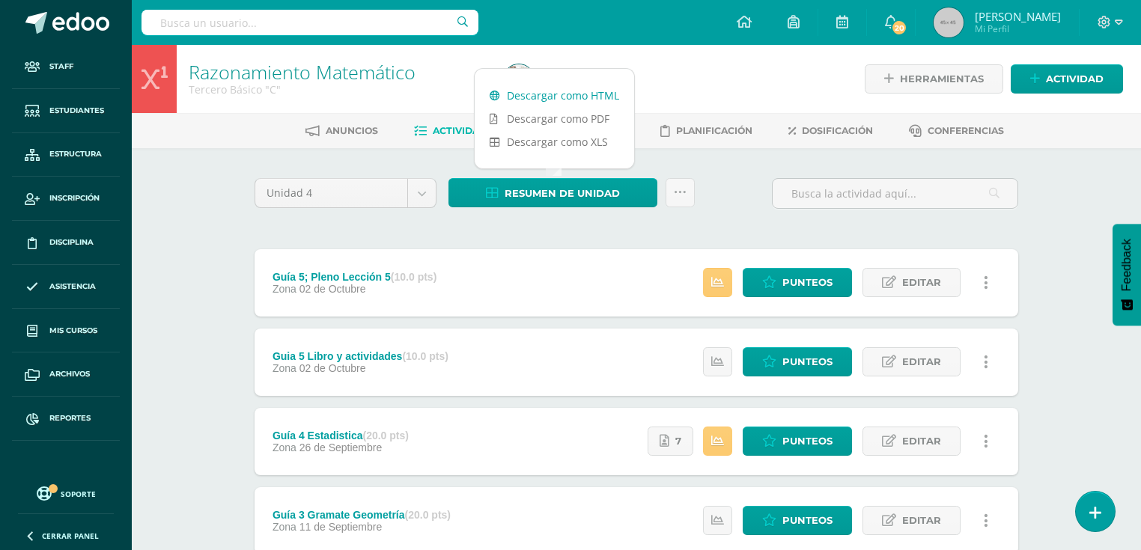
click at [558, 97] on link "Descargar como HTML" at bounding box center [554, 95] width 159 height 23
click at [222, 25] on input "text" at bounding box center [309, 22] width 337 height 25
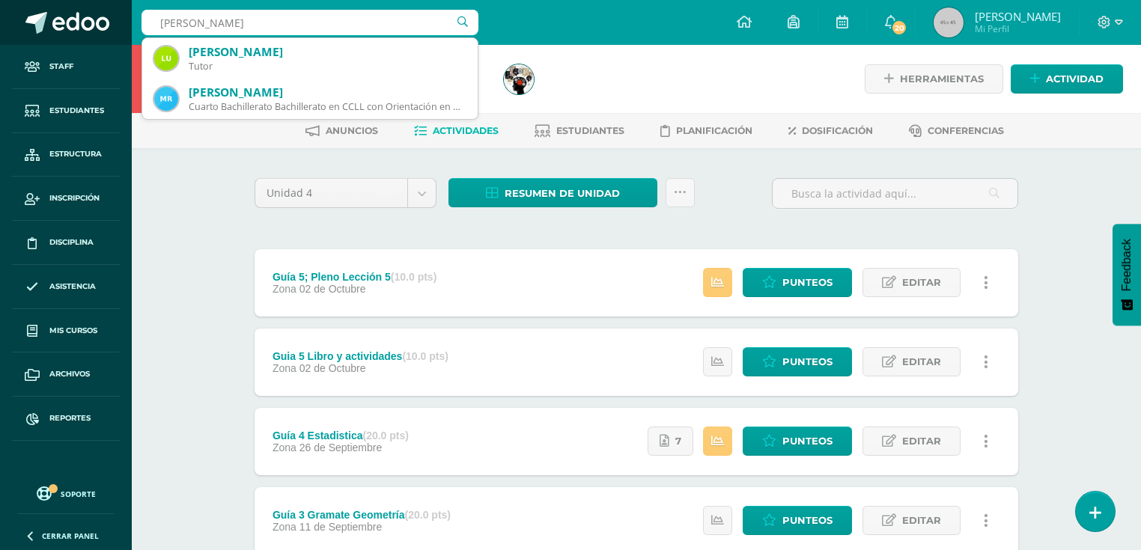
drag, startPoint x: 273, startPoint y: 32, endPoint x: 112, endPoint y: 28, distance: 161.0
click at [112, 29] on body "Staff Estudiantes Estructura Inscripción Disciplina Asistencia Mis cursos Archi…" at bounding box center [570, 446] width 1141 height 892
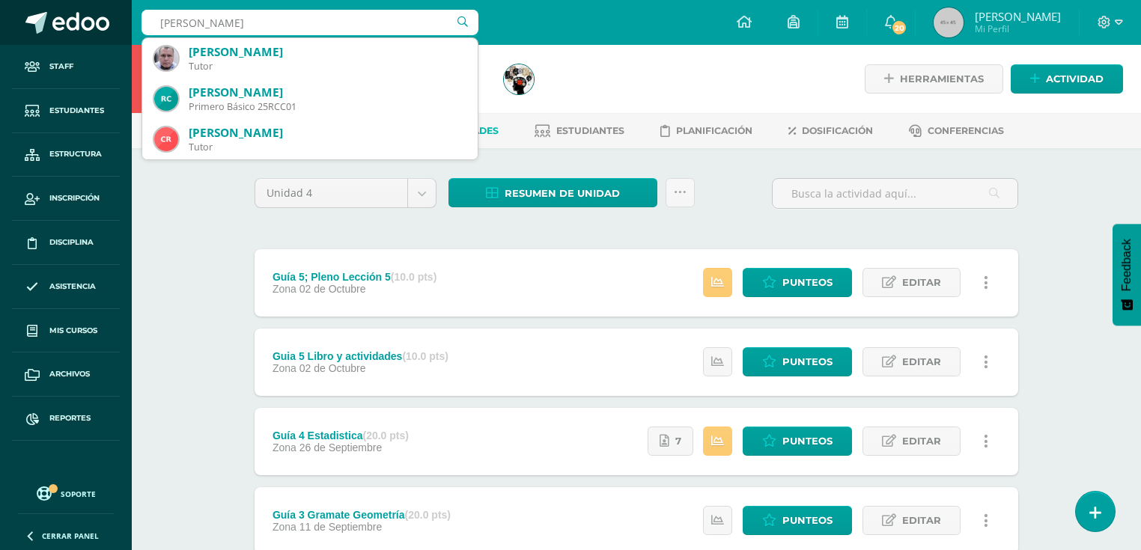
type input "dardon ruiz"
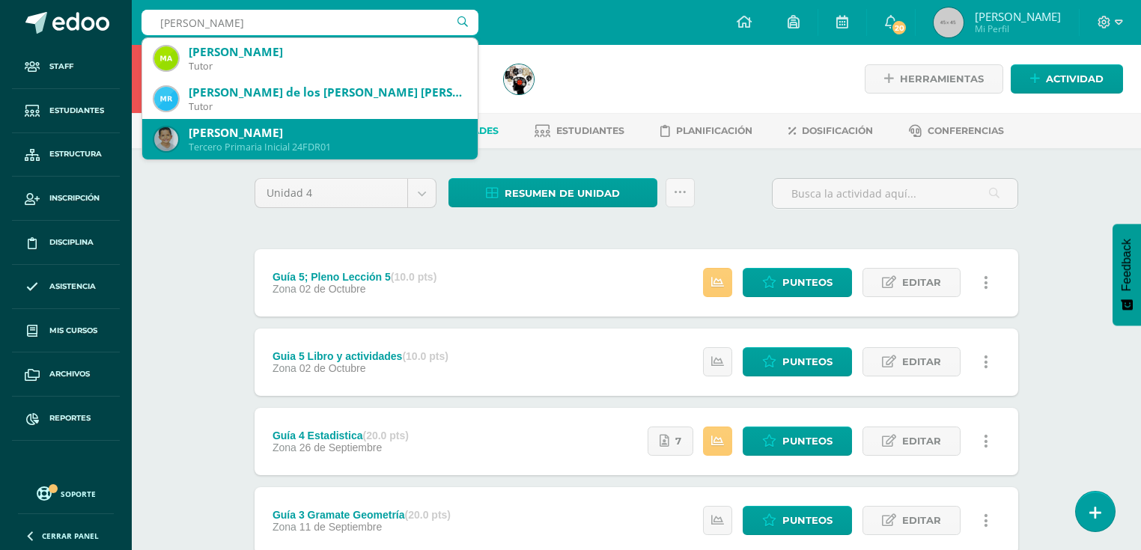
click at [281, 140] on div "Francisco Javier Dardón Ruiz" at bounding box center [327, 133] width 277 height 16
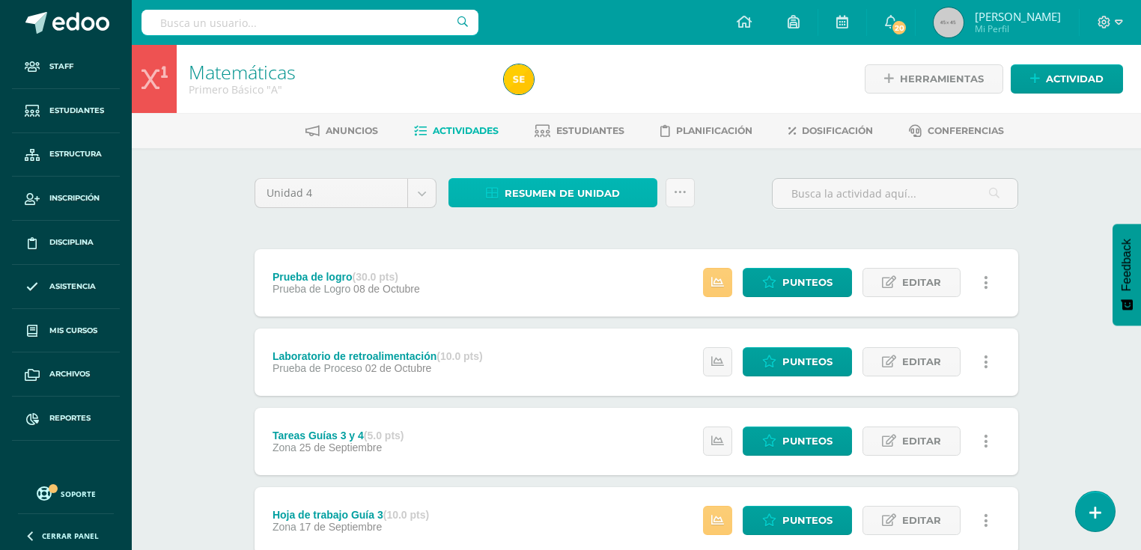
click at [563, 192] on span "Resumen de unidad" at bounding box center [562, 194] width 115 height 28
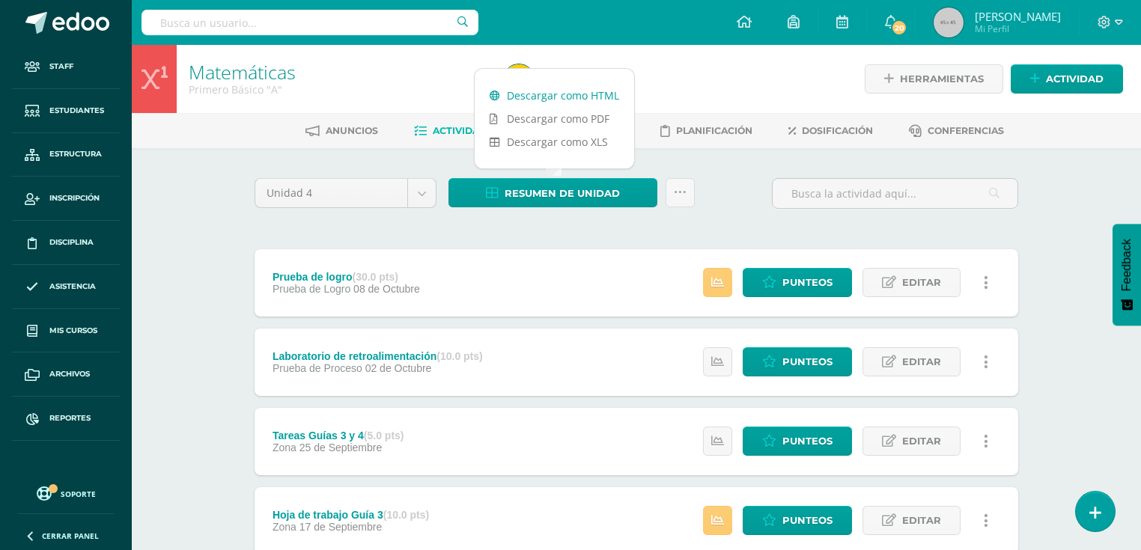
click at [579, 87] on link "Descargar como HTML" at bounding box center [554, 95] width 159 height 23
click at [202, 32] on input "text" at bounding box center [309, 22] width 337 height 25
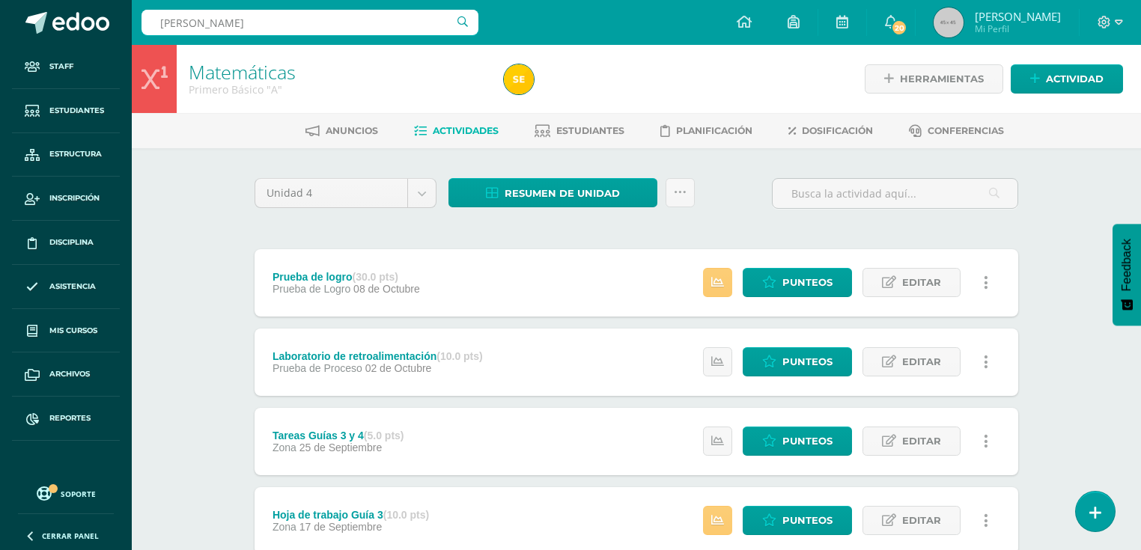
type input "escobar barrera"
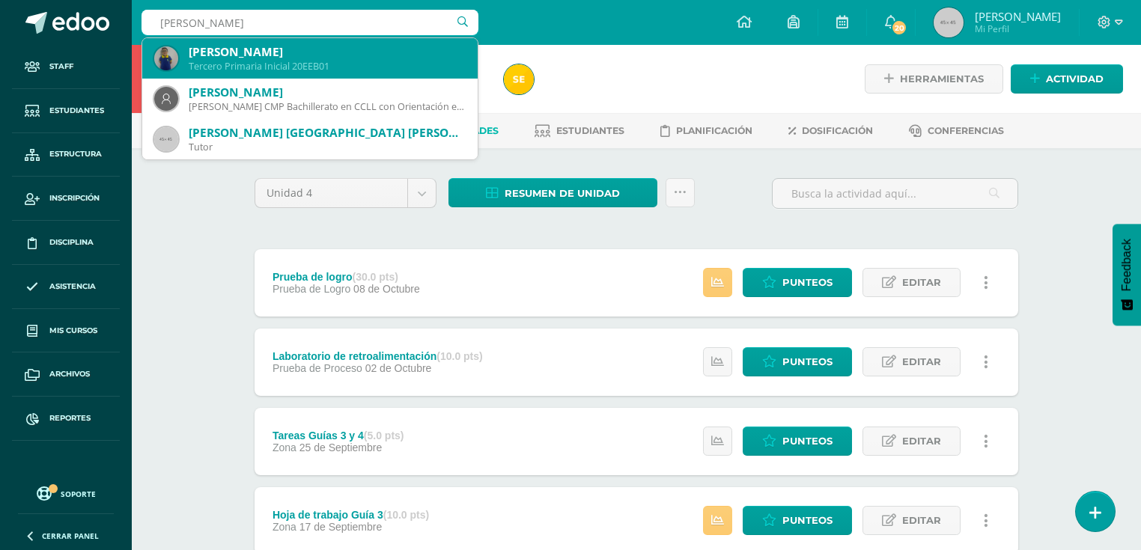
click at [329, 70] on div "Tercero Primaria Inicial 20EEB01" at bounding box center [327, 66] width 277 height 13
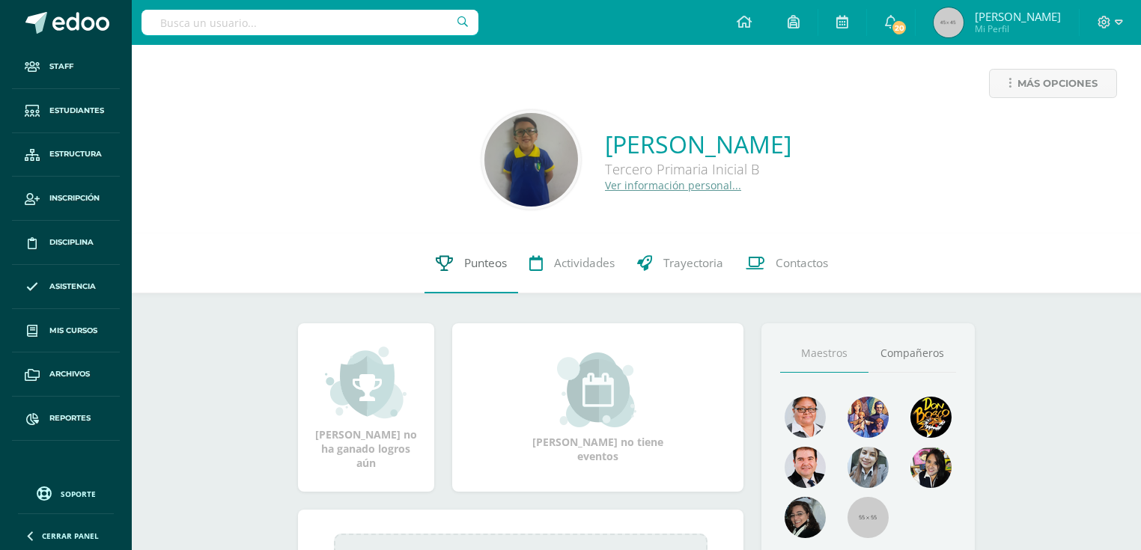
click at [484, 270] on span "Punteos" at bounding box center [485, 263] width 43 height 16
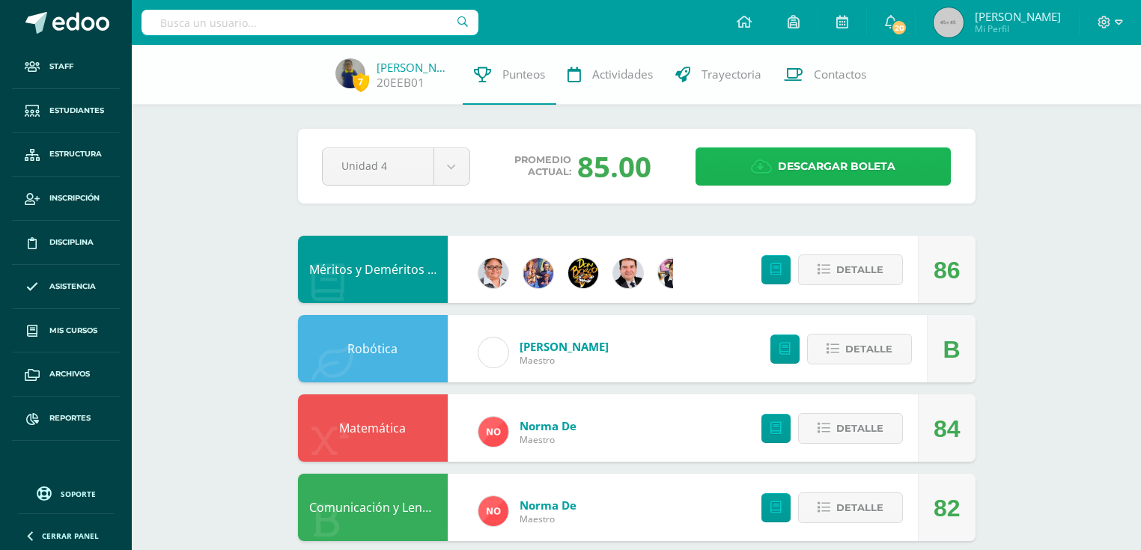
click at [835, 162] on span "Descargar boleta" at bounding box center [837, 166] width 118 height 37
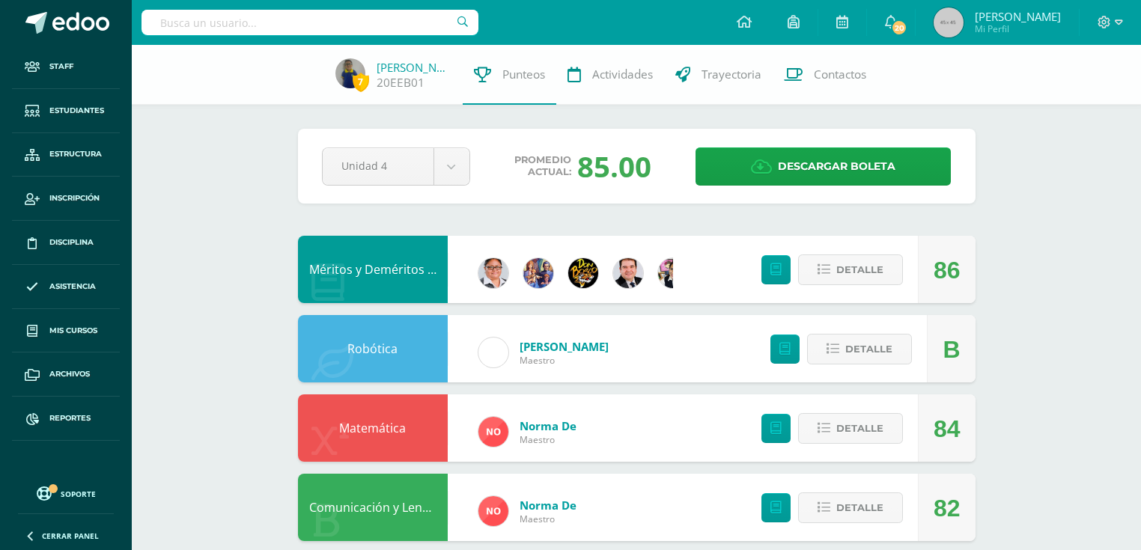
click at [293, 18] on input "text" at bounding box center [309, 22] width 337 height 25
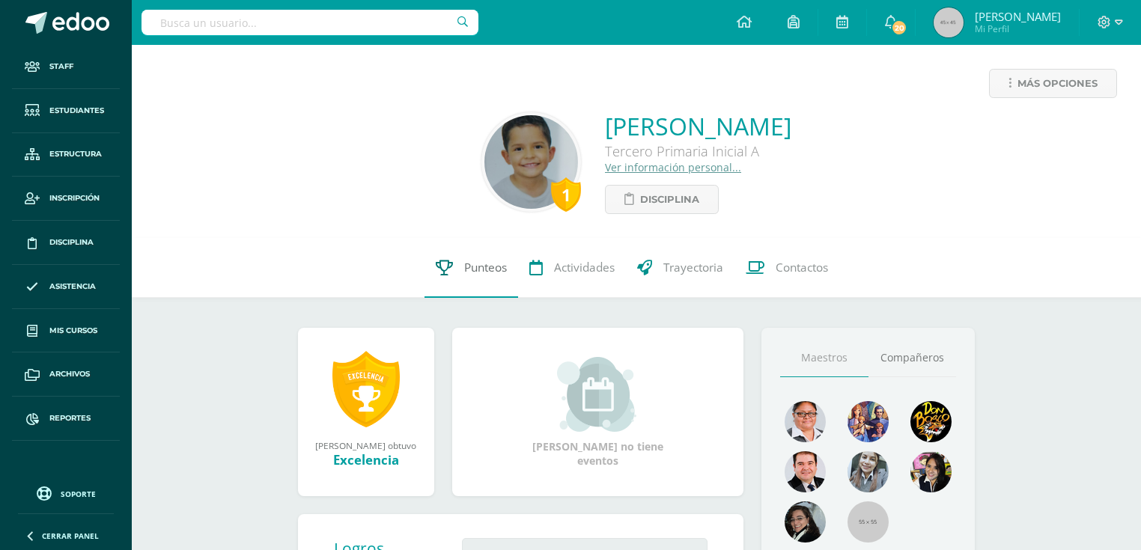
click at [478, 274] on span "Punteos" at bounding box center [485, 268] width 43 height 16
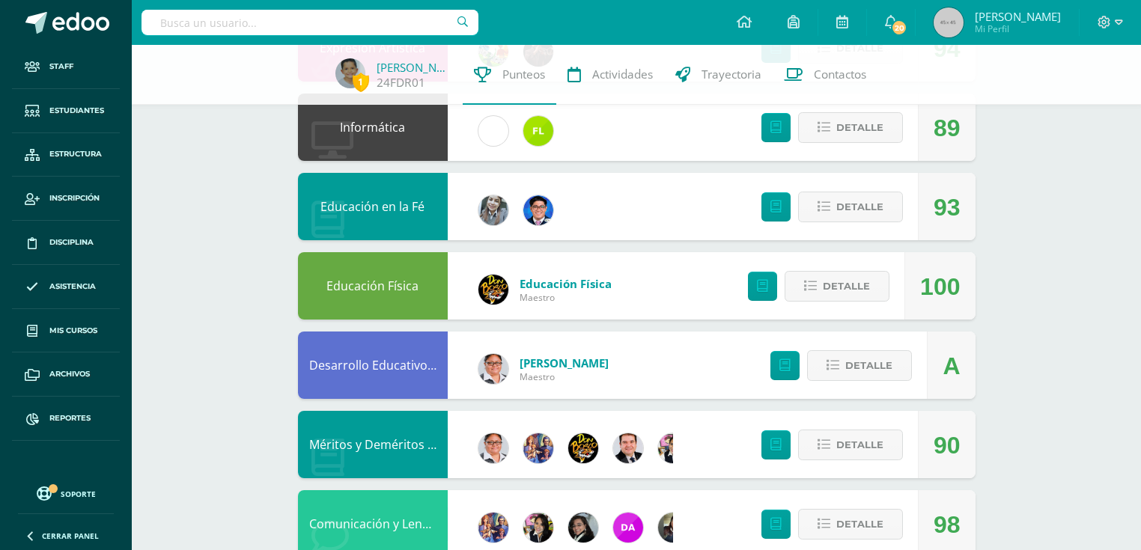
scroll to position [656, 0]
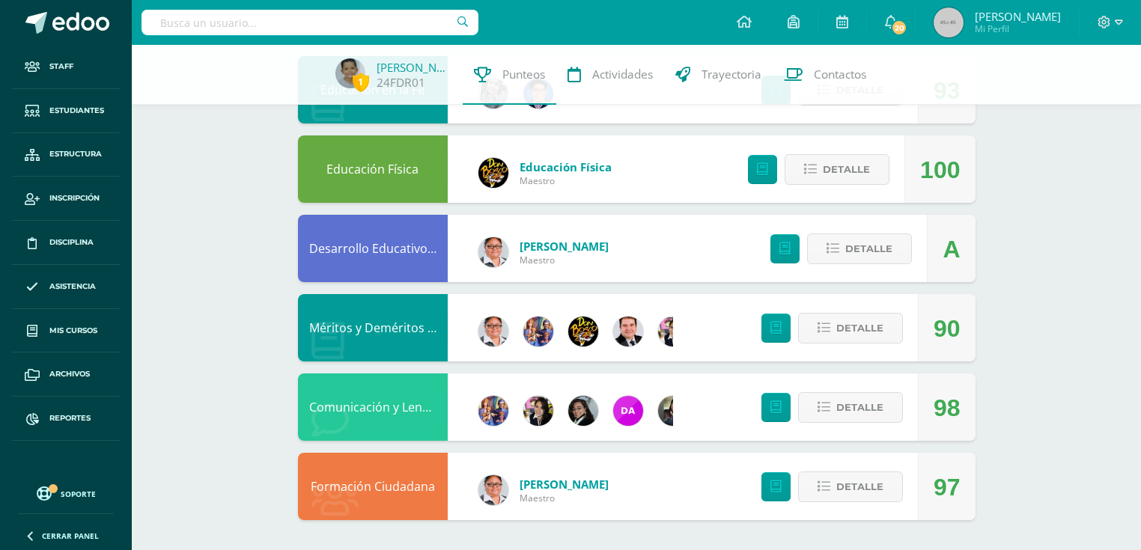
click at [405, 332] on link "Méritos y Deméritos 3ro. Primaria ¨A¨" at bounding box center [417, 328] width 216 height 16
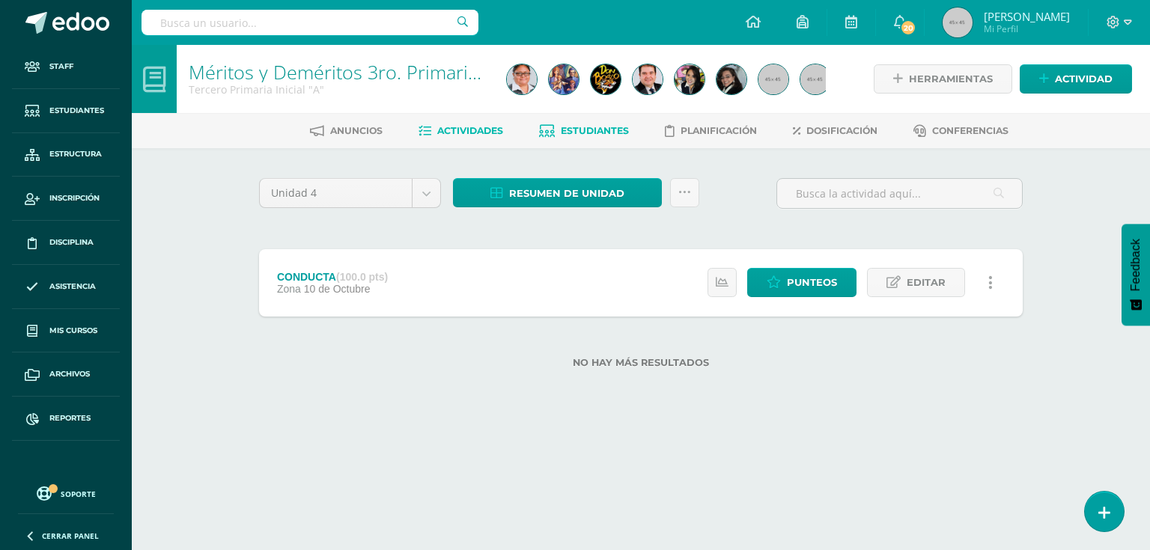
click at [606, 132] on span "Estudiantes" at bounding box center [595, 130] width 68 height 11
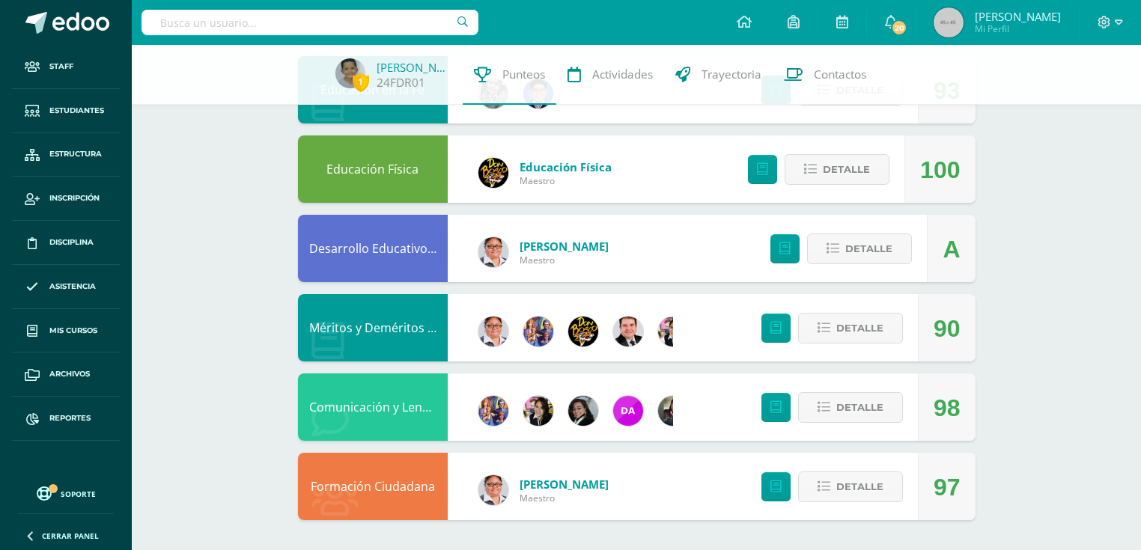
click at [386, 248] on link "Desarrollo Educativo y Proyecto de Vida" at bounding box center [422, 248] width 226 height 16
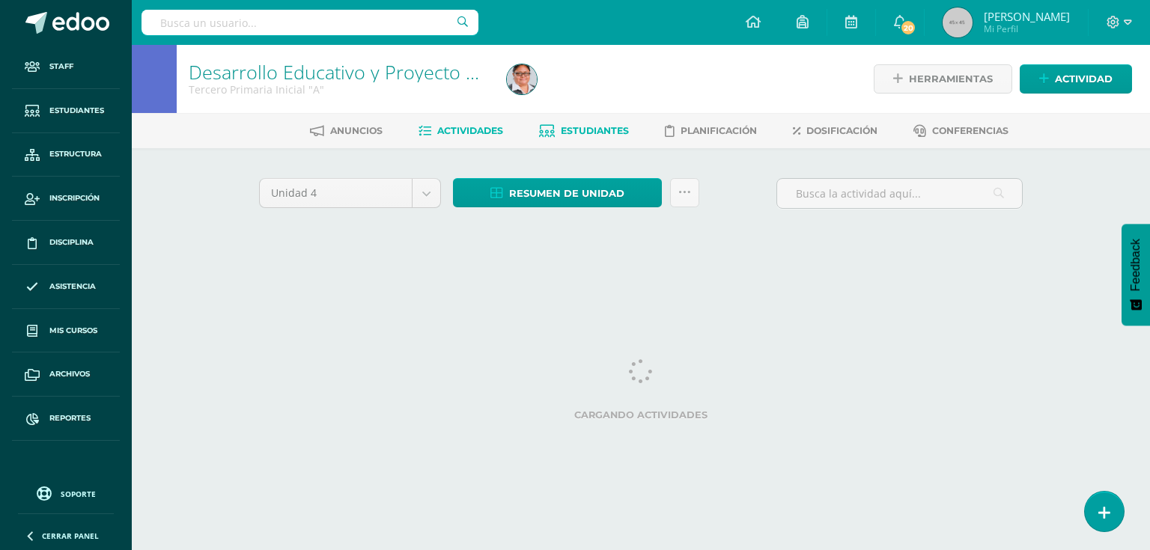
click at [597, 126] on span "Estudiantes" at bounding box center [595, 130] width 68 height 11
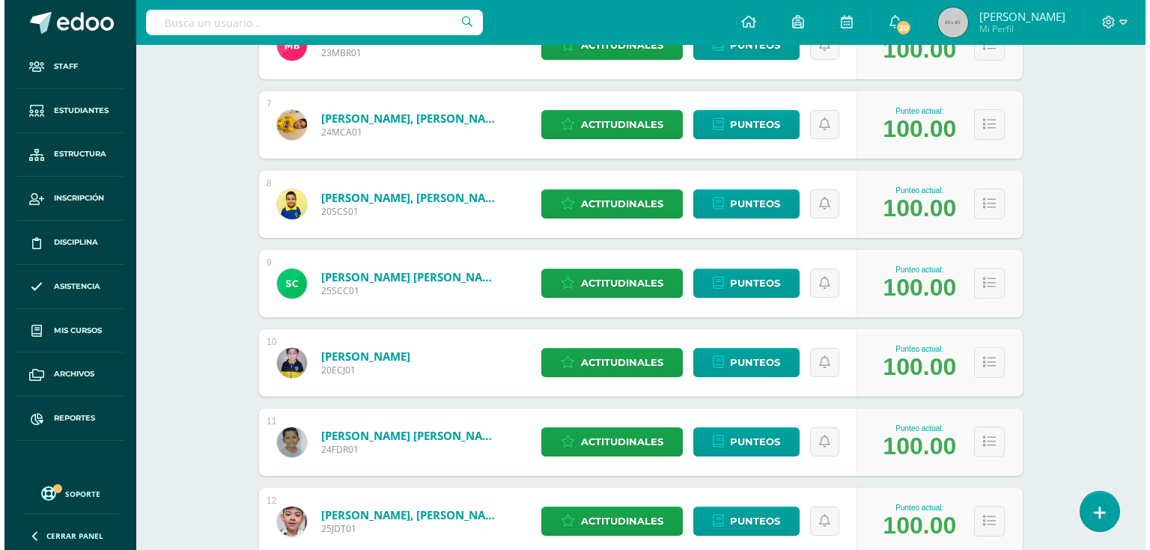
scroll to position [830, 0]
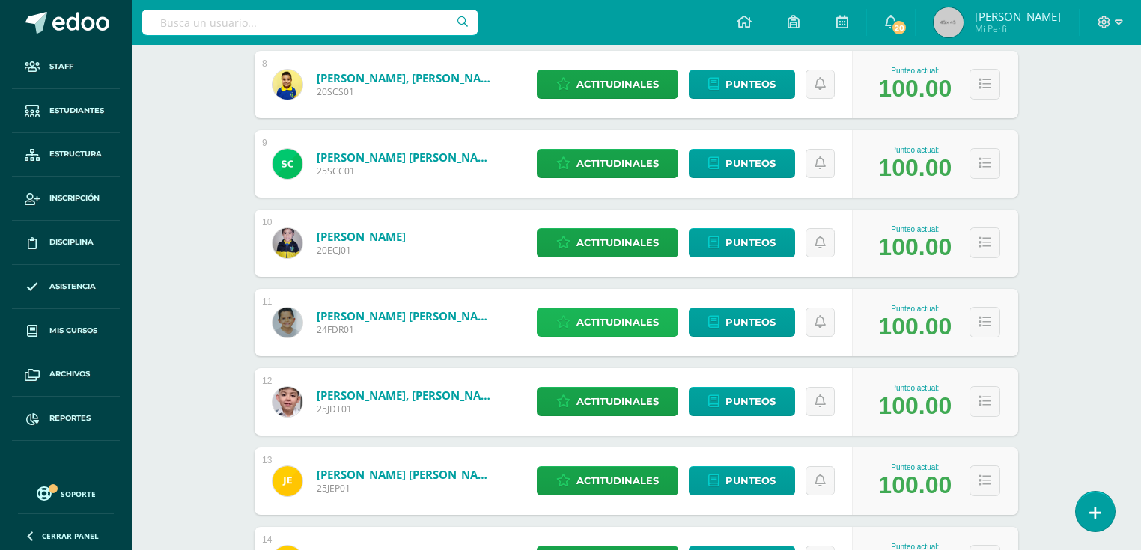
click at [625, 323] on span "Actitudinales" at bounding box center [617, 322] width 82 height 28
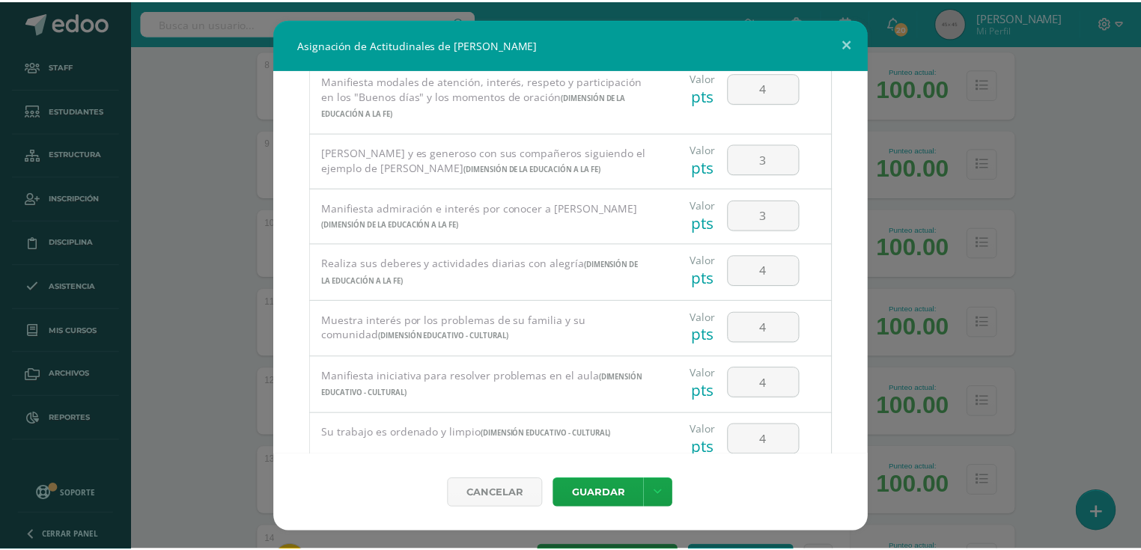
scroll to position [1010, 0]
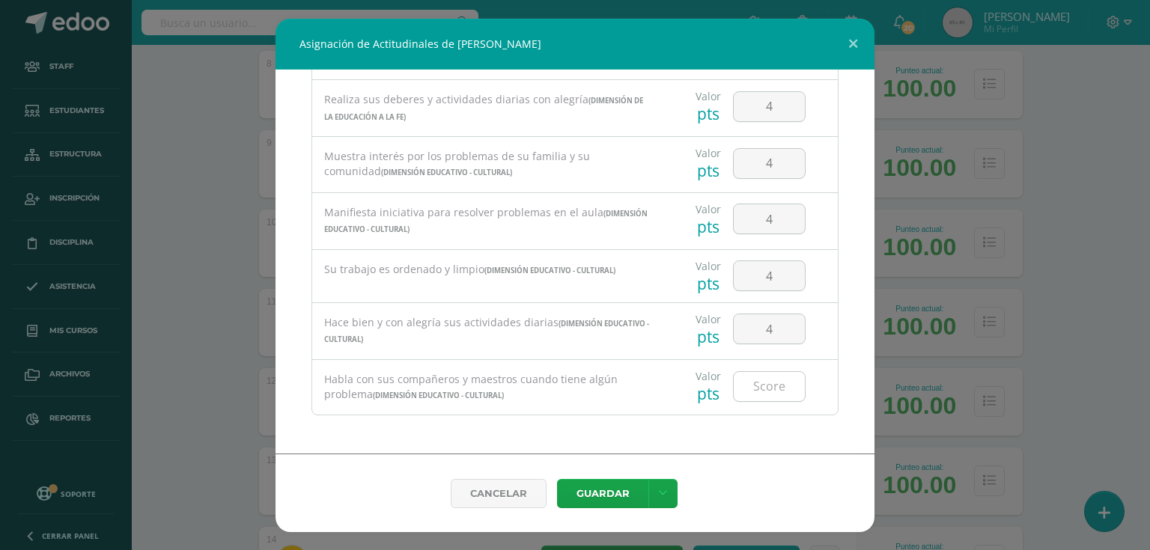
click at [742, 387] on input "number" at bounding box center [769, 386] width 71 height 29
type input "4"
click at [602, 491] on button "Guardar" at bounding box center [602, 493] width 91 height 29
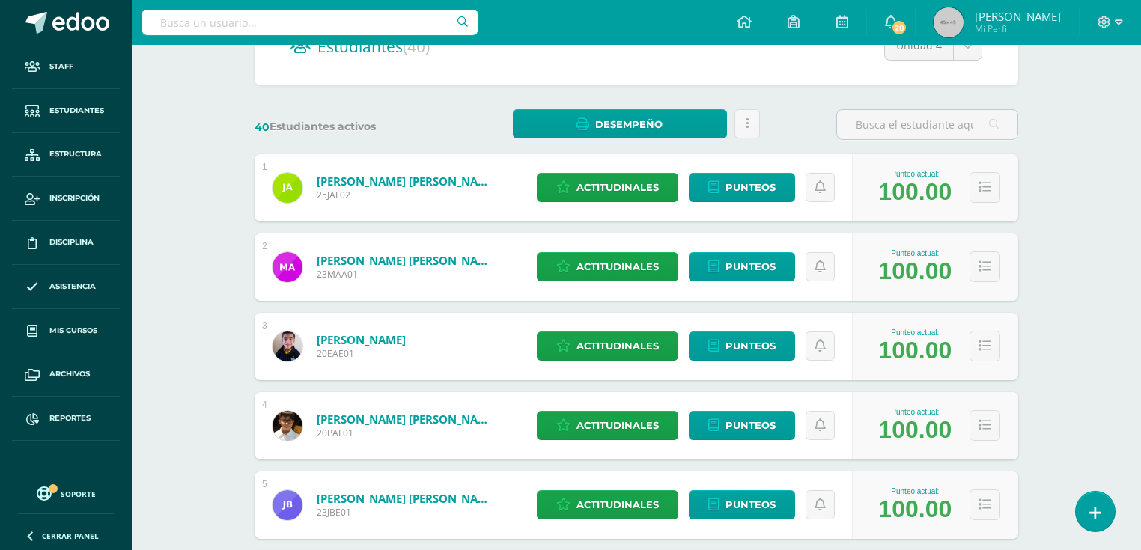
scroll to position [112, 0]
